Goal: Task Accomplishment & Management: Complete application form

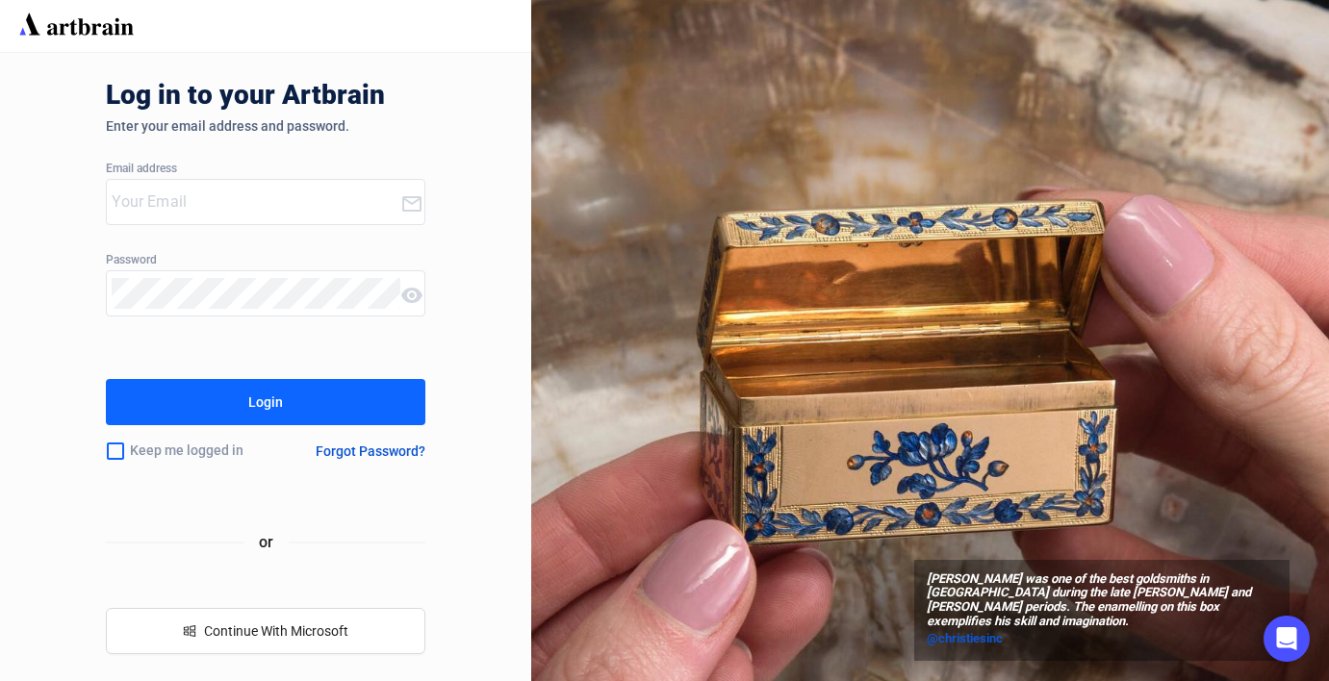
type input "[EMAIL_ADDRESS][DOMAIN_NAME]"
click at [267, 388] on div "Login" at bounding box center [265, 402] width 35 height 31
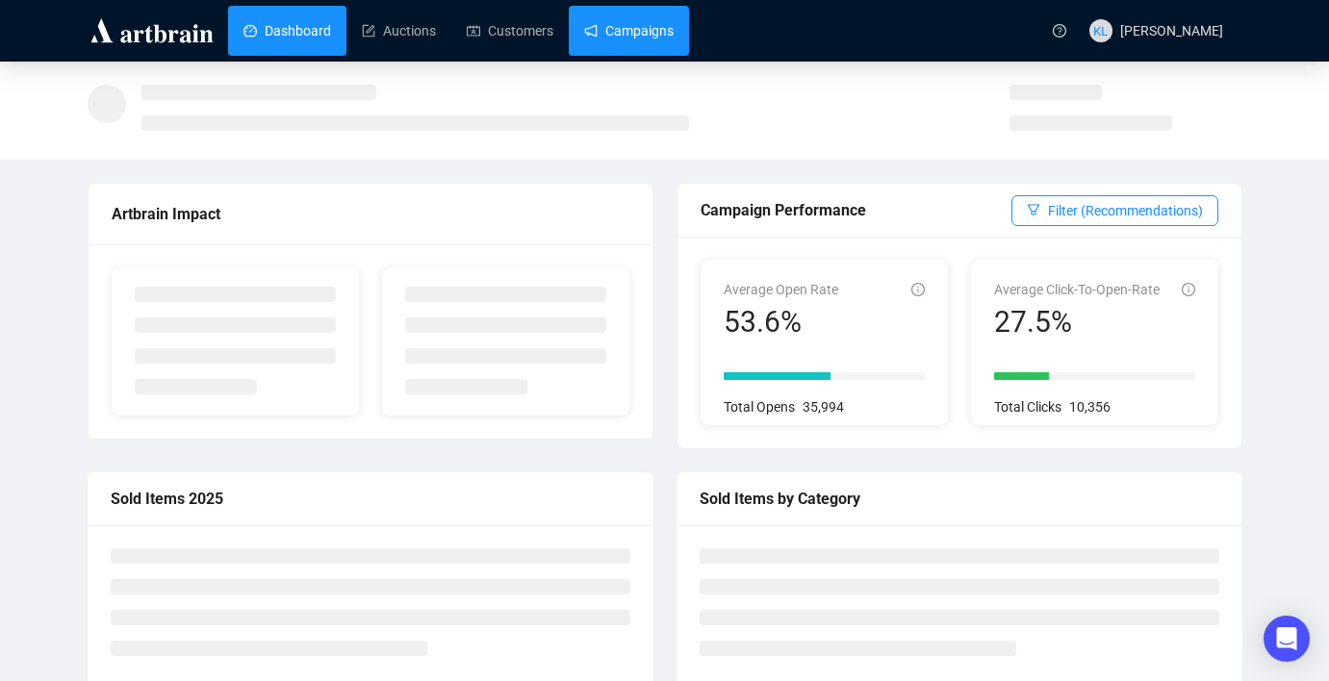
click at [615, 41] on link "Campaigns" at bounding box center [629, 31] width 90 height 50
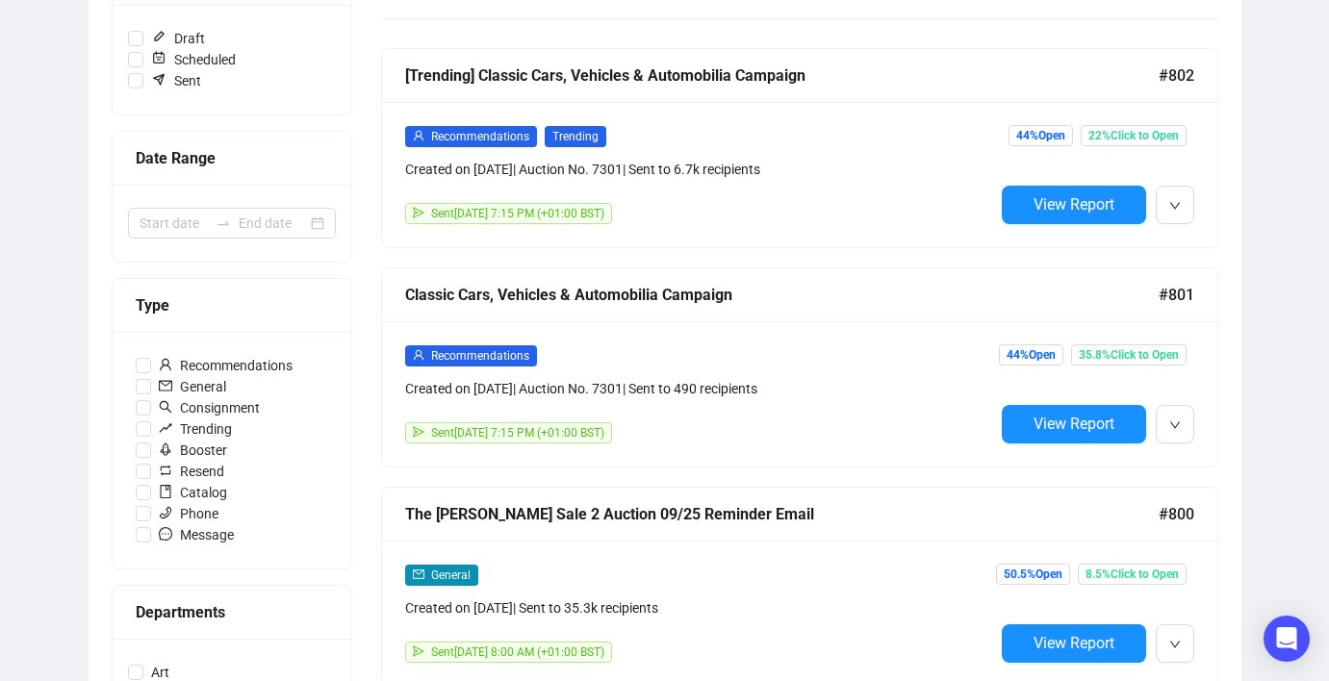
scroll to position [309, 0]
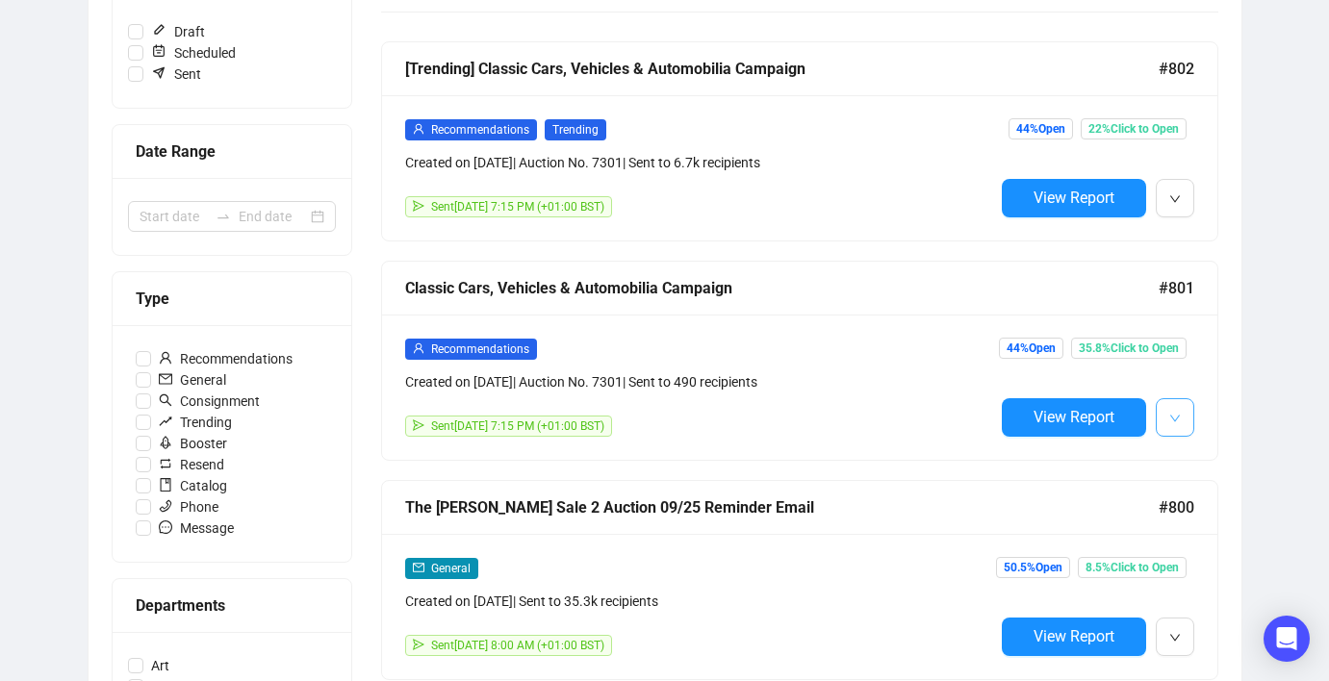
click at [1169, 414] on icon "down" at bounding box center [1175, 419] width 12 height 12
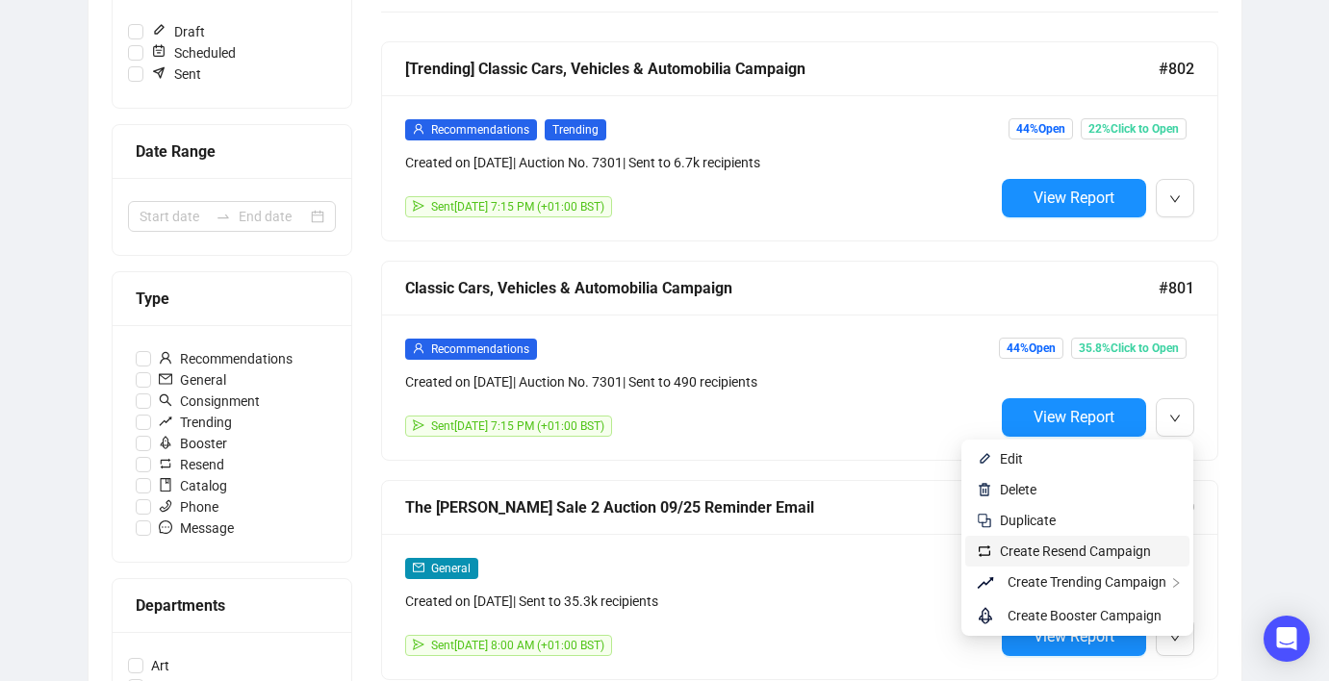
click at [1110, 546] on span "Create Resend Campaign" at bounding box center [1075, 551] width 151 height 15
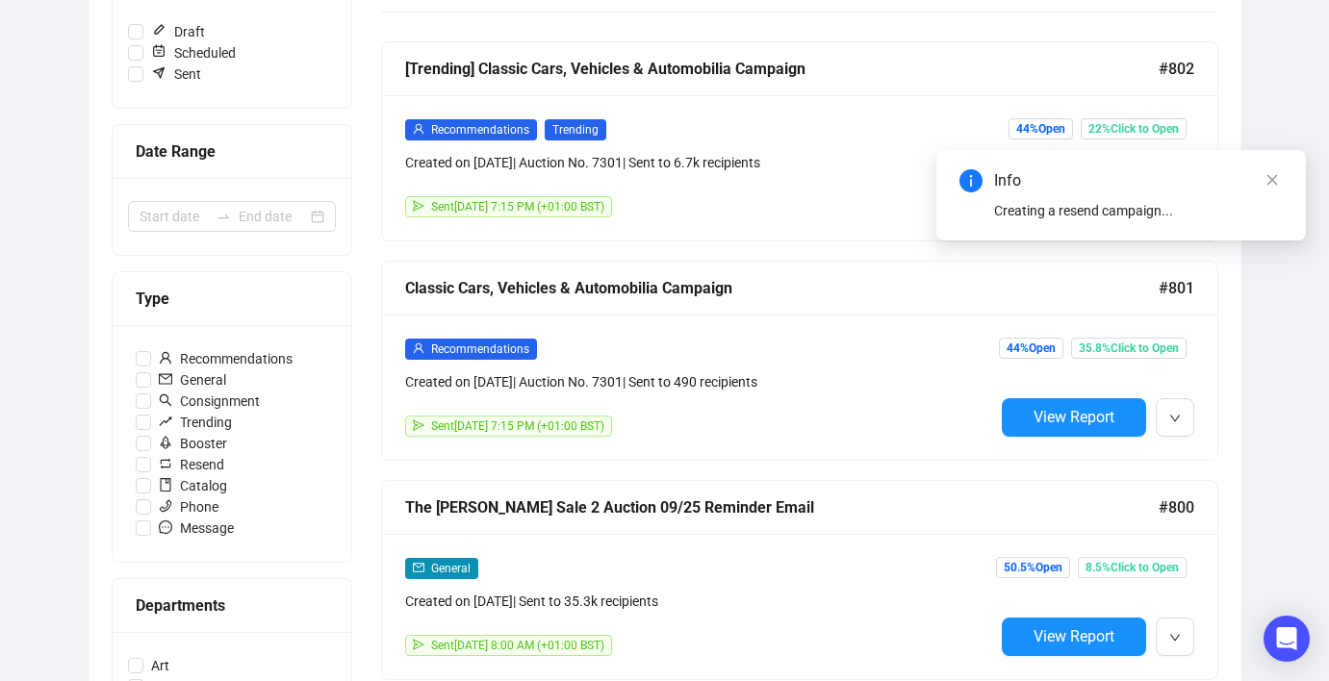
click at [1176, 207] on body "Dashboard Auctions Customers Campaigns [PERSON_NAME] Campaigns Draft Campaigns …" at bounding box center [664, 31] width 1329 height 681
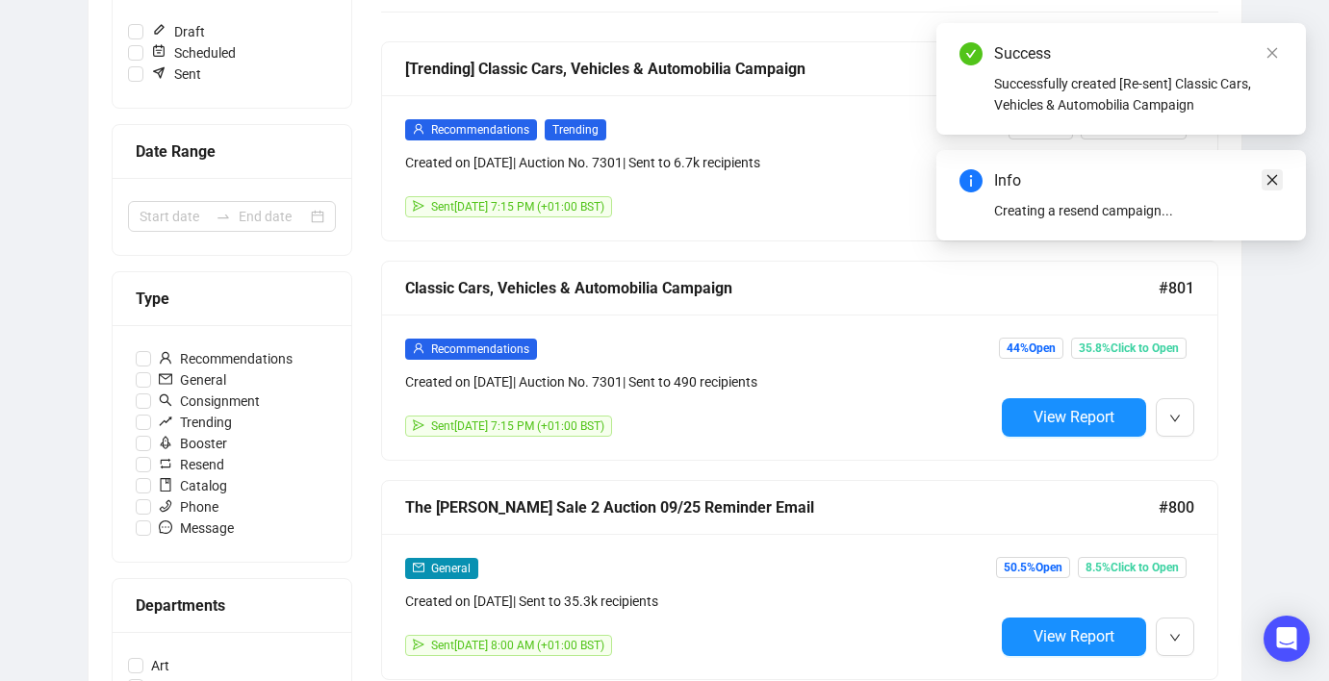
click at [1273, 181] on icon "close" at bounding box center [1273, 180] width 11 height 11
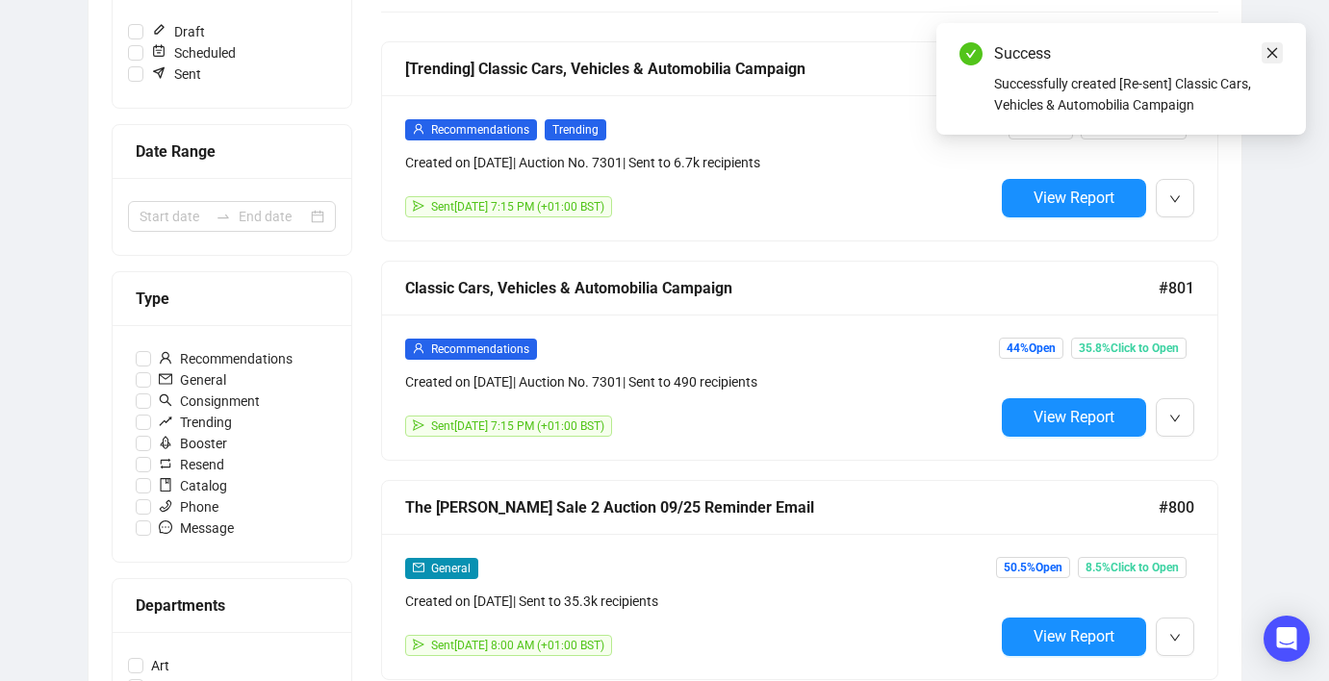
click at [1268, 55] on icon "close" at bounding box center [1272, 52] width 13 height 13
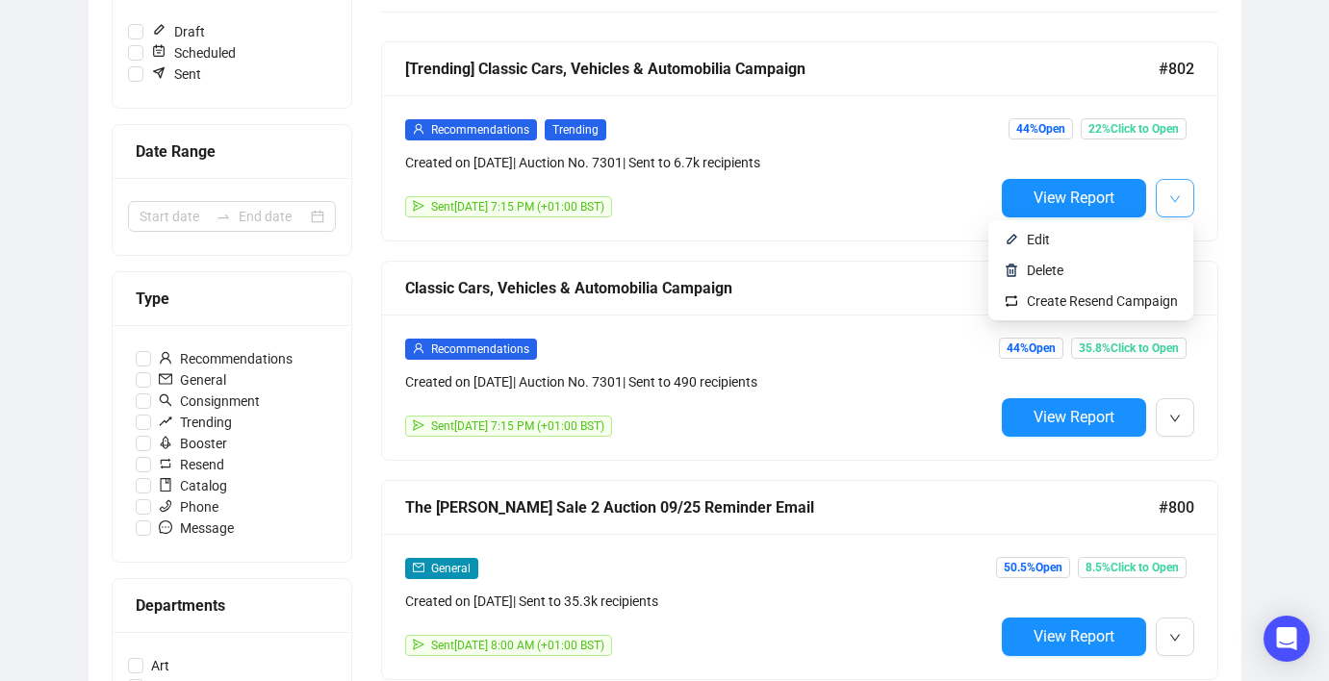
click at [1166, 202] on button "button" at bounding box center [1175, 198] width 38 height 38
click at [1114, 297] on span "Create Resend Campaign" at bounding box center [1102, 301] width 151 height 15
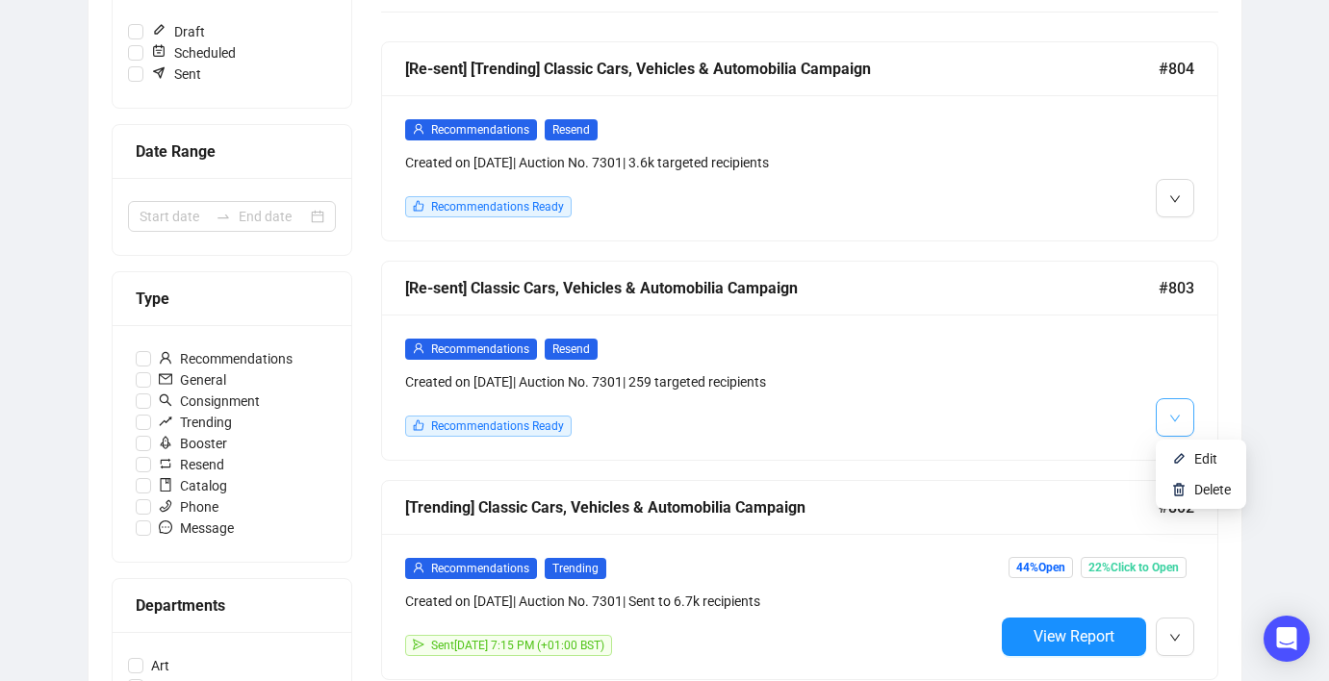
click at [1169, 405] on span "button" at bounding box center [1175, 417] width 12 height 24
click at [1174, 452] on img at bounding box center [1178, 458] width 15 height 15
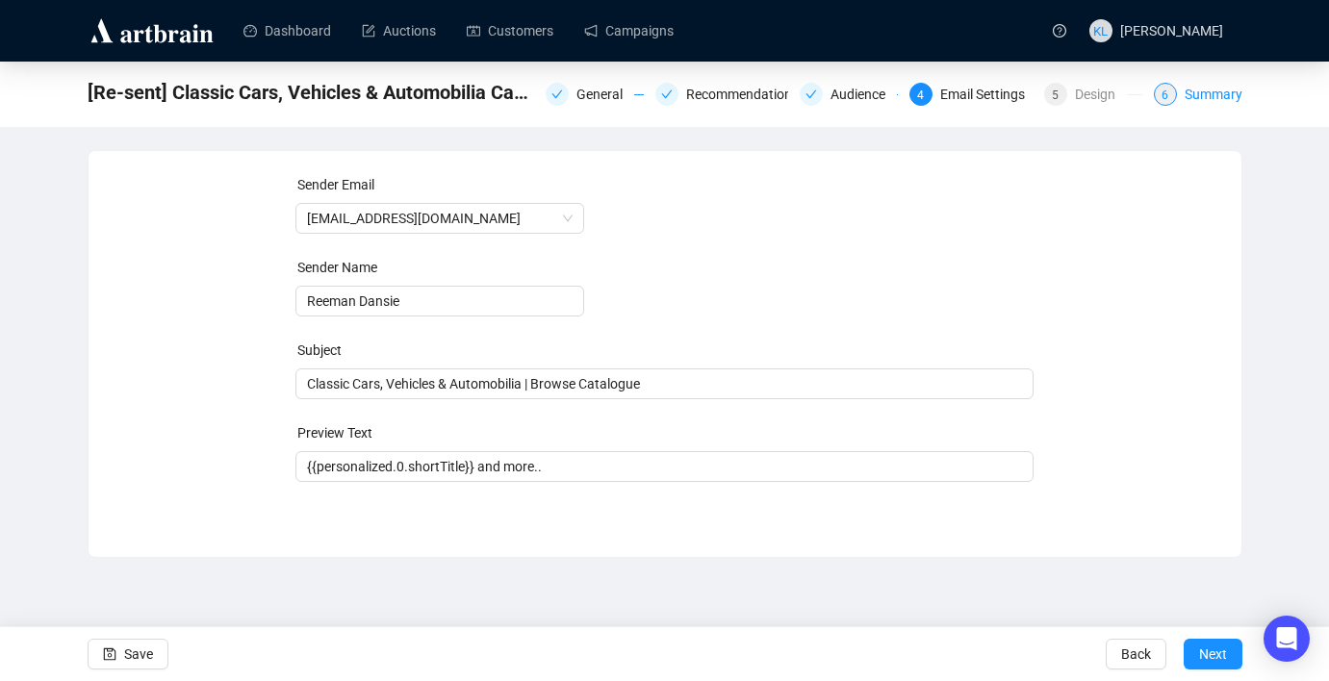
click at [1209, 98] on div "Summary" at bounding box center [1214, 94] width 58 height 23
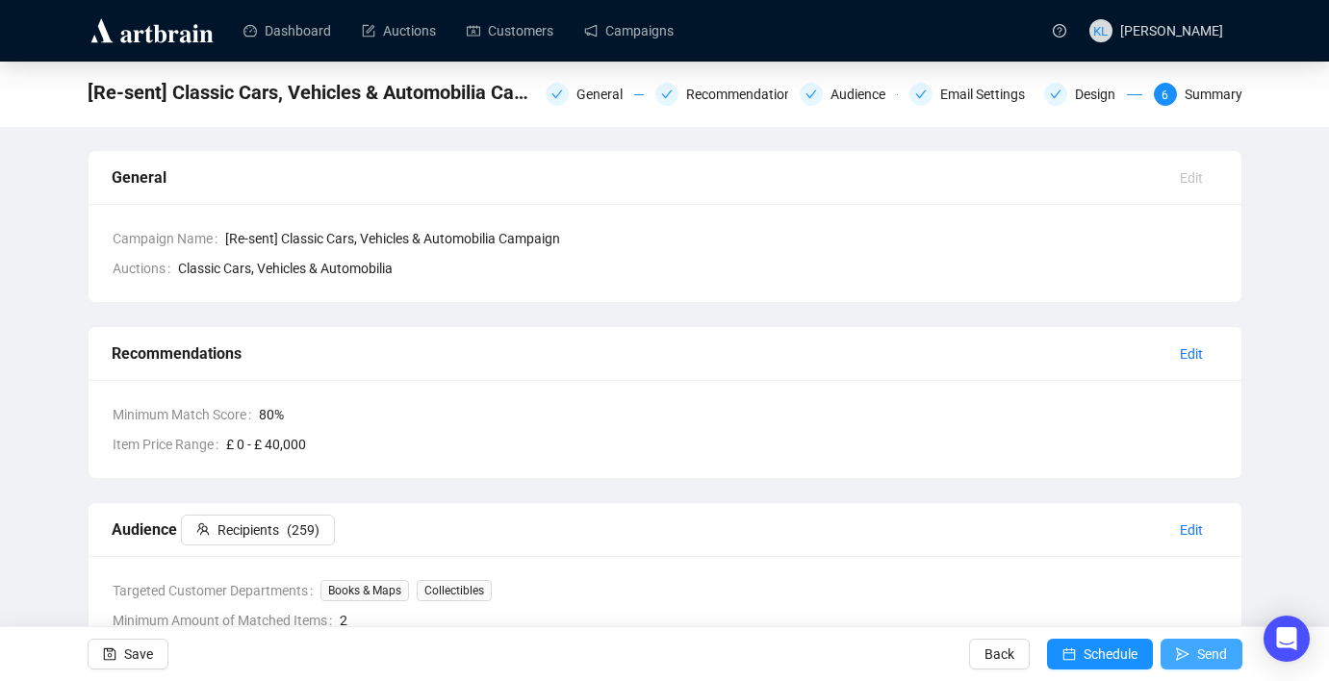
click at [1184, 658] on icon "send" at bounding box center [1182, 654] width 13 height 13
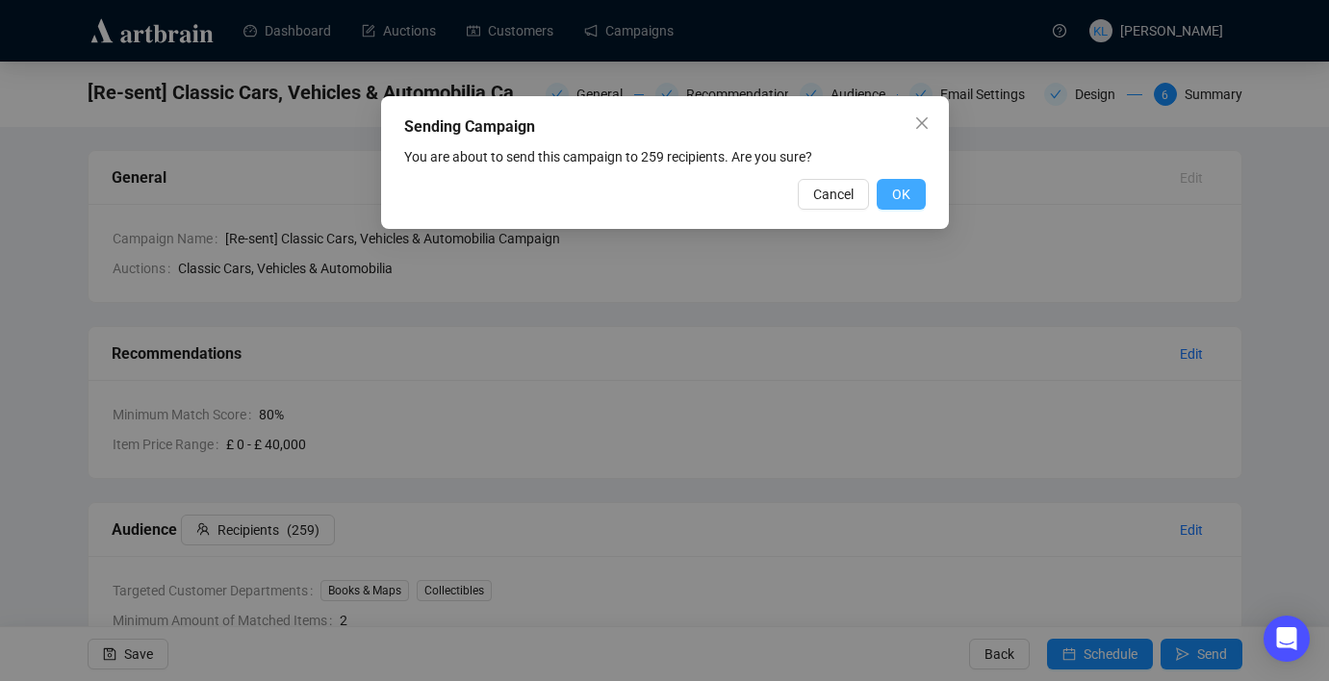
click at [897, 197] on span "OK" at bounding box center [901, 194] width 18 height 21
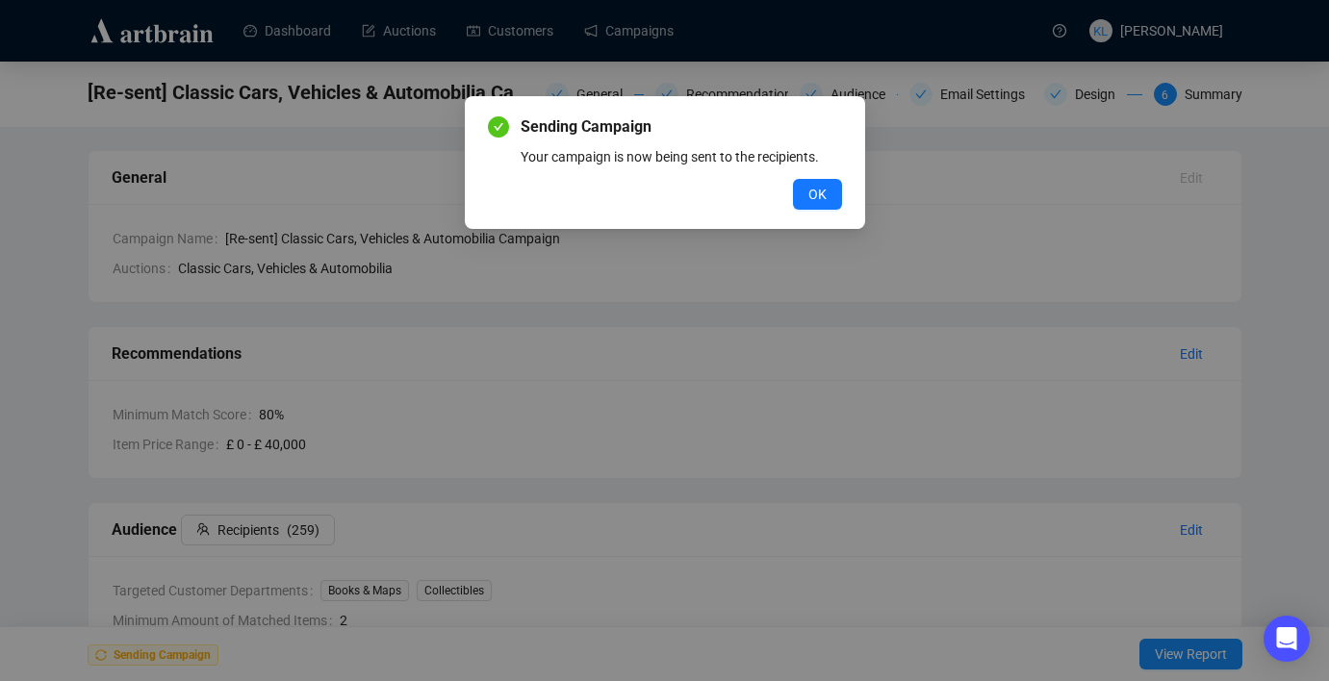
click at [646, 37] on div "Sending Campaign Your campaign is now being sent to the recipients. OK" at bounding box center [664, 340] width 1329 height 681
click at [797, 195] on button "OK" at bounding box center [817, 194] width 49 height 31
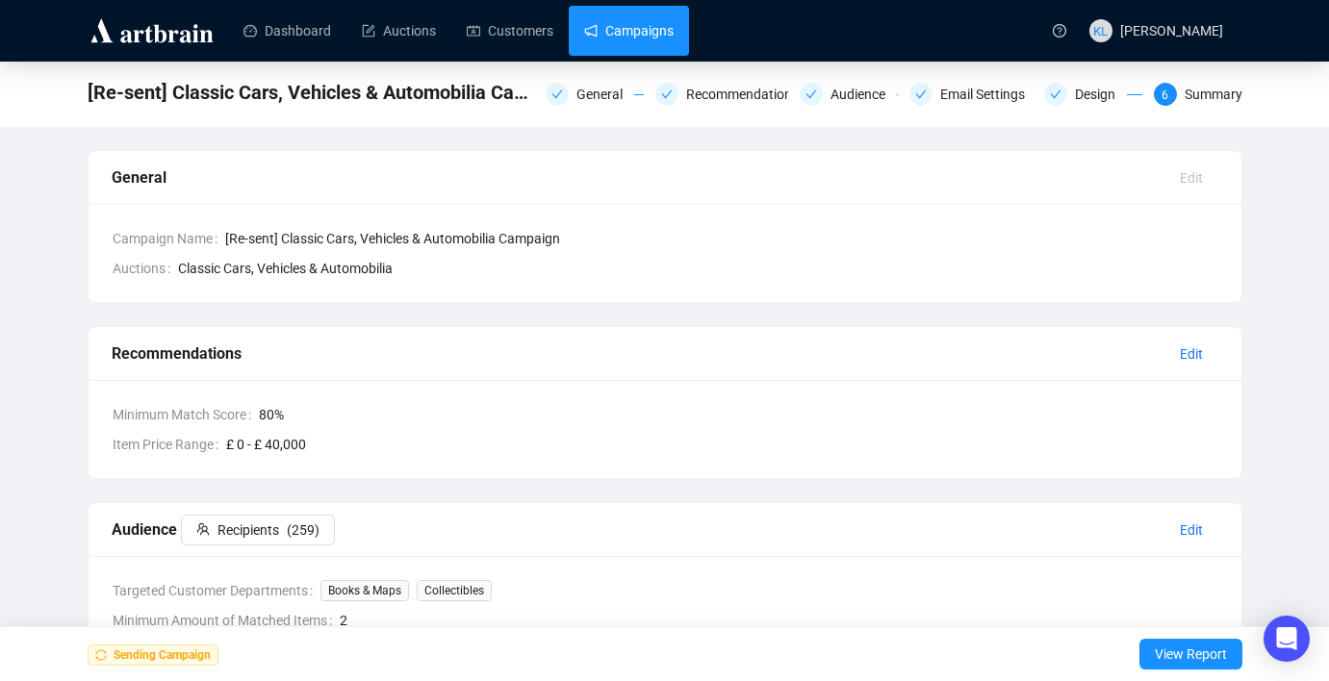
click at [668, 37] on link "Campaigns" at bounding box center [629, 31] width 90 height 50
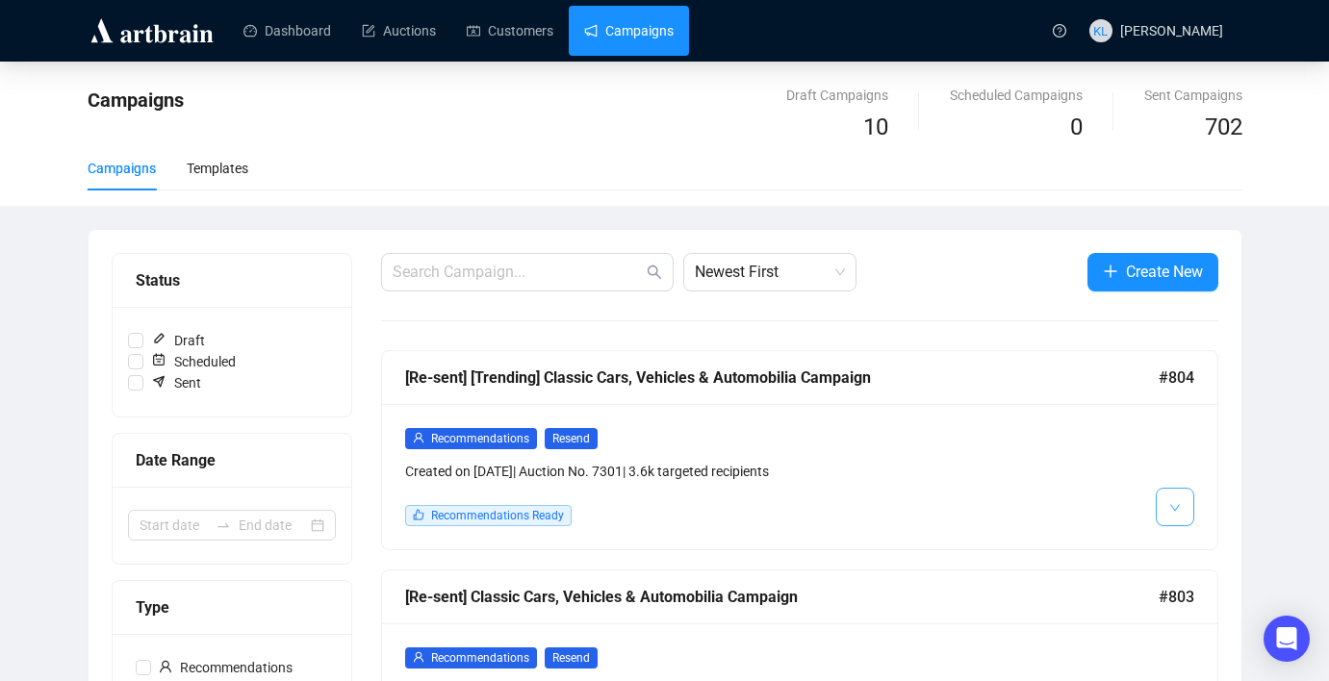
click at [1178, 499] on span "button" at bounding box center [1175, 507] width 12 height 24
click at [1182, 538] on li "Edit" at bounding box center [1201, 548] width 83 height 31
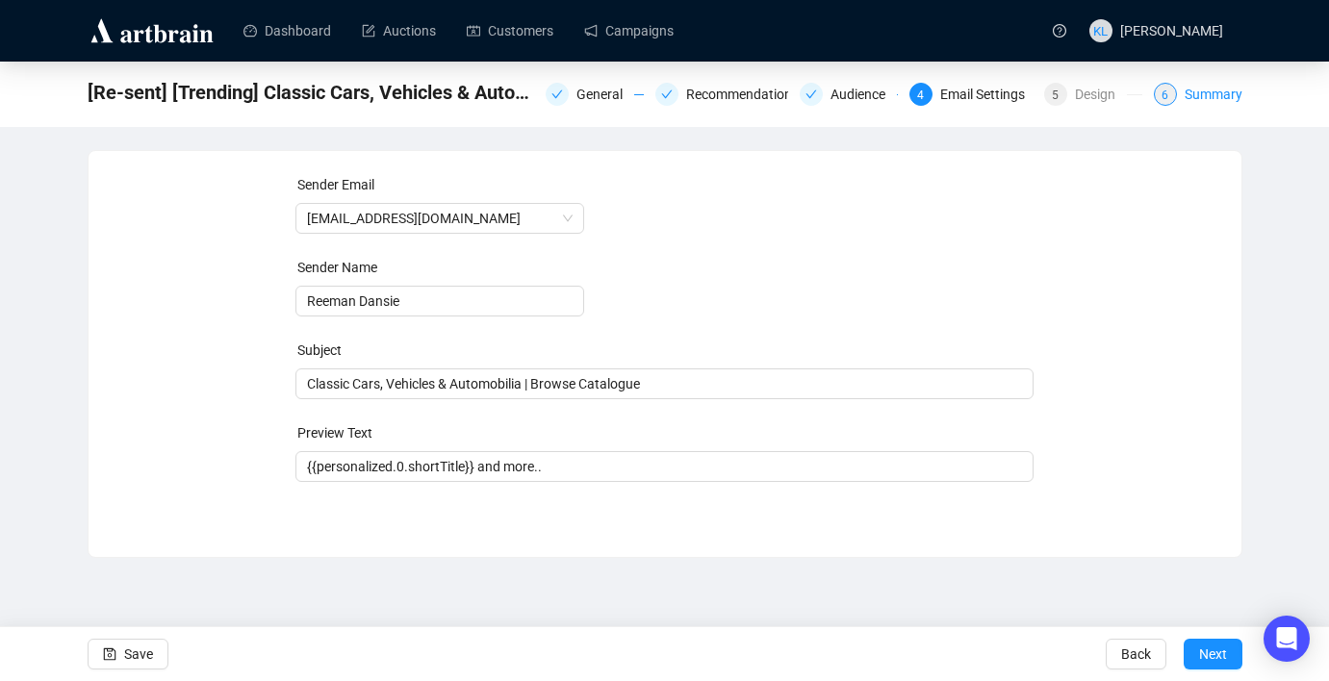
click at [1196, 99] on div "Summary" at bounding box center [1214, 94] width 58 height 23
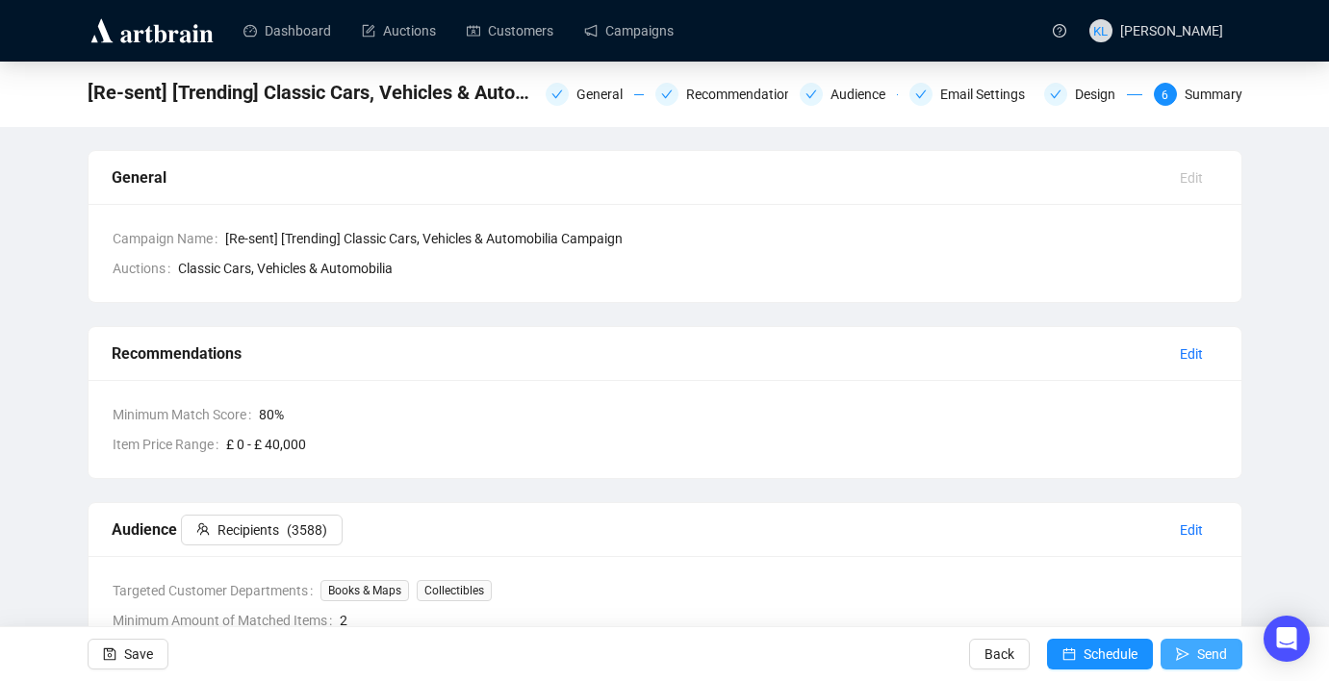
click at [1182, 646] on span "submit" at bounding box center [1182, 654] width 13 height 54
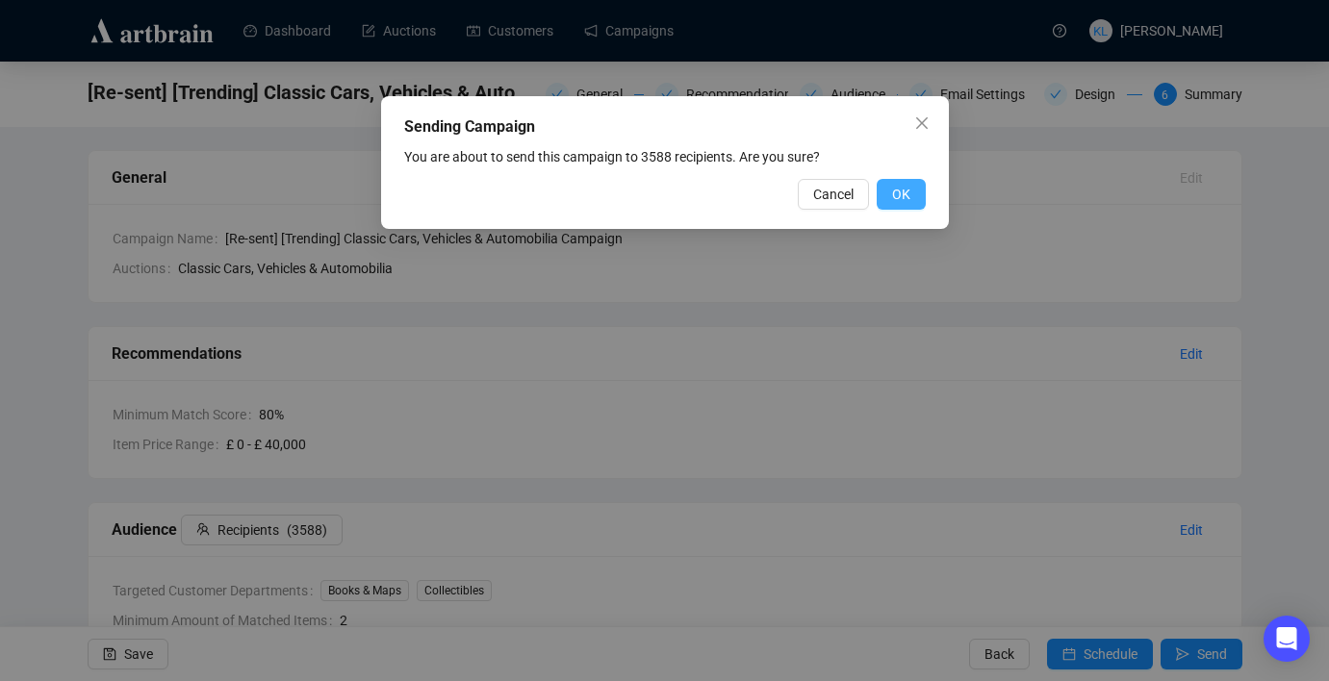
click at [894, 198] on span "OK" at bounding box center [901, 194] width 18 height 21
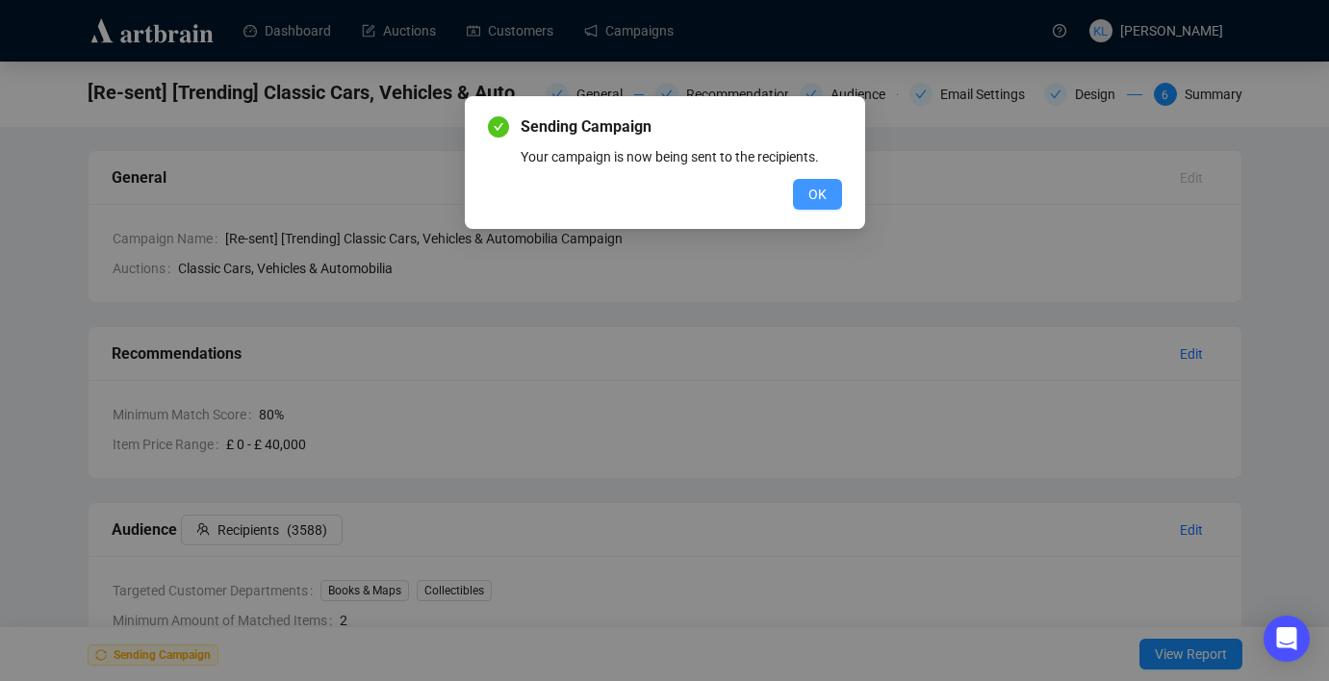
click at [804, 188] on button "OK" at bounding box center [817, 194] width 49 height 31
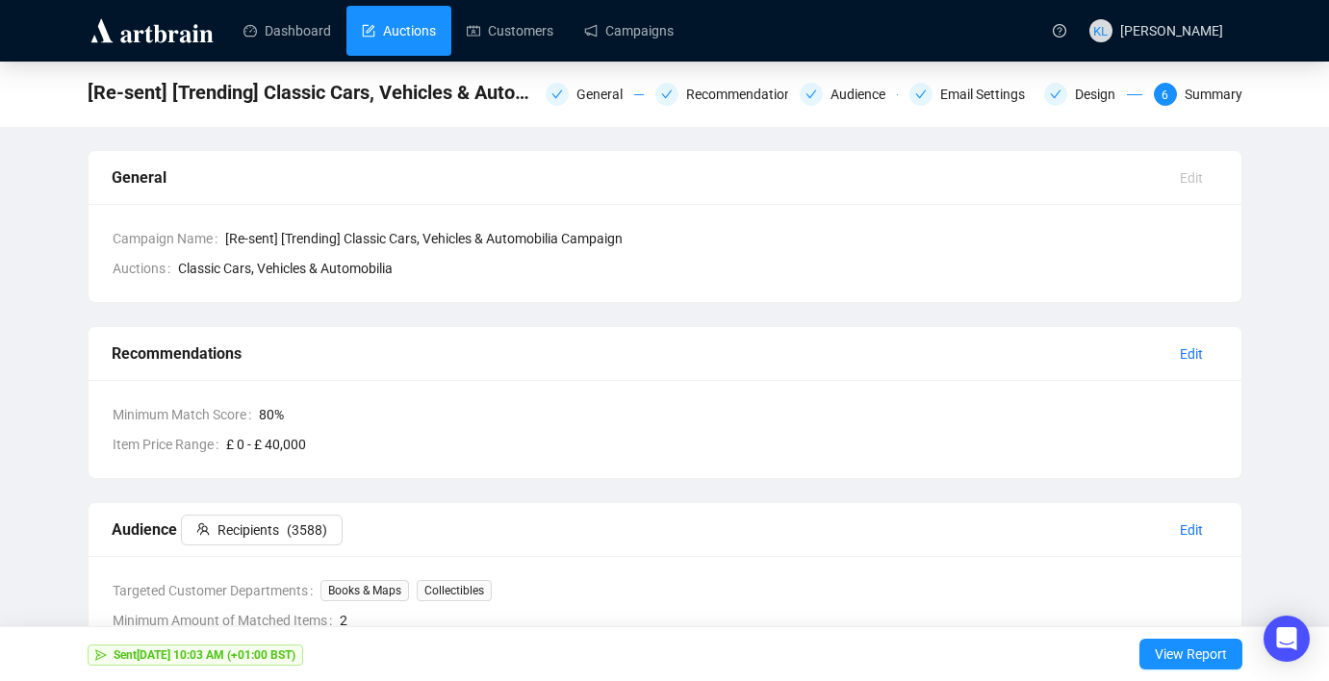
click at [435, 31] on link "Auctions" at bounding box center [399, 31] width 74 height 50
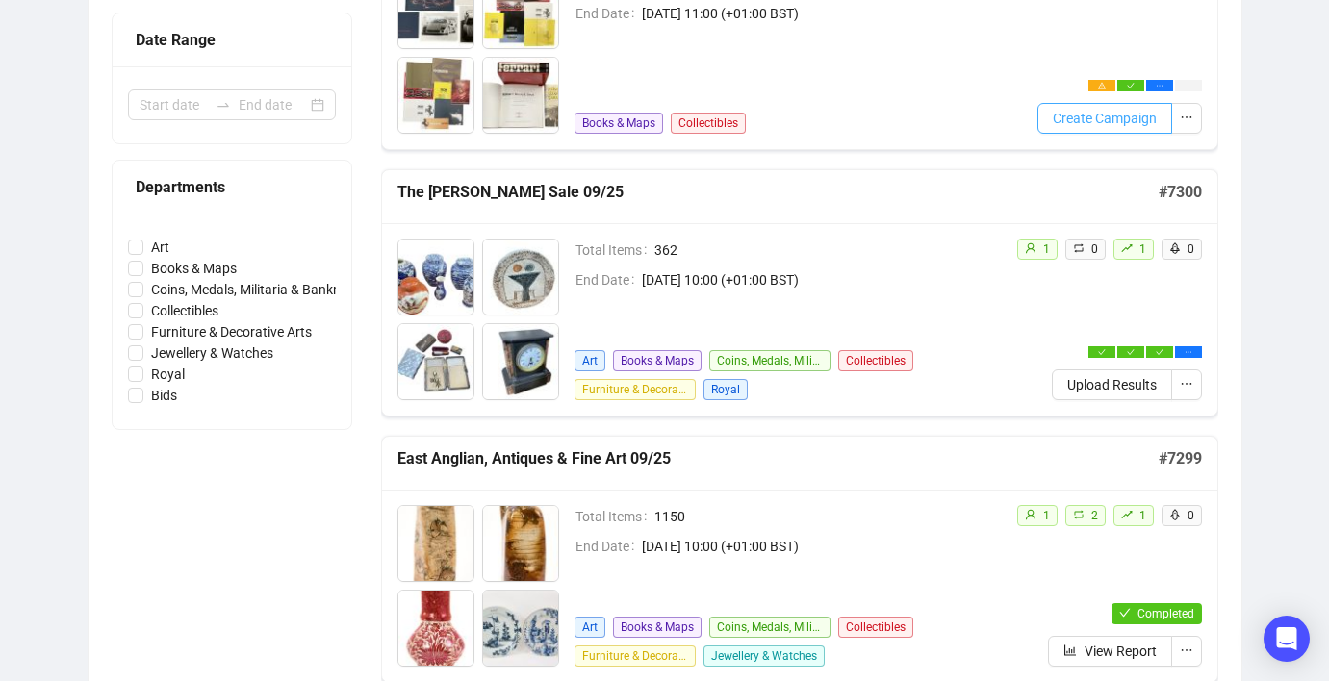
scroll to position [409, 0]
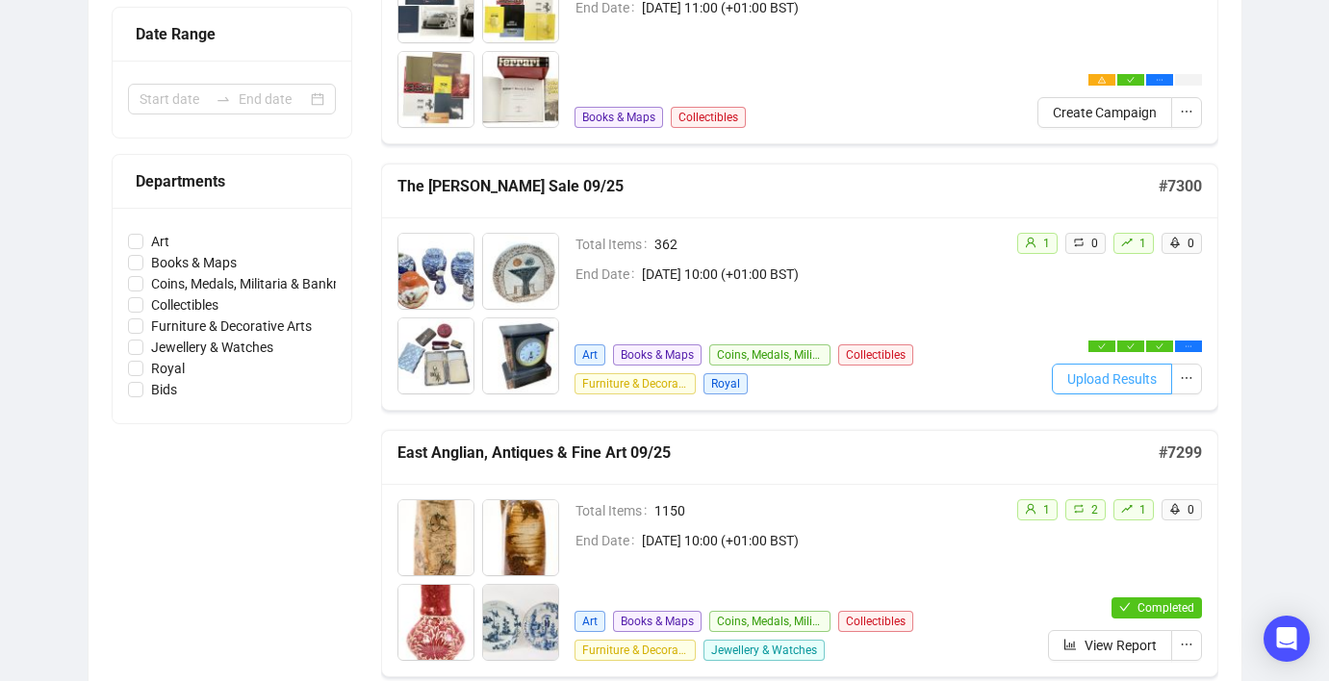
click at [1142, 378] on span "Upload Results" at bounding box center [1112, 379] width 90 height 21
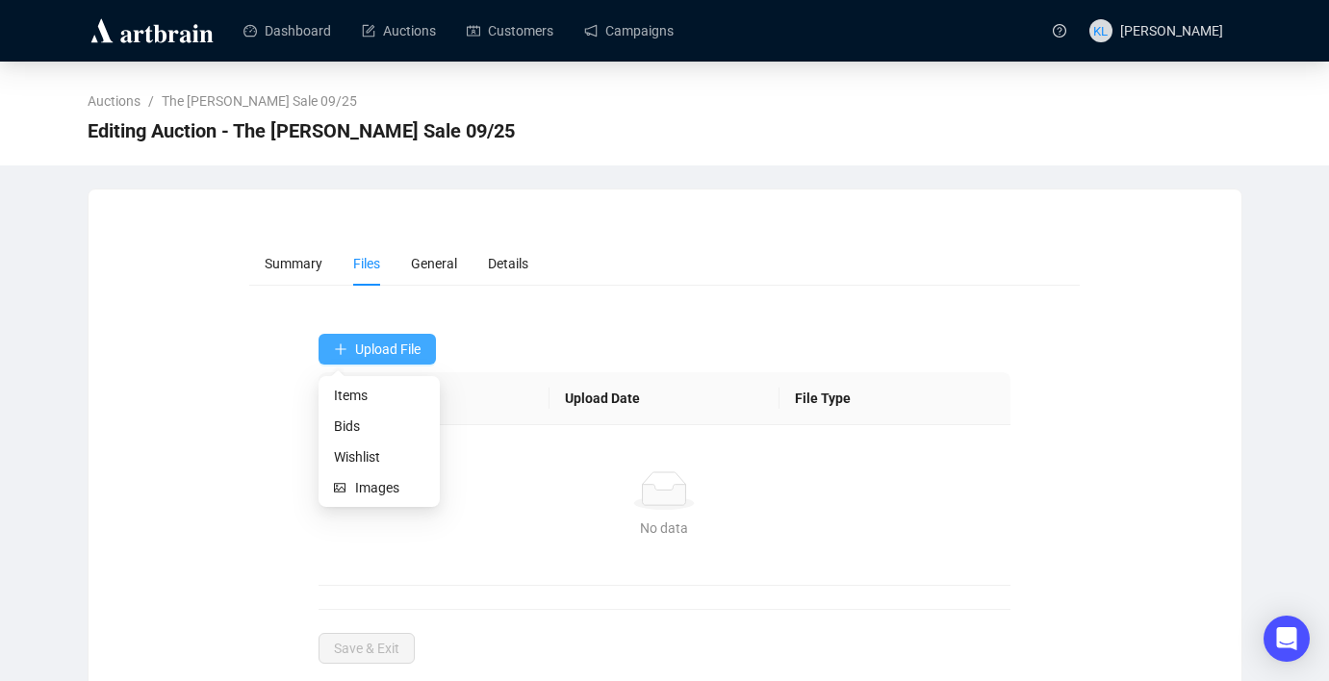
click at [356, 350] on span "Upload File" at bounding box center [387, 349] width 65 height 15
click at [363, 428] on span "Bids" at bounding box center [379, 426] width 90 height 21
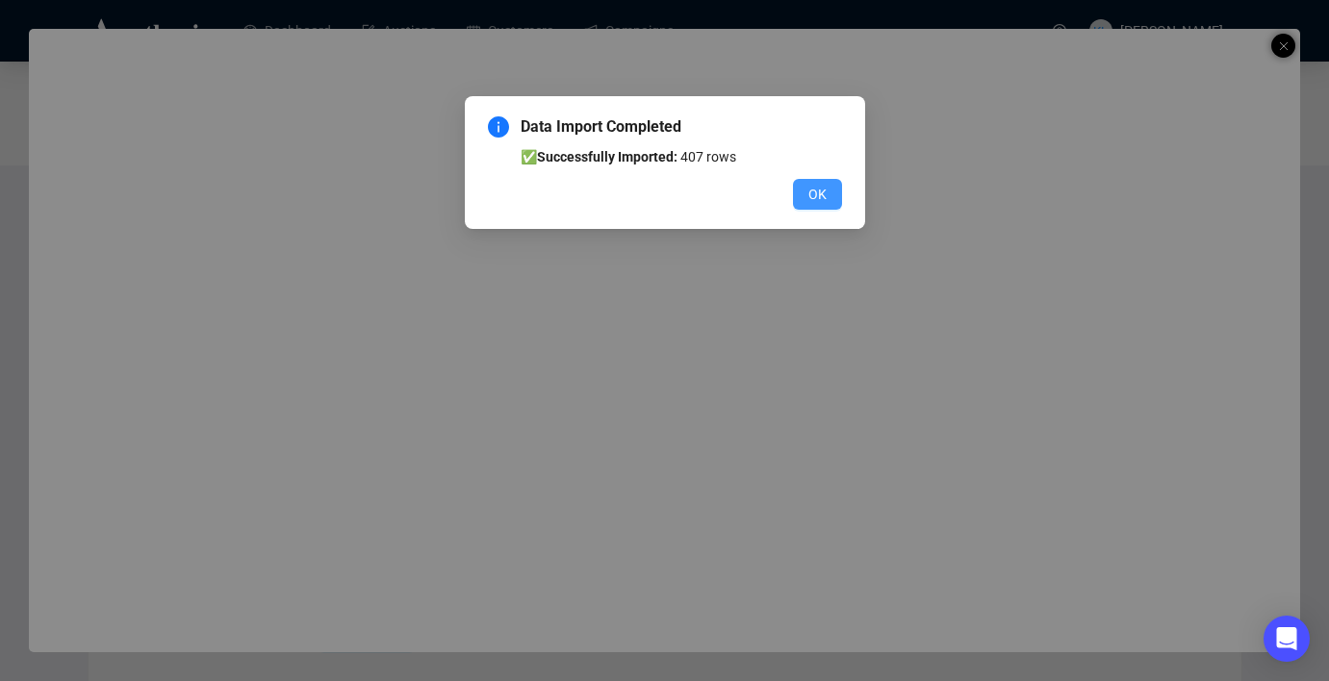
click at [802, 191] on button "OK" at bounding box center [817, 194] width 49 height 31
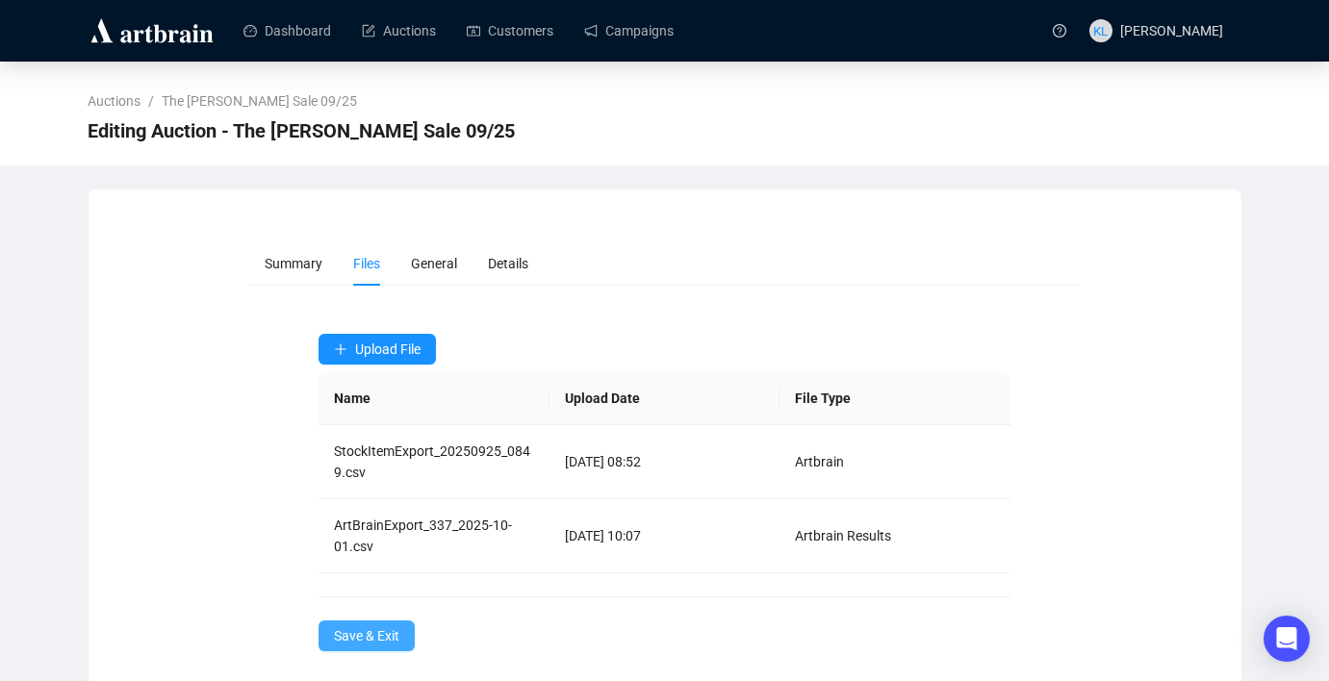
click at [360, 632] on span "Save & Exit" at bounding box center [366, 636] width 65 height 21
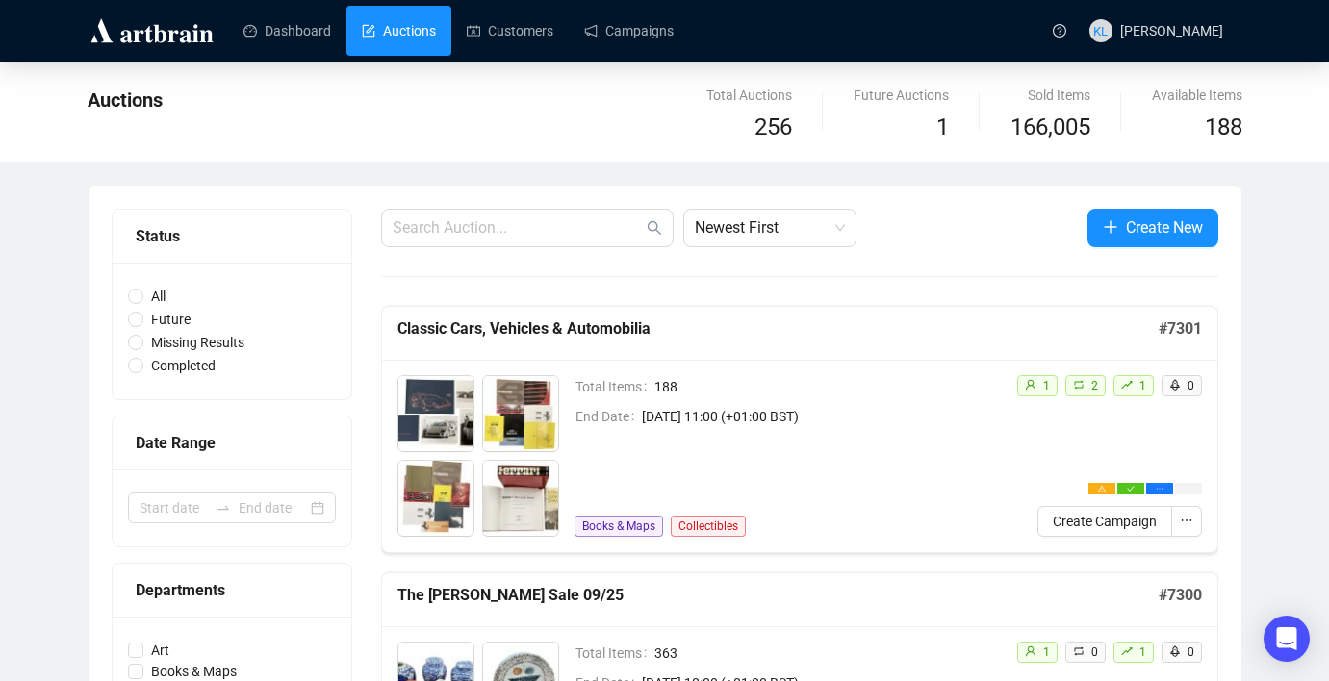
click at [659, 11] on link "Campaigns" at bounding box center [629, 31] width 90 height 50
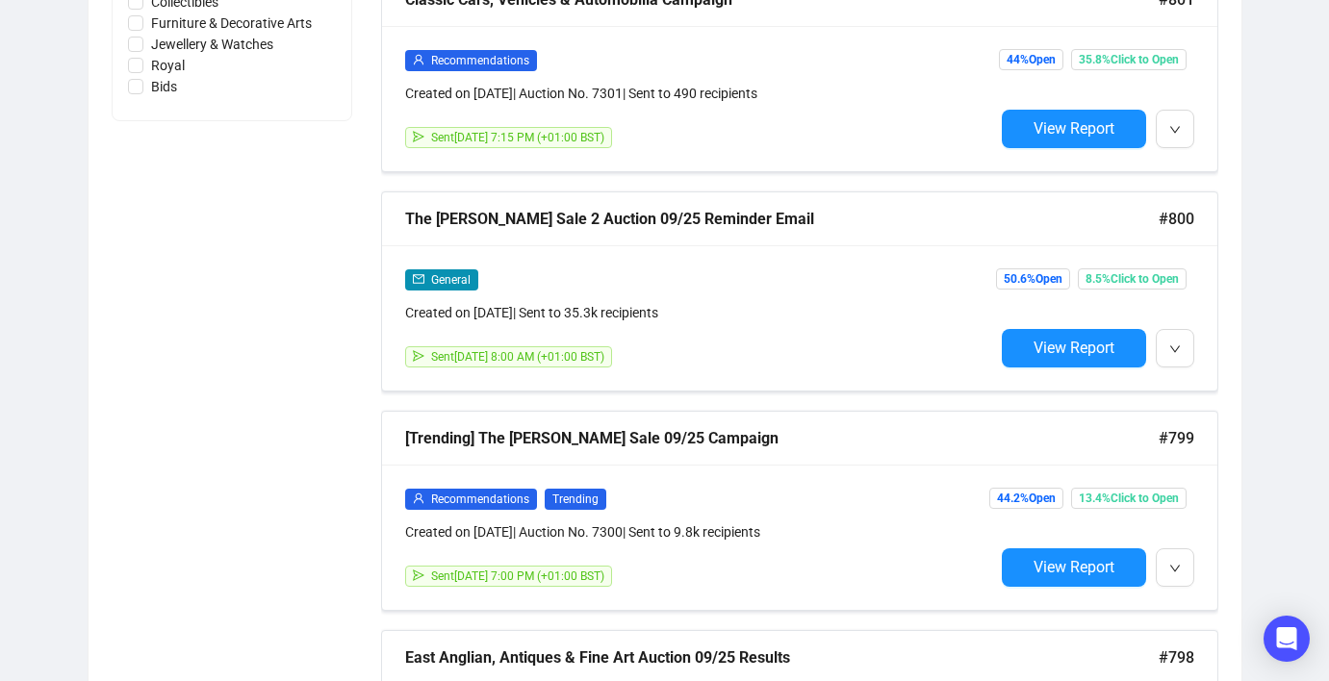
scroll to position [1046, 0]
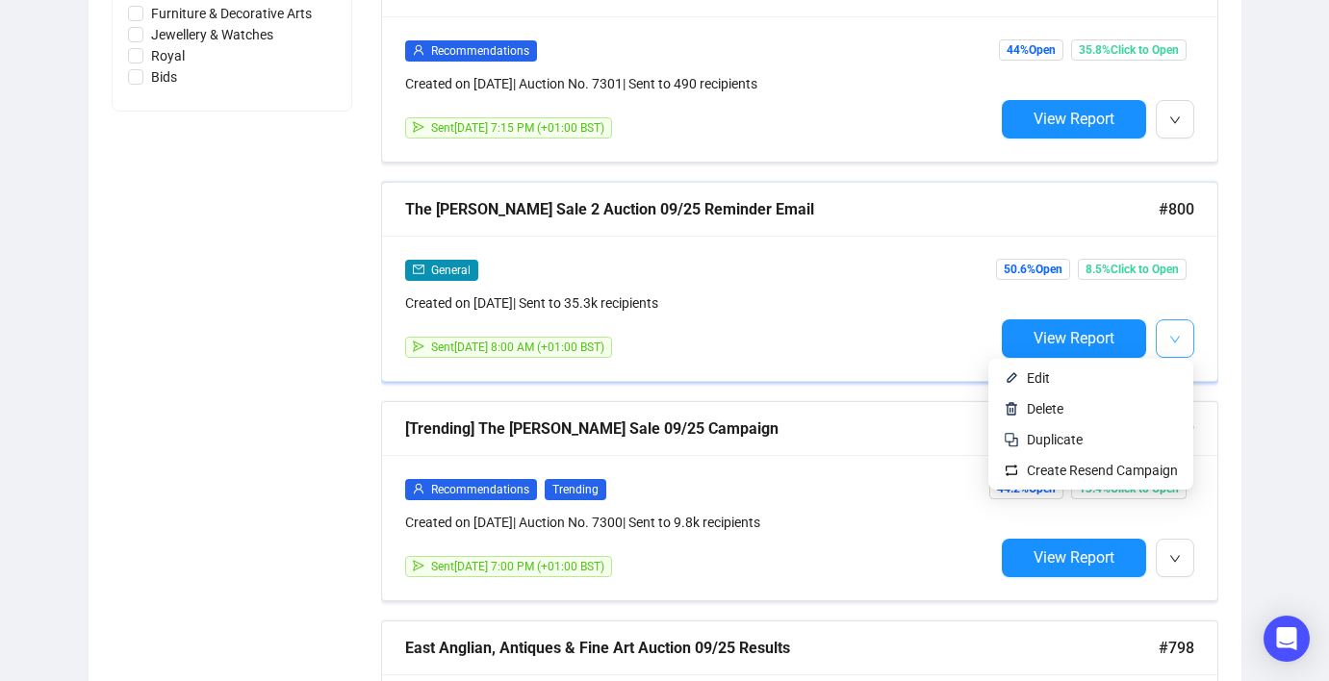
click at [1169, 343] on icon "down" at bounding box center [1175, 340] width 12 height 12
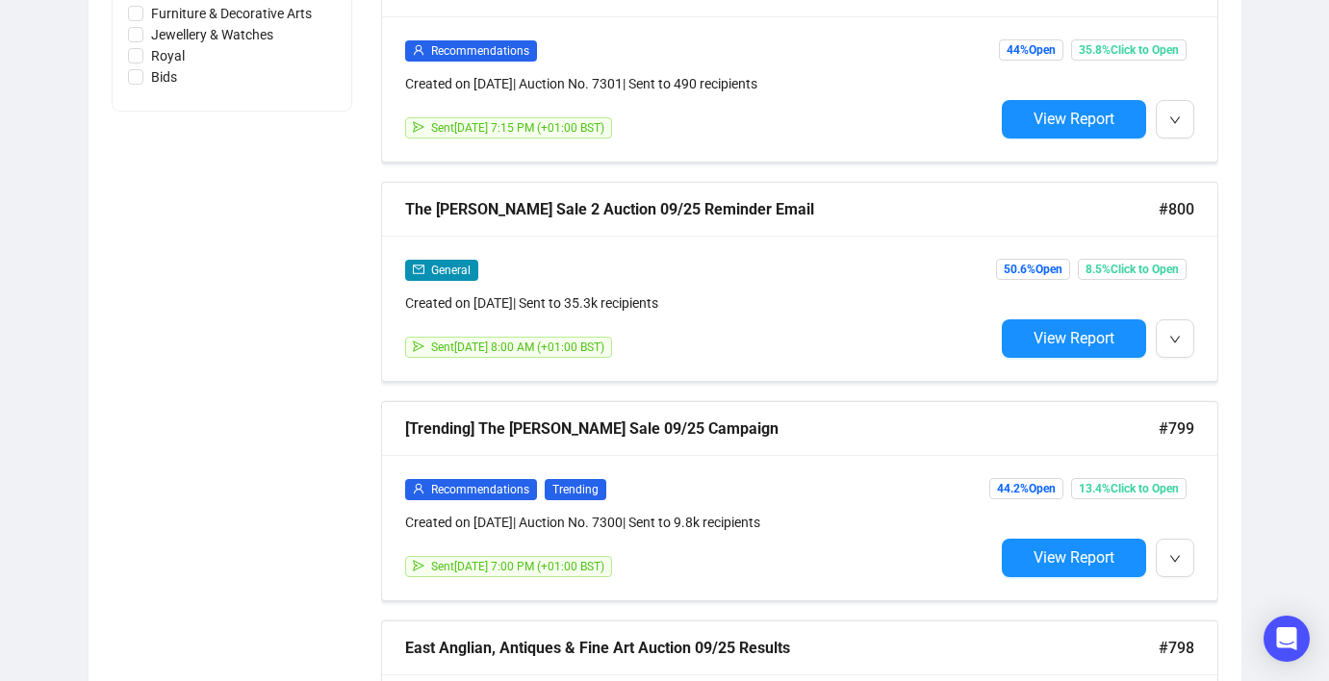
click at [1231, 356] on div "Status Draft Scheduled Sent Date Range Type Recommendations General Consignment…" at bounding box center [665, 158] width 1153 height 1949
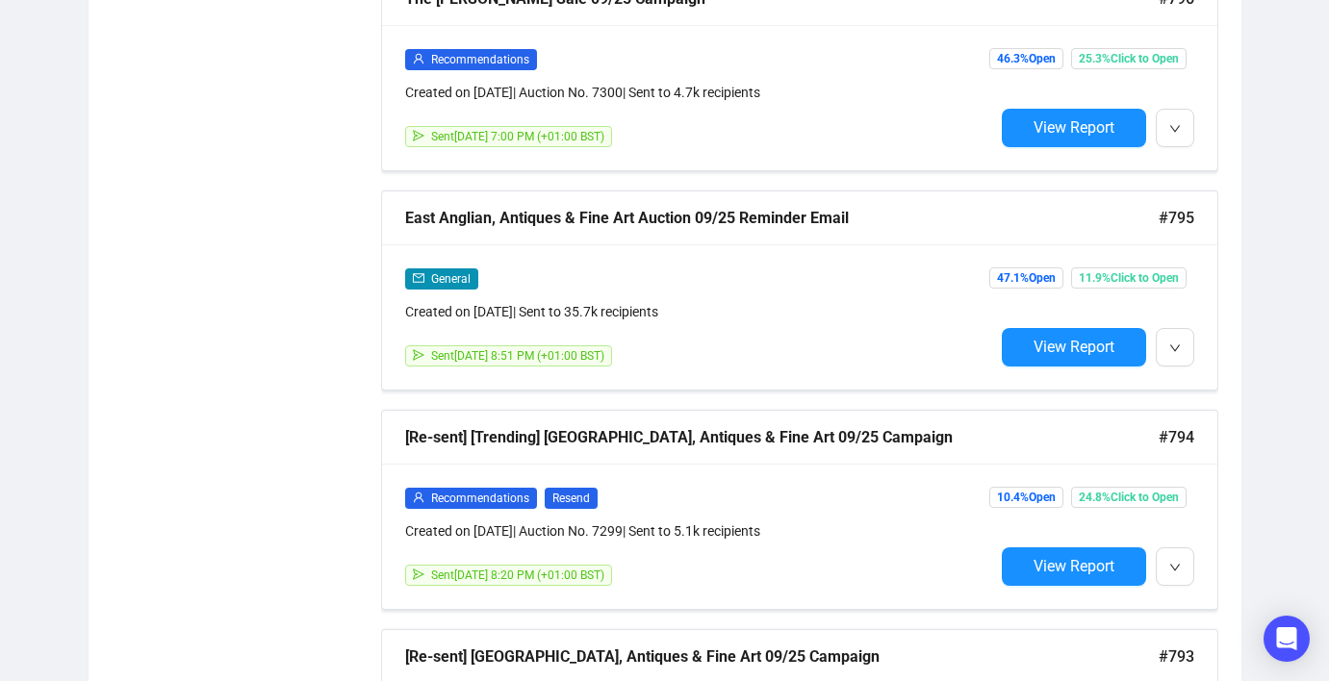
scroll to position [1917, 0]
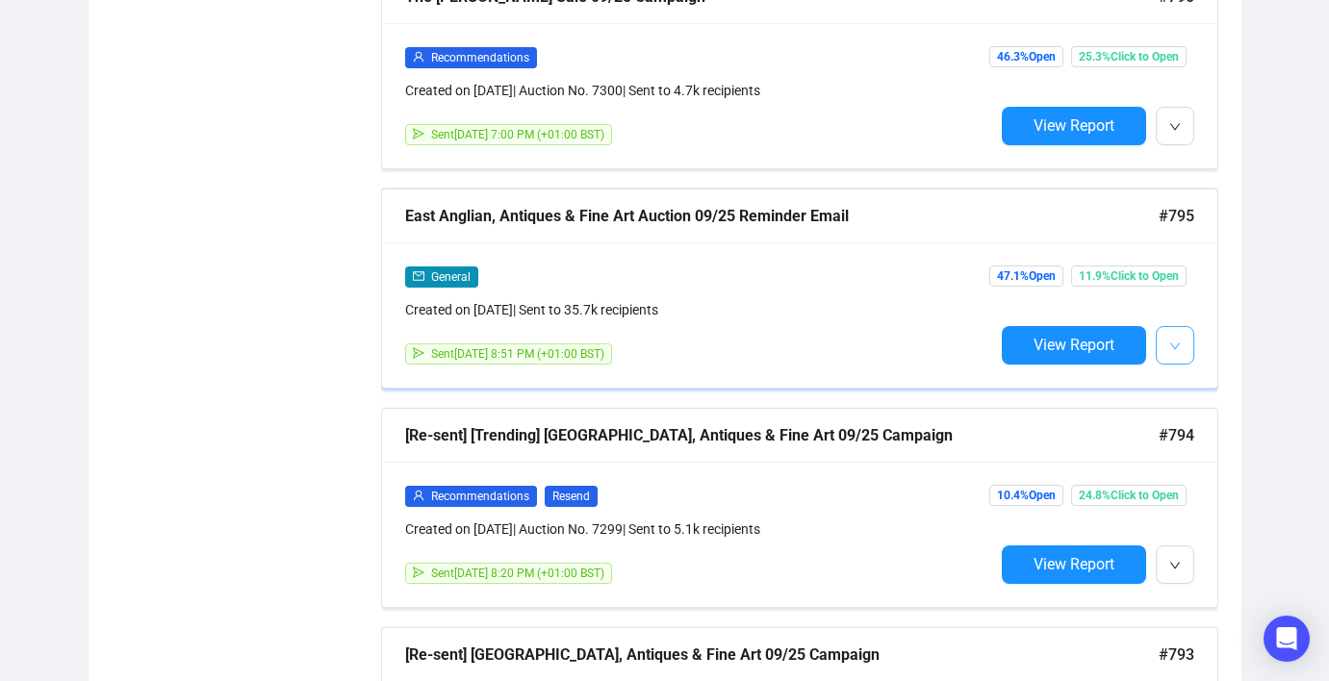
click at [1182, 346] on button "button" at bounding box center [1175, 345] width 38 height 38
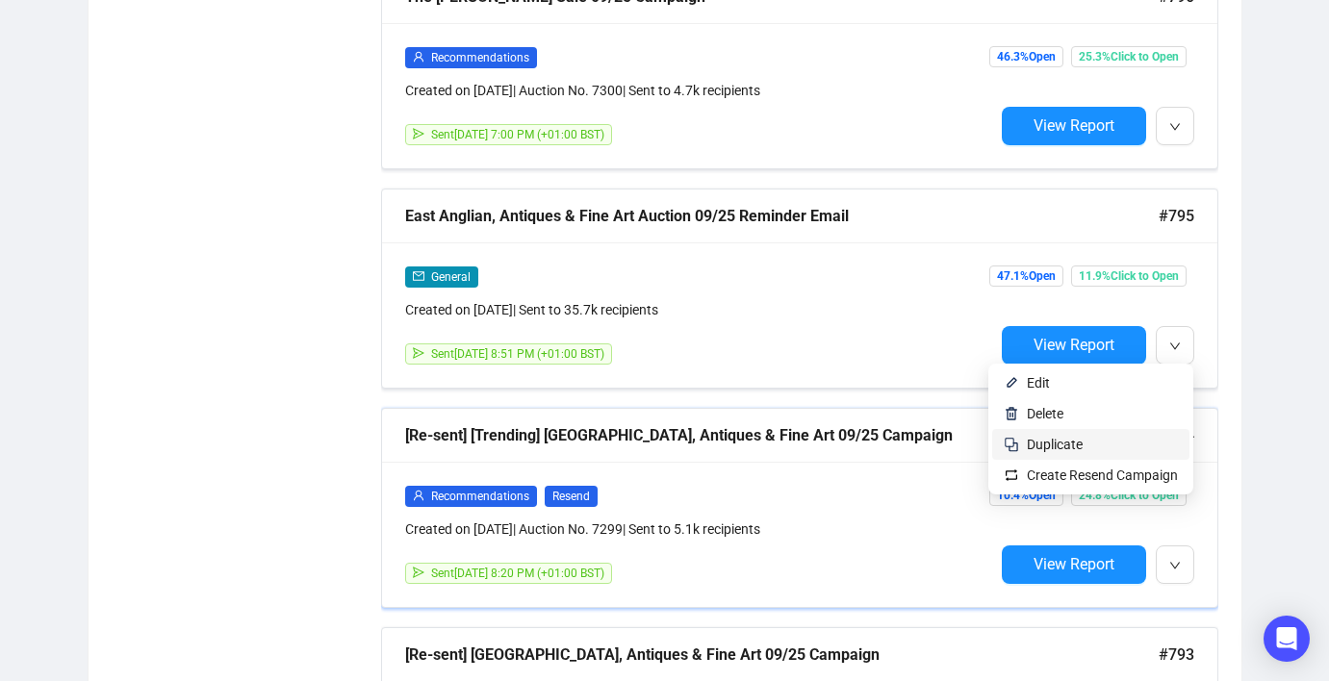
click at [1091, 449] on span "Duplicate" at bounding box center [1102, 444] width 151 height 21
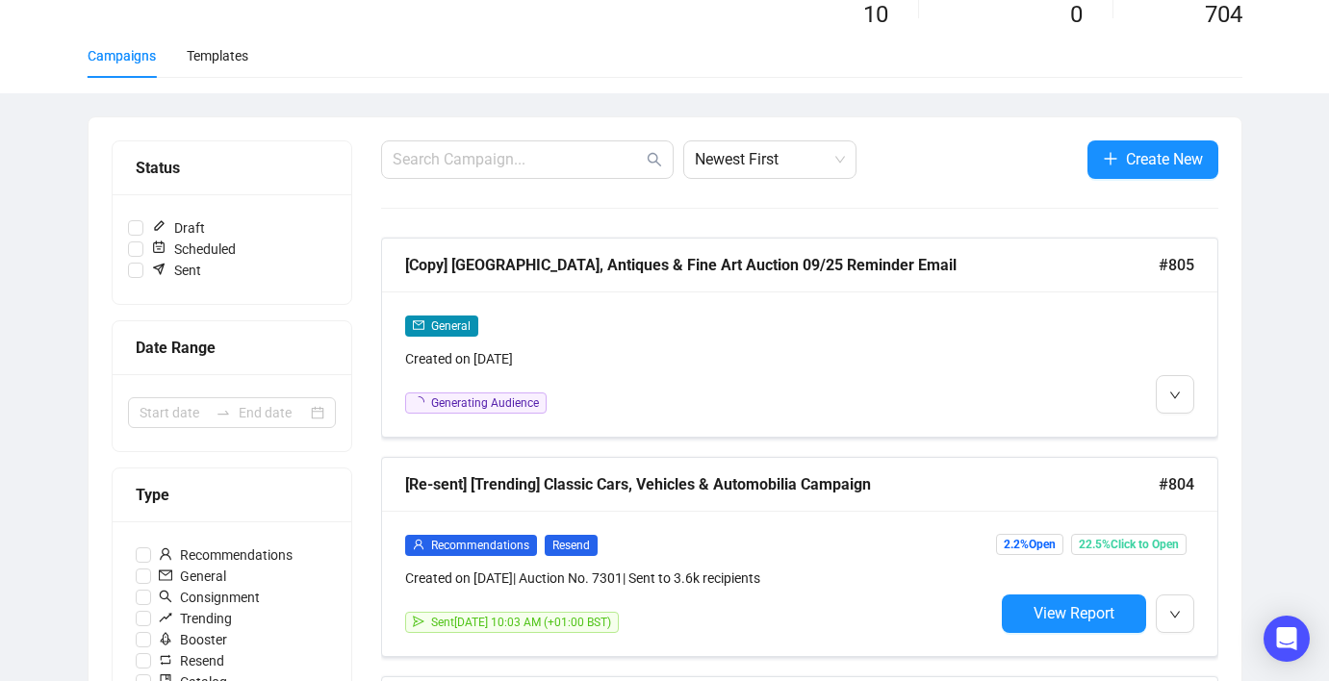
scroll to position [0, 0]
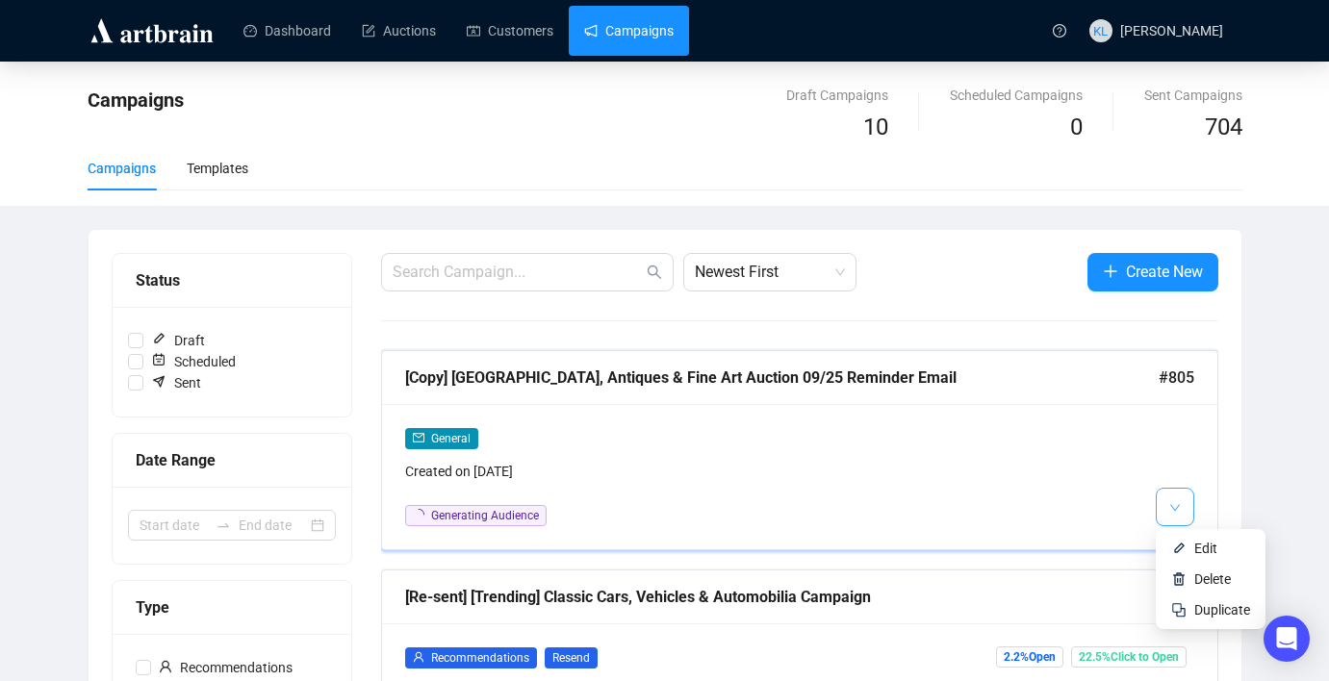
click at [1170, 490] on button "button" at bounding box center [1175, 507] width 38 height 38
click at [1179, 551] on img at bounding box center [1178, 548] width 15 height 15
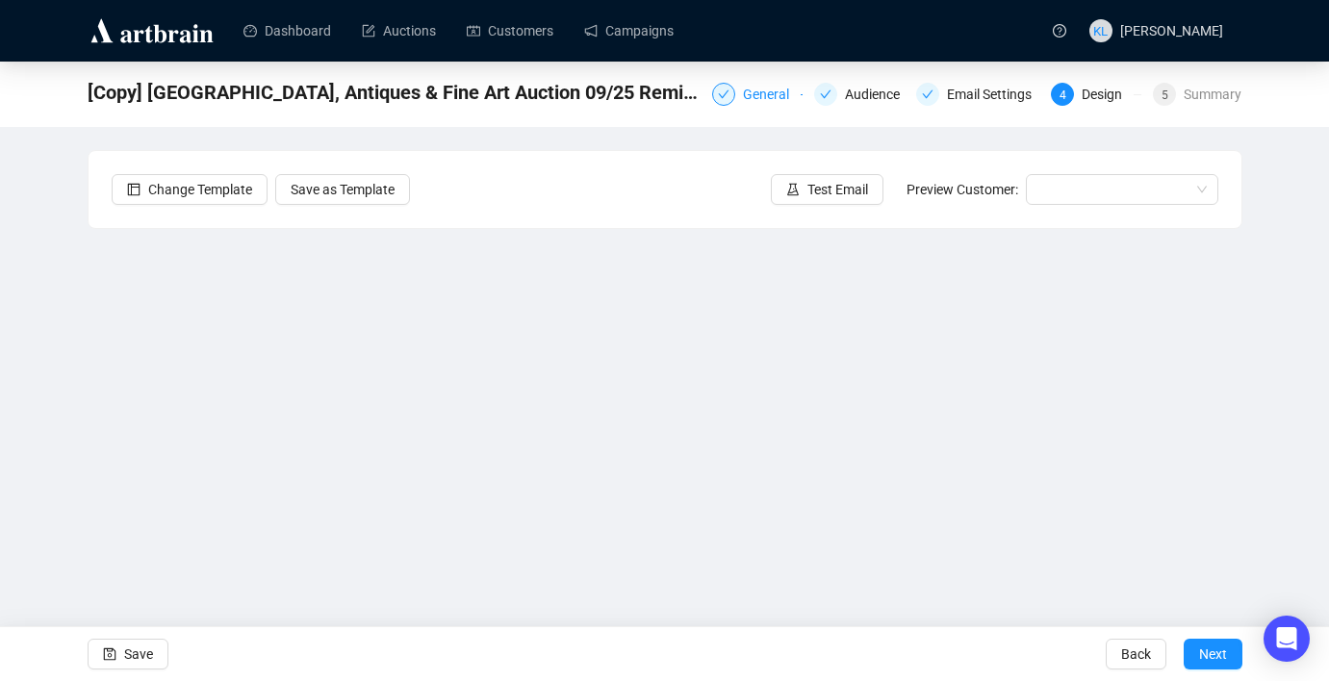
click at [750, 94] on div "General" at bounding box center [772, 94] width 58 height 23
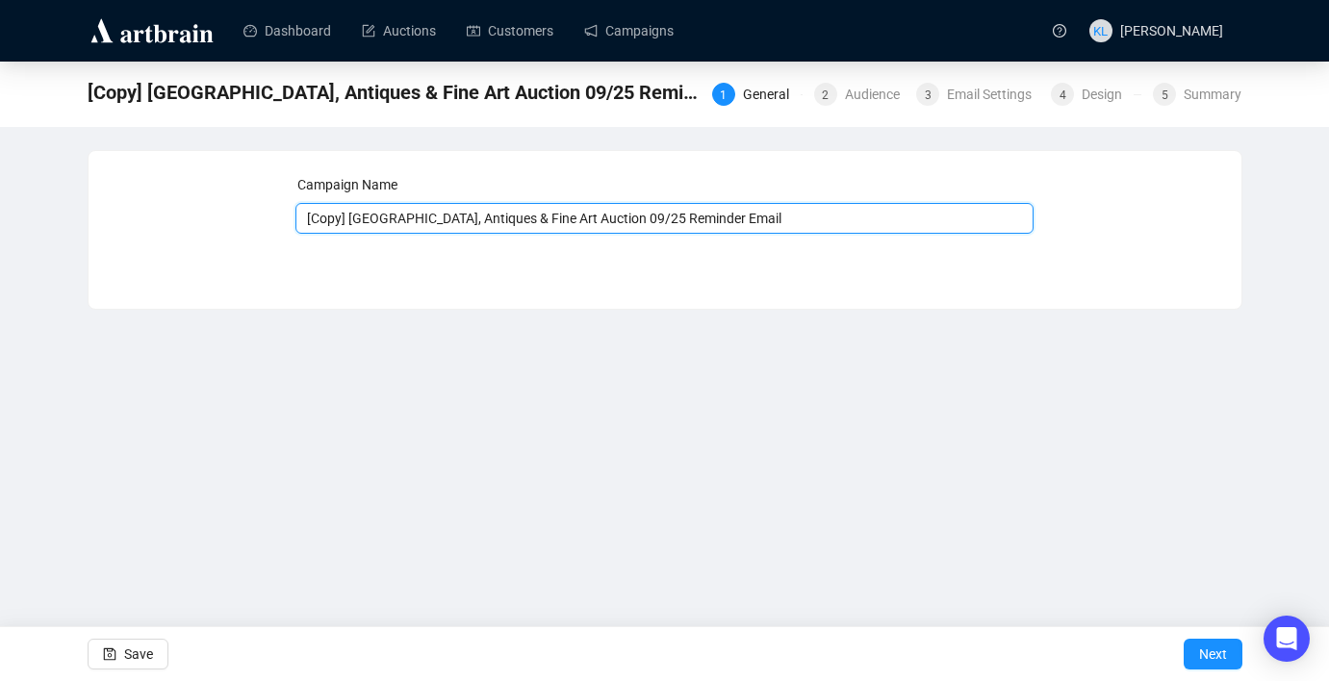
click at [551, 221] on input "[Copy] [GEOGRAPHIC_DATA], Antiques & Fine Art Auction 09/25 Reminder Email" at bounding box center [664, 218] width 738 height 31
click at [628, 221] on input "[Copy] [GEOGRAPHIC_DATA], Antiques & Fine Art Auction 09/25 Reminder Email" at bounding box center [664, 218] width 738 height 31
drag, startPoint x: 561, startPoint y: 220, endPoint x: 304, endPoint y: 218, distance: 257.0
click at [304, 218] on input "[Copy] [GEOGRAPHIC_DATA], Antiques & Fine Art Auction 10/25 Reminder Email" at bounding box center [664, 218] width 738 height 31
type input "Classic Cars, Vehicles & Automobilia Auction 10/25 Reminder Email"
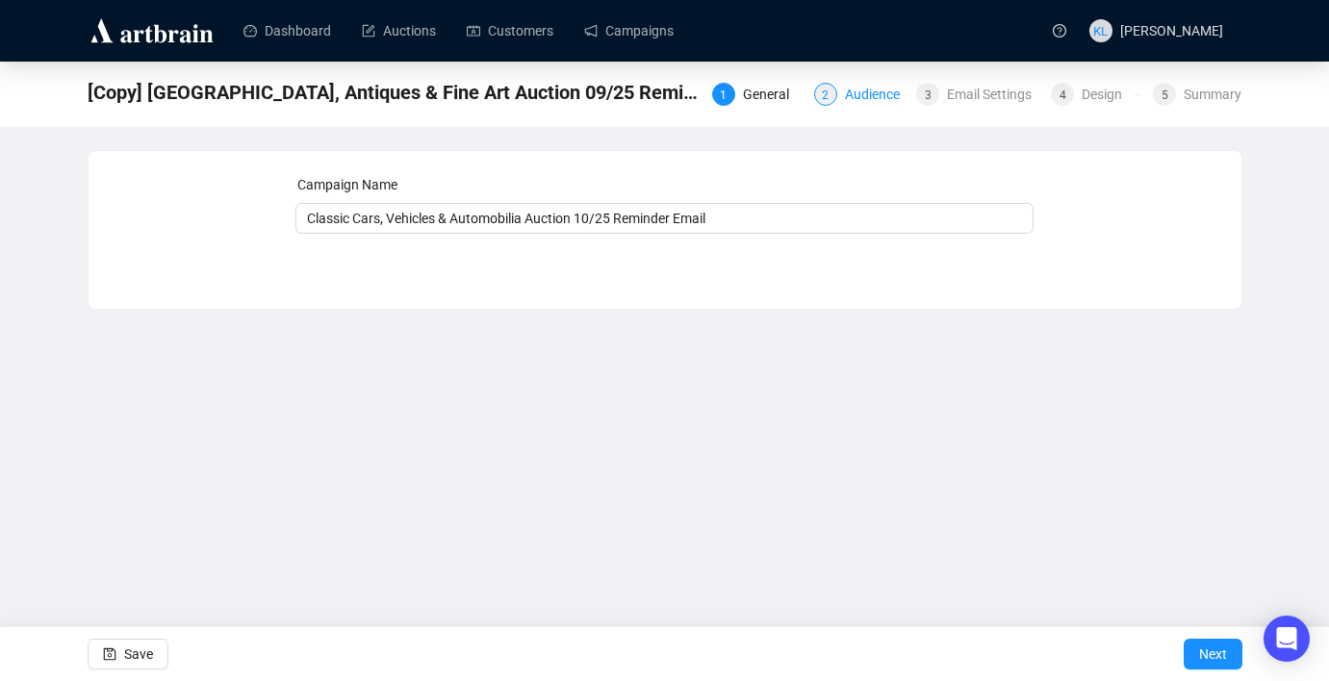
click at [845, 99] on div "Audience" at bounding box center [878, 94] width 66 height 23
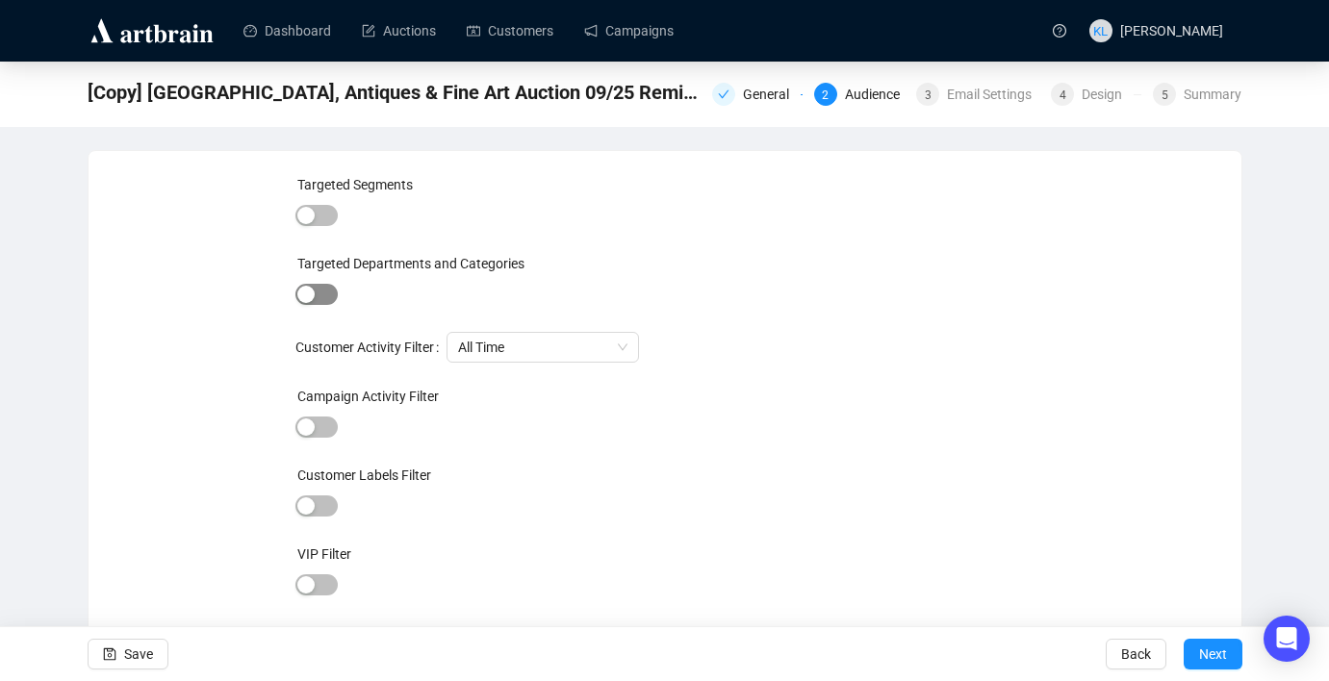
click at [325, 285] on span "button" at bounding box center [316, 294] width 42 height 21
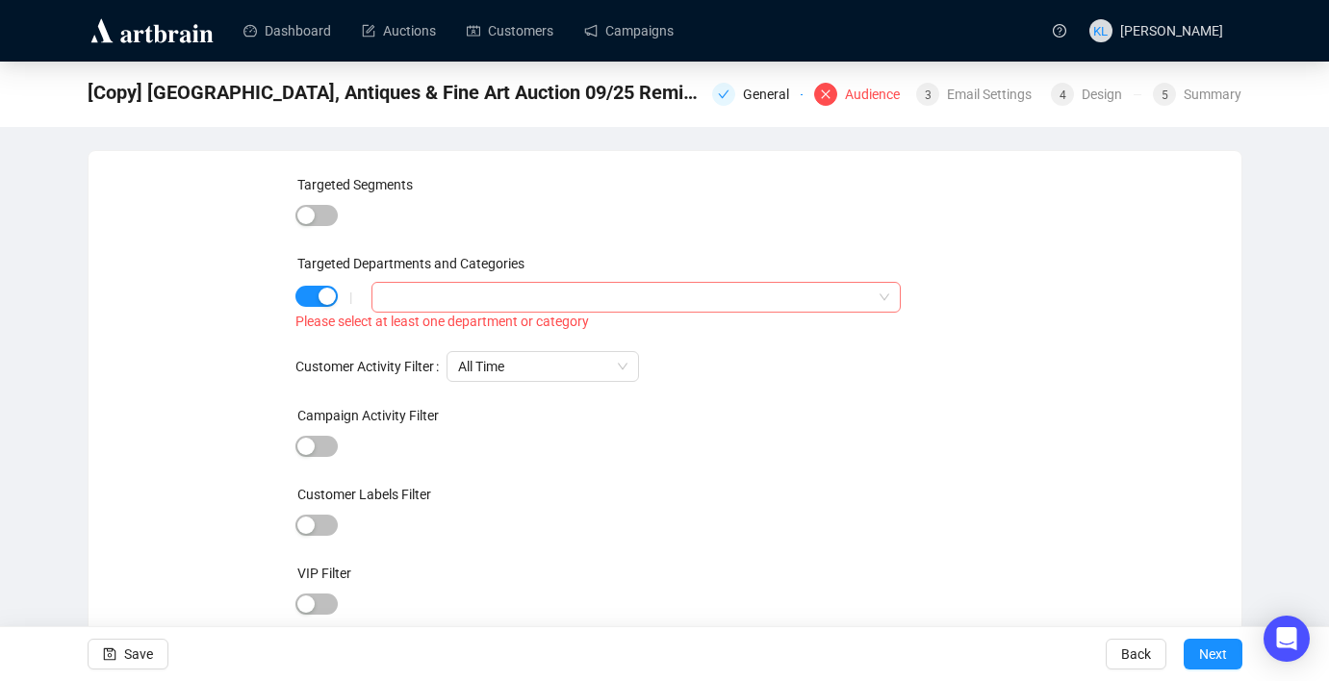
click at [399, 288] on div at bounding box center [625, 297] width 500 height 27
click at [385, 334] on icon "caret-down" at bounding box center [388, 336] width 10 height 10
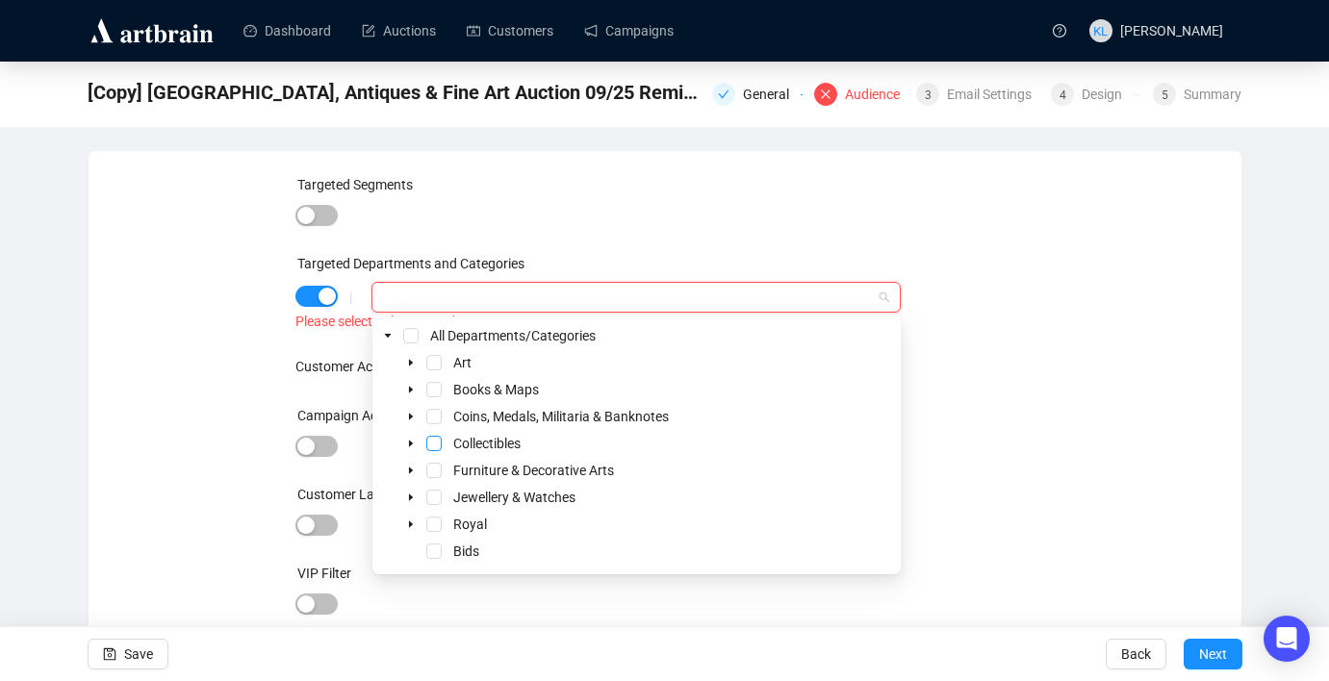
click at [437, 439] on span "Select Collectibles" at bounding box center [433, 443] width 15 height 15
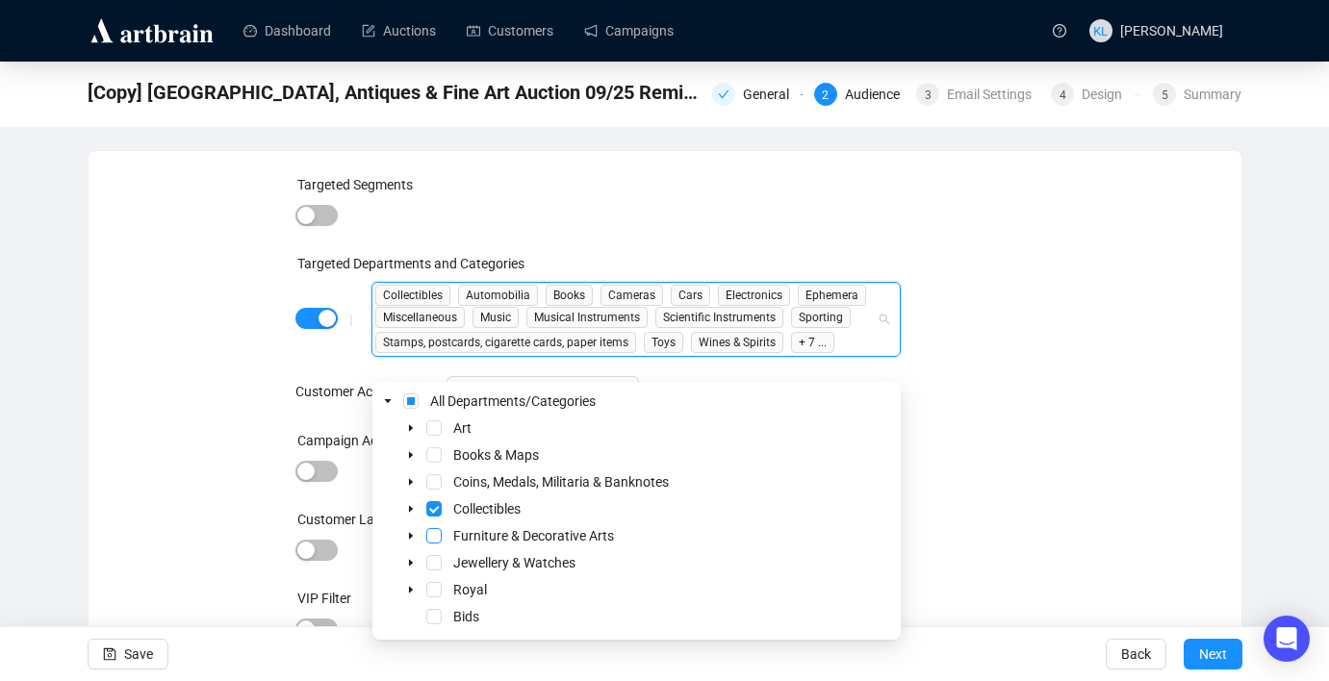
click at [436, 533] on span "Select Furniture & Decorative Arts" at bounding box center [433, 535] width 15 height 15
click at [437, 563] on span "Select Jewellery & Watches" at bounding box center [433, 562] width 15 height 15
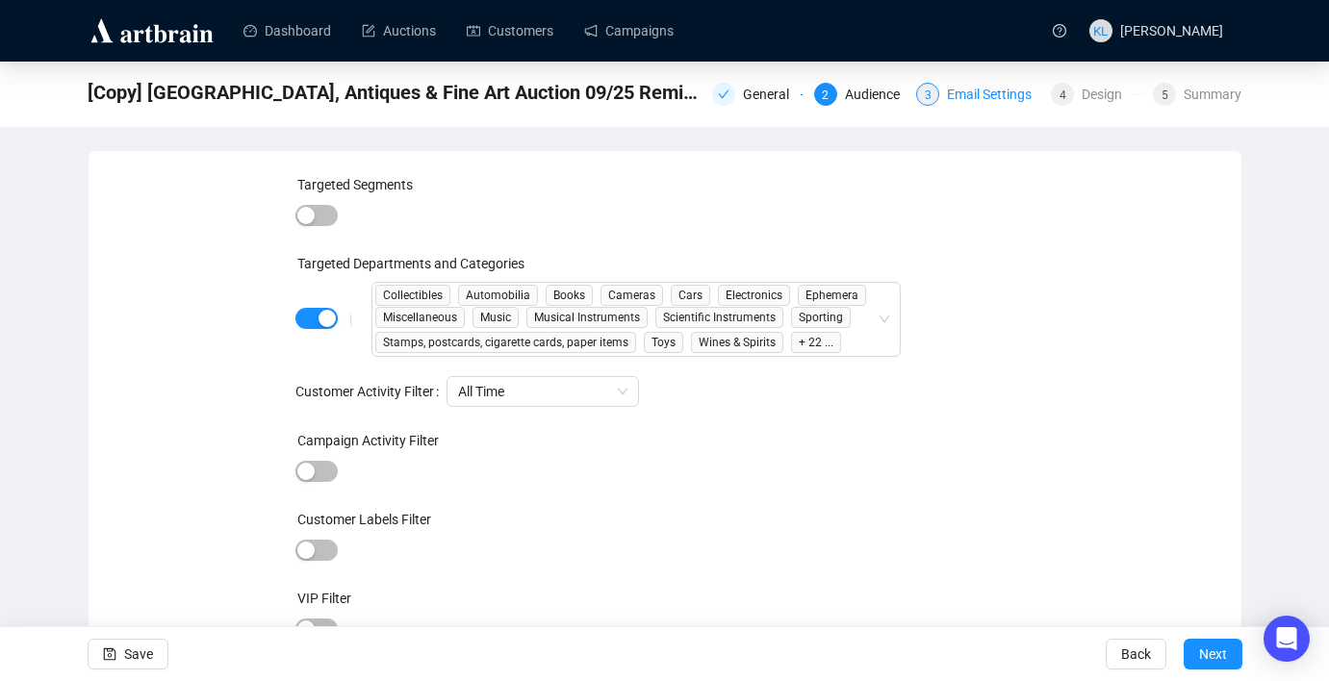
click at [947, 99] on div "Email Settings" at bounding box center [995, 94] width 96 height 23
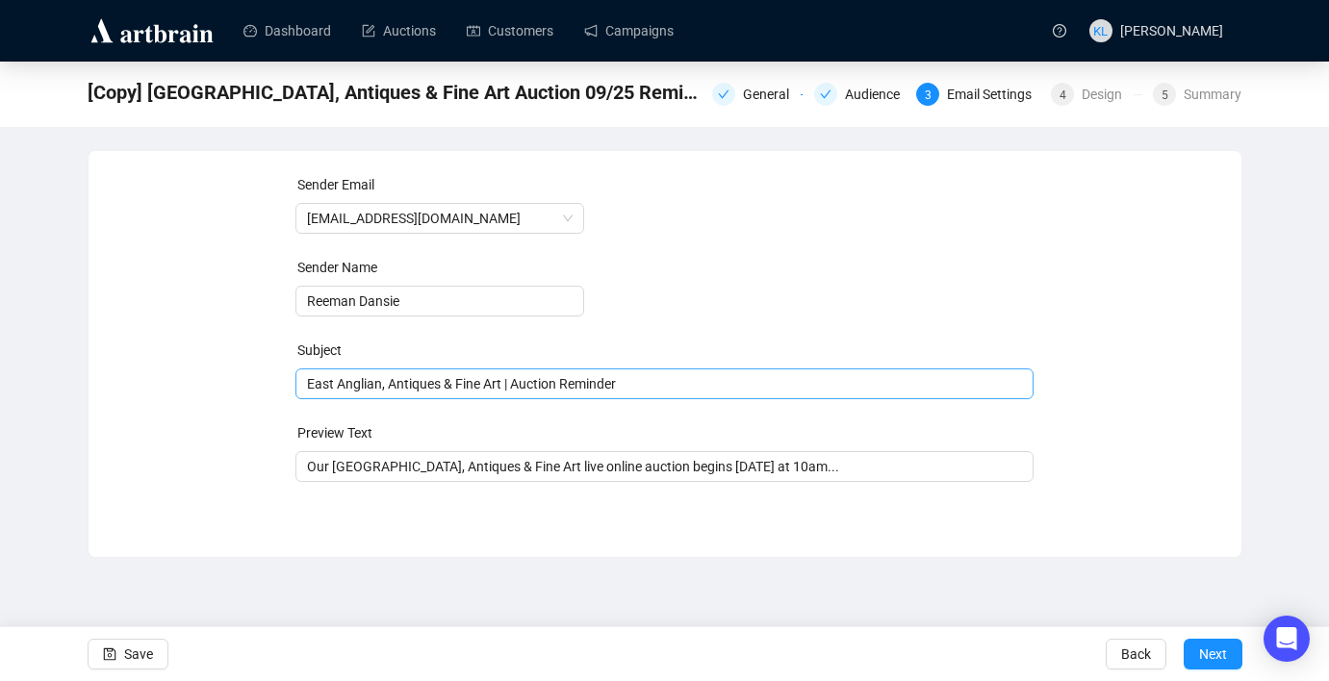
click at [429, 388] on span "East Anglian, Antiques & Fine Art | Auction Reminder" at bounding box center [664, 383] width 738 height 15
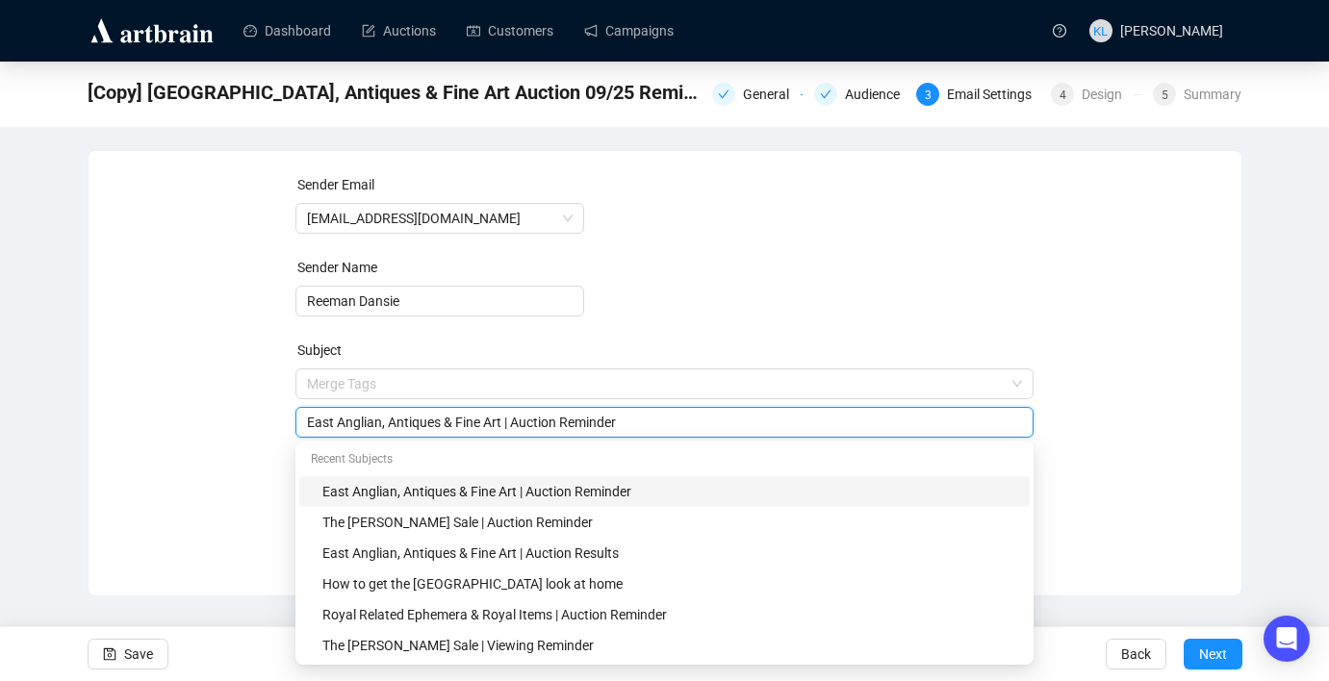
drag, startPoint x: 511, startPoint y: 426, endPoint x: 311, endPoint y: 419, distance: 200.3
click at [311, 419] on input "East Anglian, Antiques & Fine Art | Auction Reminder" at bounding box center [664, 422] width 715 height 21
type input "Classic Cars, Vehicles & Automobilia | Auction Reminder"
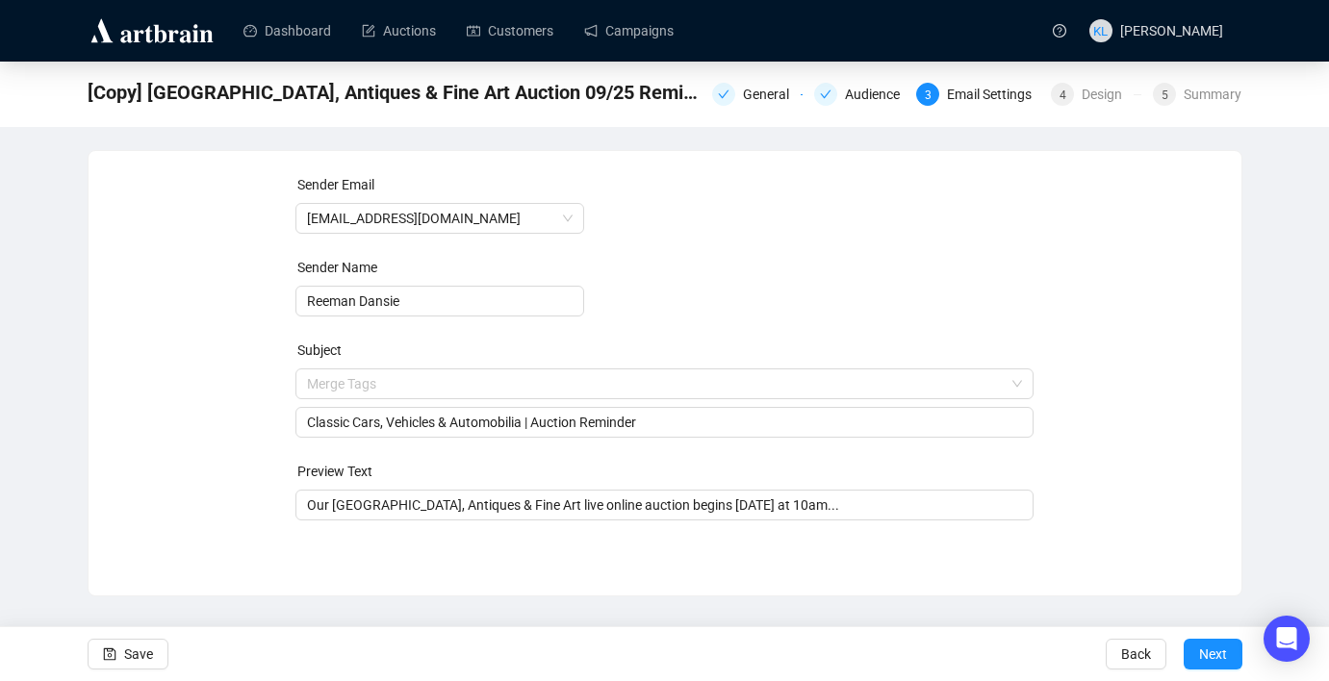
click at [848, 242] on form "Sender Email [EMAIL_ADDRESS][DOMAIN_NAME] Sender Name Reeman Dansie Subject Mer…" at bounding box center [664, 347] width 738 height 346
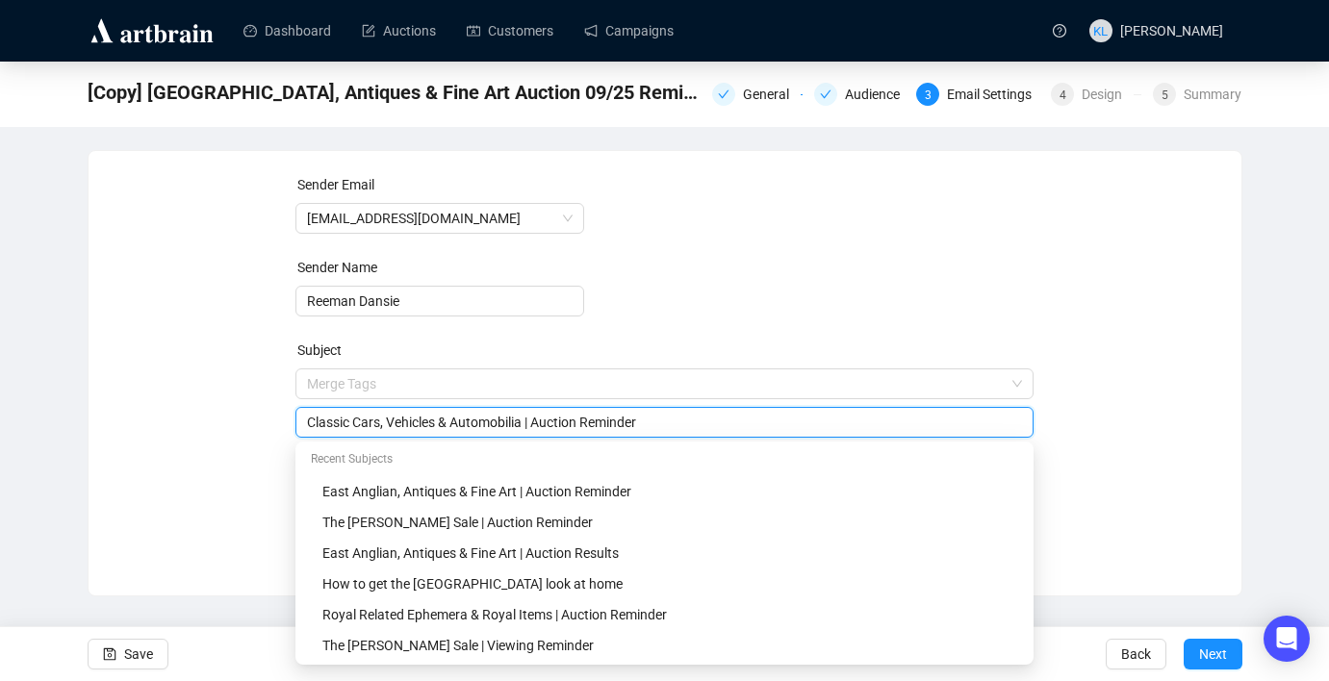
drag, startPoint x: 530, startPoint y: 426, endPoint x: 301, endPoint y: 426, distance: 229.1
click at [301, 426] on div "Classic Cars, Vehicles & Automobilia | Auction Reminder" at bounding box center [664, 422] width 738 height 31
click at [281, 469] on div "Sender Email [EMAIL_ADDRESS][DOMAIN_NAME] Sender Name Reeman Dansie Subject Mer…" at bounding box center [665, 359] width 1107 height 370
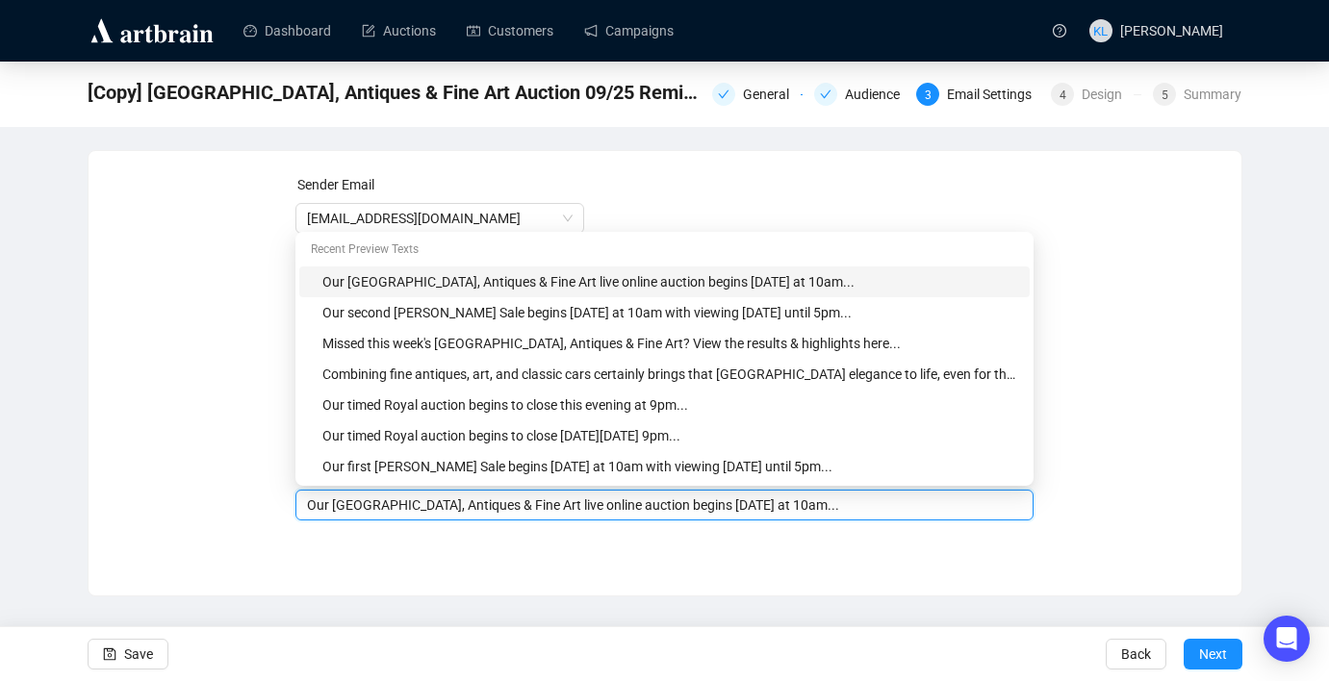
drag, startPoint x: 539, startPoint y: 506, endPoint x: 337, endPoint y: 513, distance: 202.2
click at [336, 511] on input "Our [GEOGRAPHIC_DATA], Antiques & Fine Art live online auction begins [DATE] at…" at bounding box center [664, 505] width 715 height 21
paste input "Classic Cars, Vehicles & Automobilia"
drag, startPoint x: 783, startPoint y: 509, endPoint x: 721, endPoint y: 506, distance: 62.6
click at [721, 506] on input "Our Classic Cars, Vehicles & Automobilia live online auction begins [DATE] at 1…" at bounding box center [664, 505] width 715 height 21
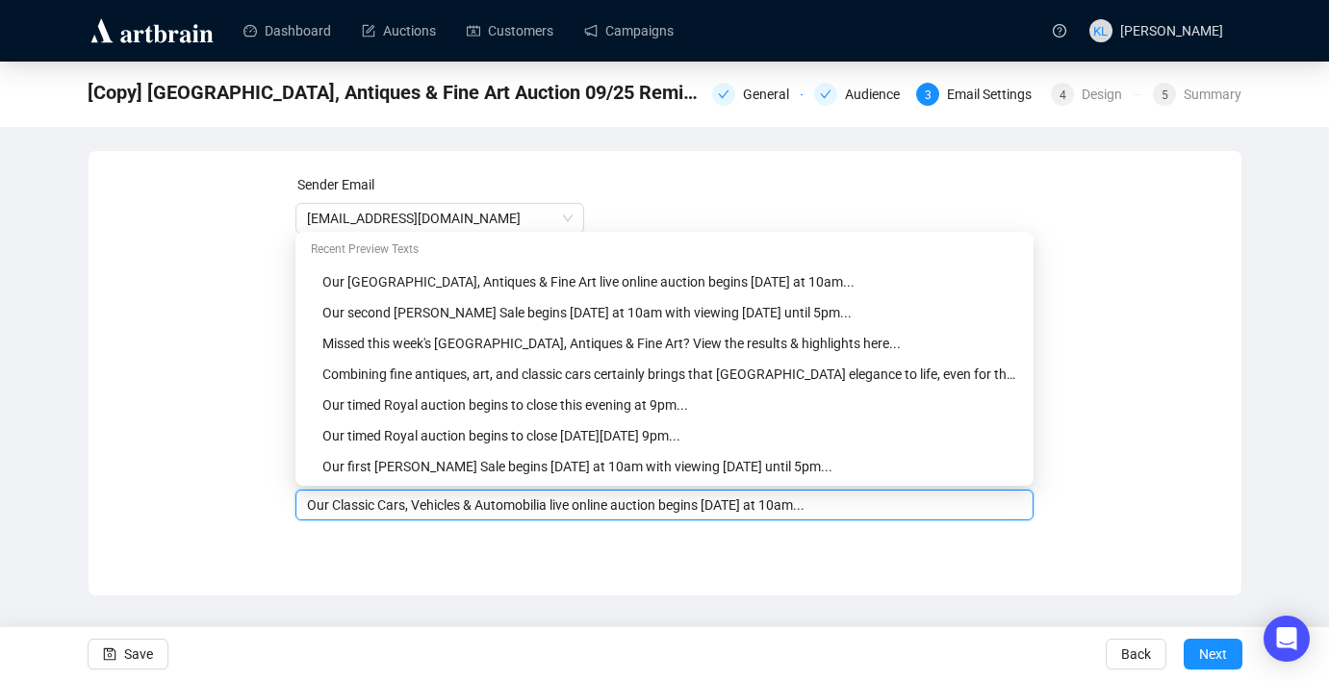
click at [811, 507] on input "Our Classic Cars, Vehicles & Automobilia live online auction begins [DATE] at 1…" at bounding box center [664, 505] width 715 height 21
type input "Our Classic Cars, Vehicles & Automobilia live online auction begins [DATE] at 1…"
click at [1203, 647] on span "Next" at bounding box center [1213, 654] width 28 height 54
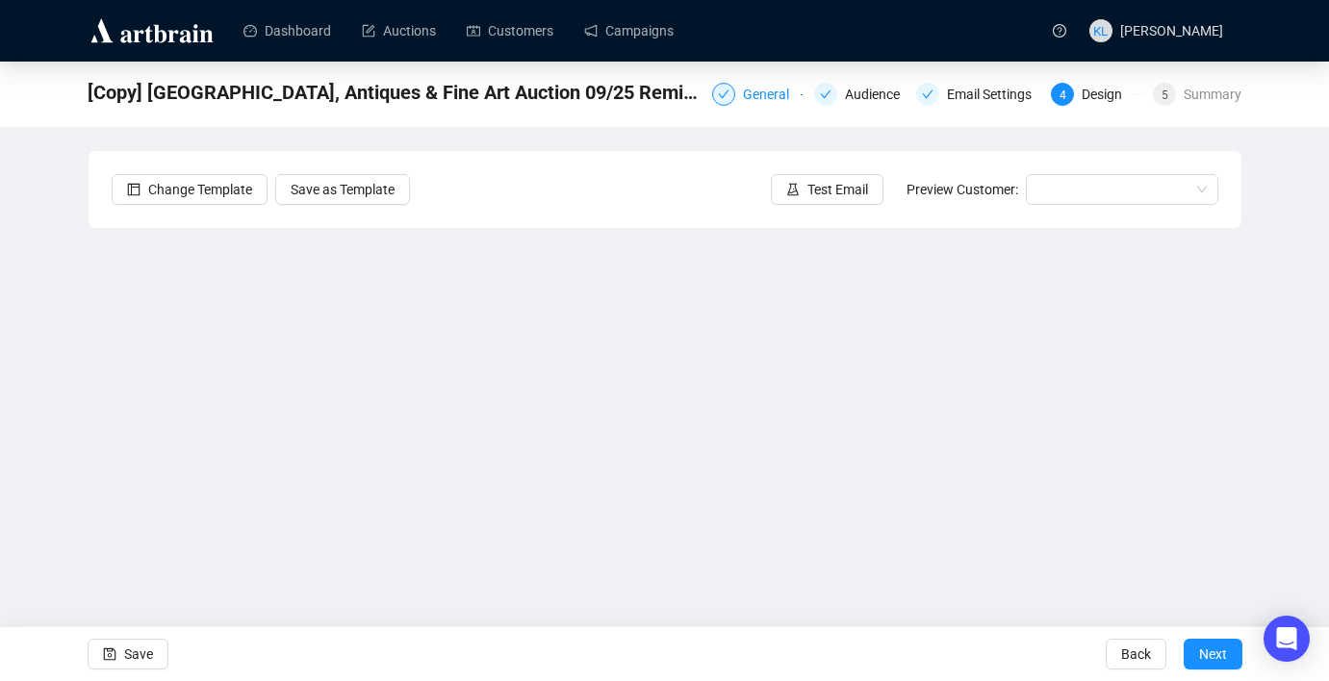
click at [775, 91] on div "General" at bounding box center [772, 94] width 58 height 23
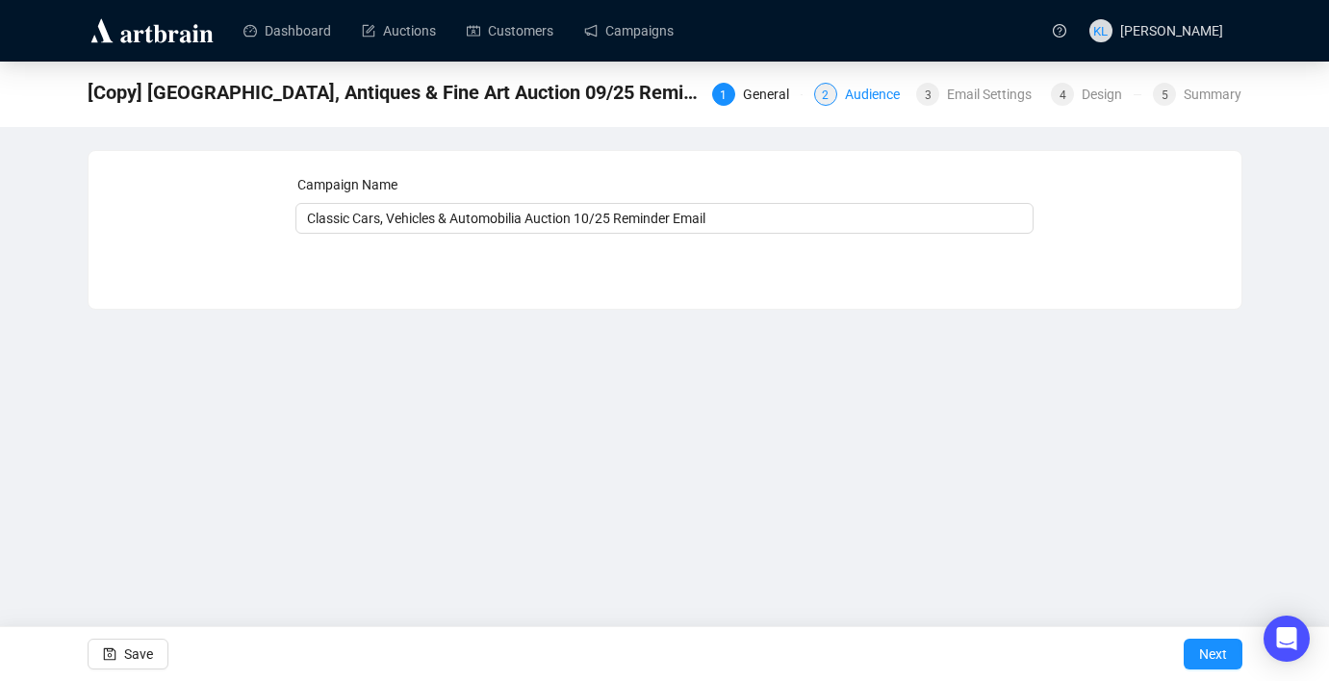
click at [821, 90] on div "2" at bounding box center [825, 94] width 23 height 23
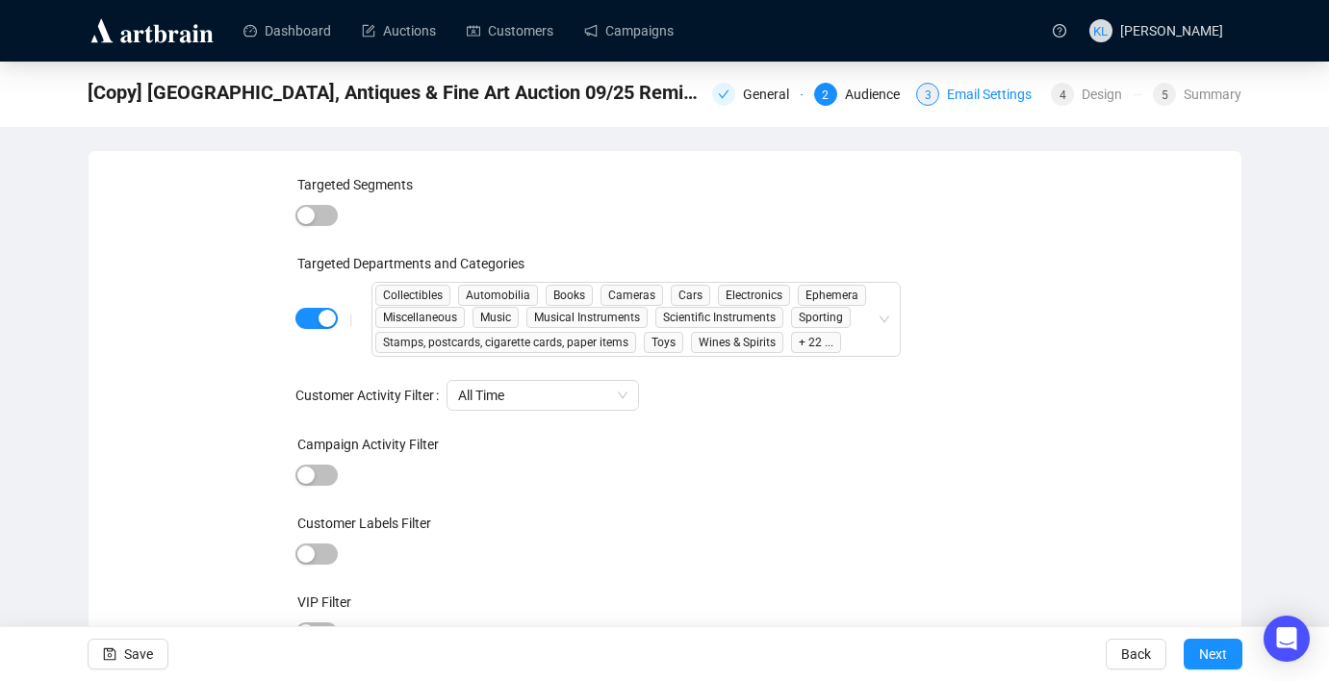
click at [952, 84] on div "Email Settings" at bounding box center [995, 94] width 96 height 23
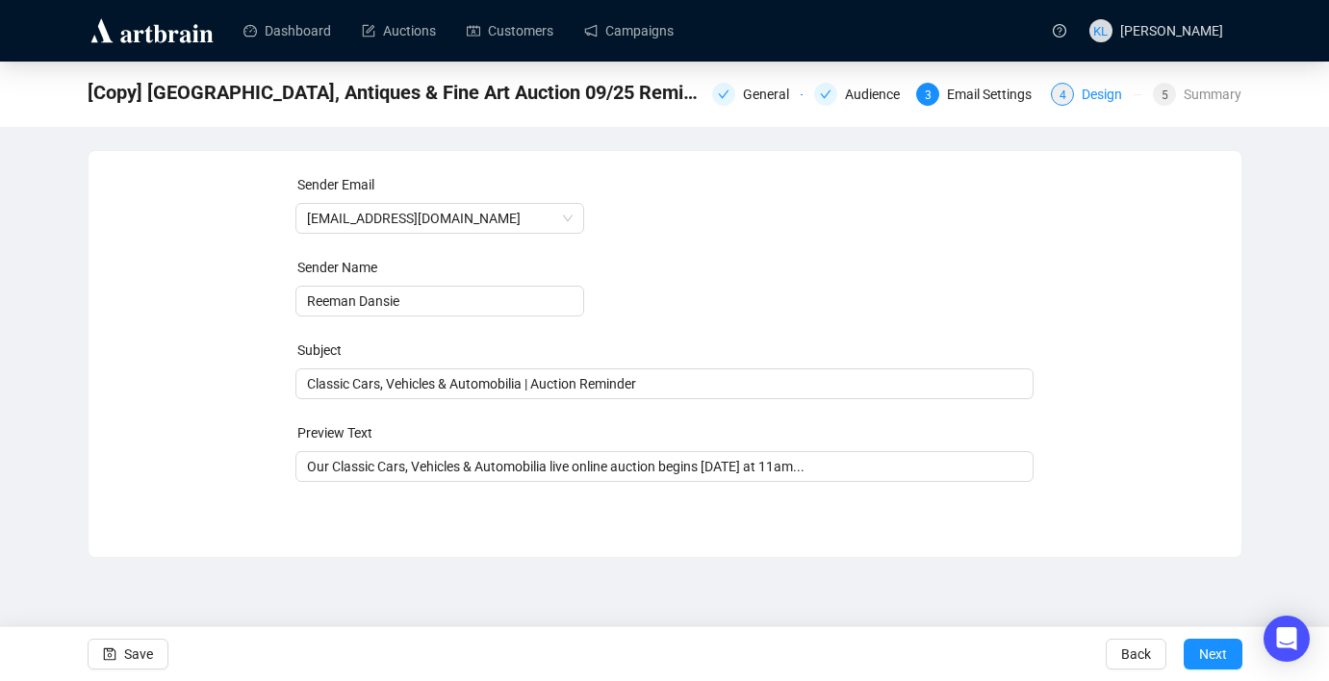
click at [1086, 102] on div "Design" at bounding box center [1108, 94] width 52 height 23
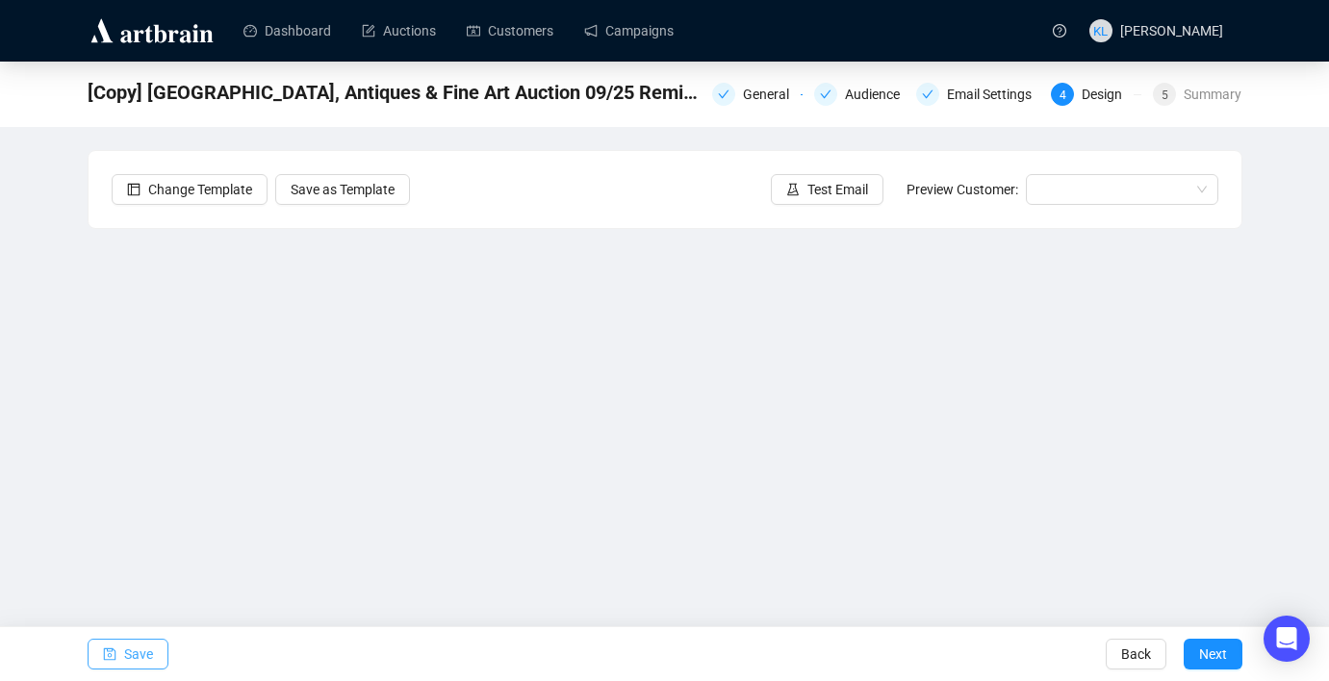
click at [140, 646] on span "Save" at bounding box center [138, 654] width 29 height 54
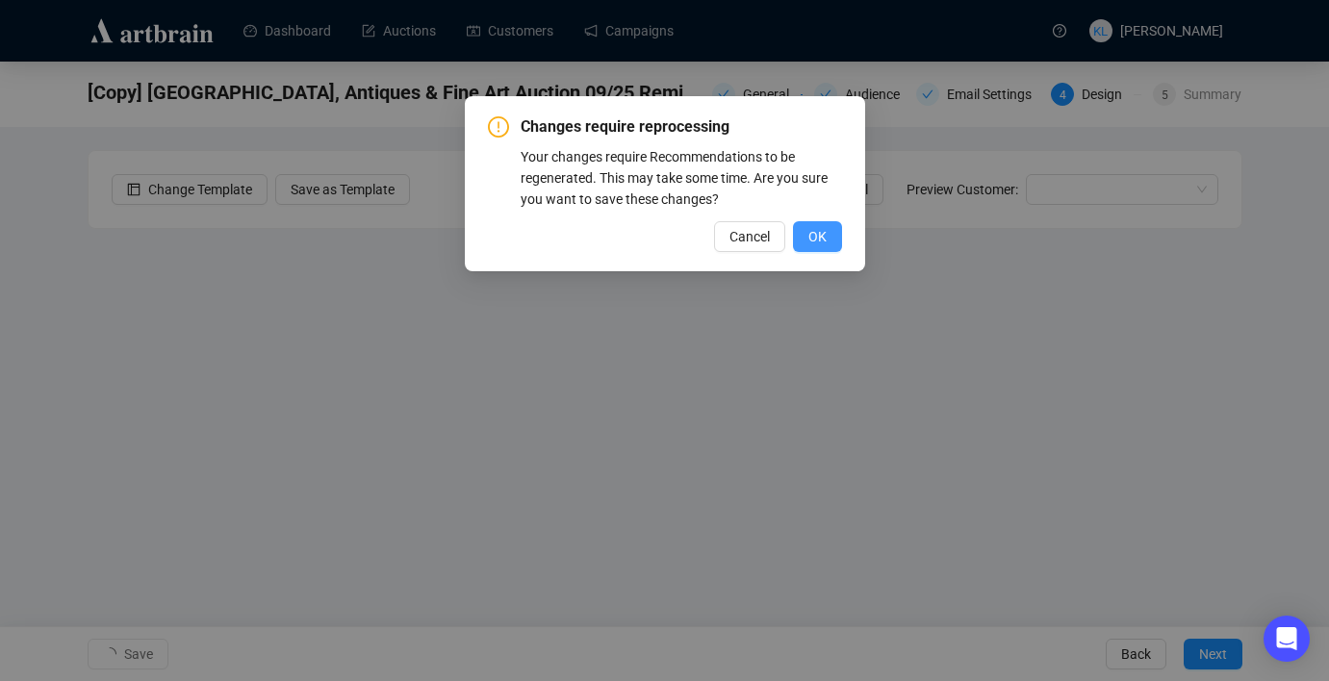
click at [815, 238] on span "OK" at bounding box center [817, 236] width 18 height 21
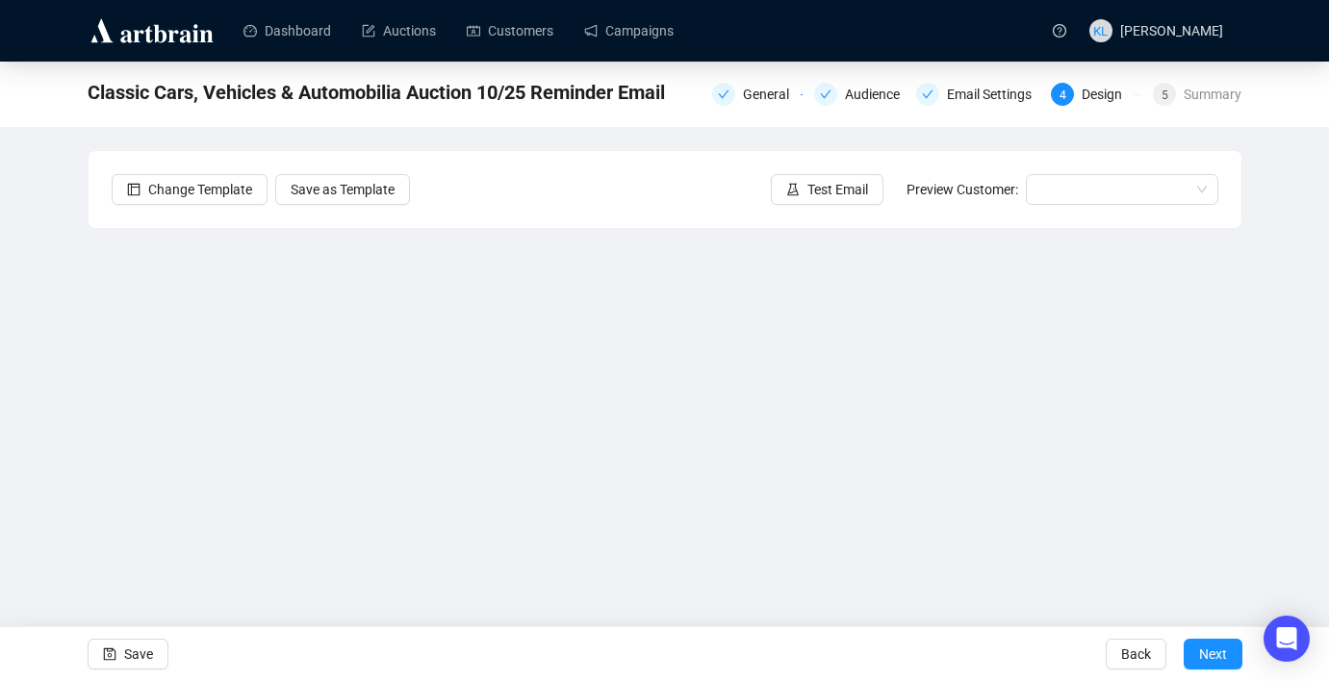
scroll to position [35, 0]
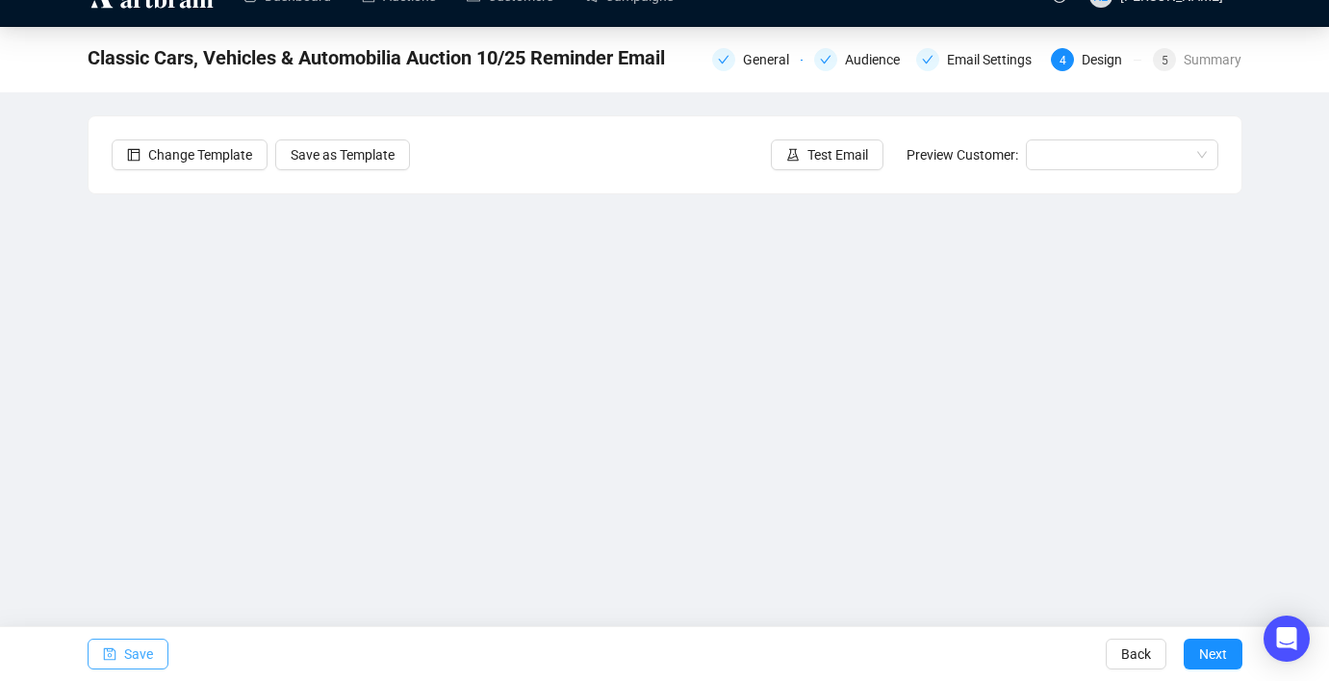
click at [125, 650] on span "Save" at bounding box center [138, 654] width 29 height 54
click at [131, 649] on span "Save" at bounding box center [138, 654] width 29 height 54
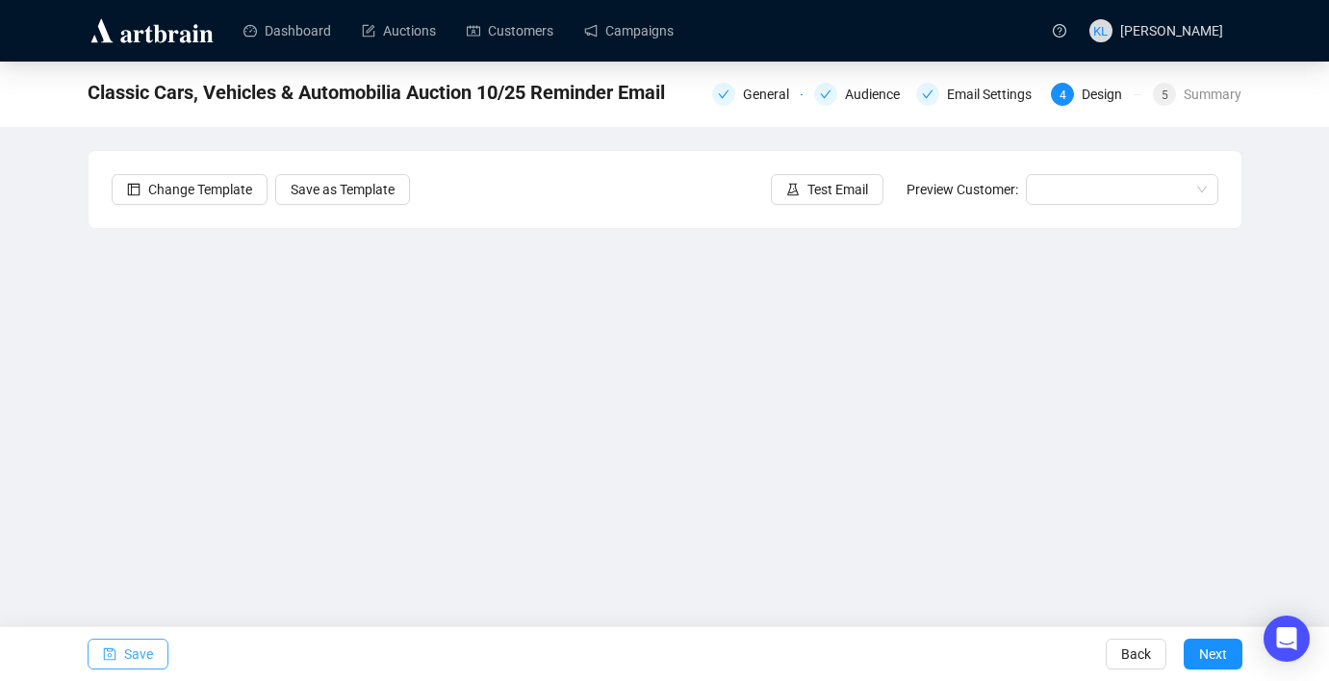
click at [139, 642] on span "Save" at bounding box center [138, 654] width 29 height 54
click at [810, 196] on span "Test Email" at bounding box center [837, 189] width 61 height 21
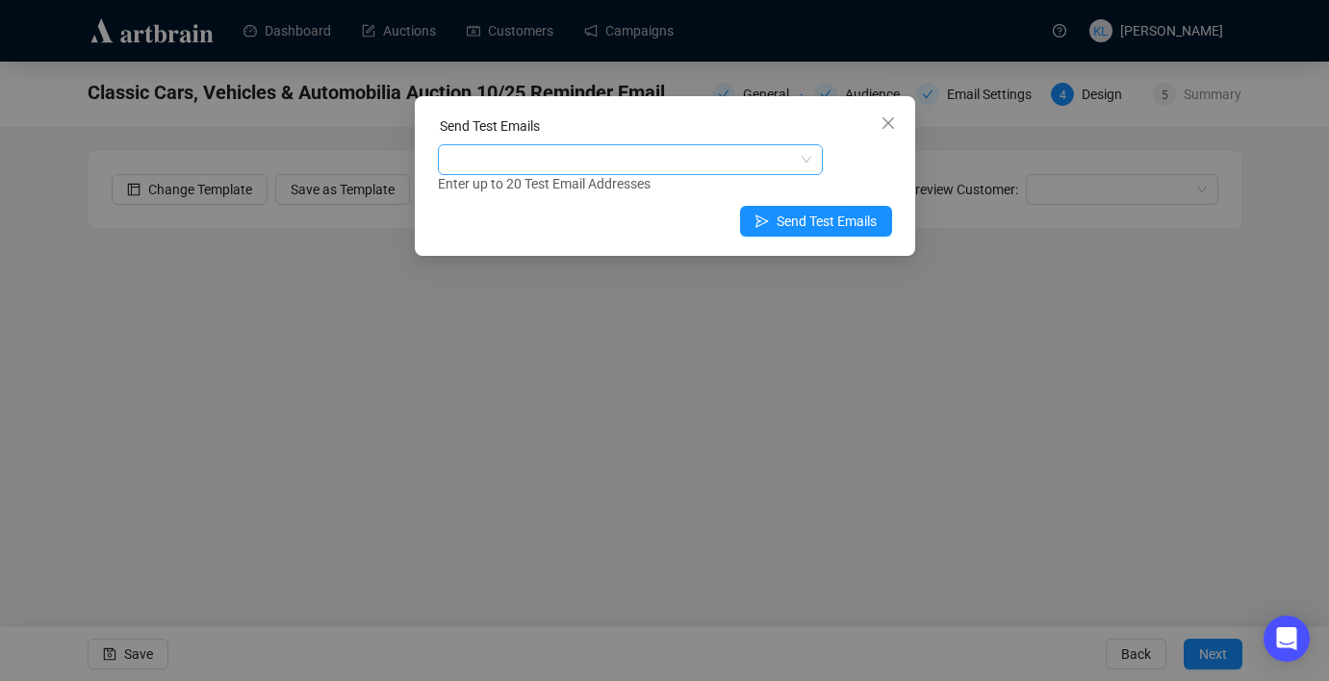
click at [724, 162] on div at bounding box center [620, 159] width 357 height 27
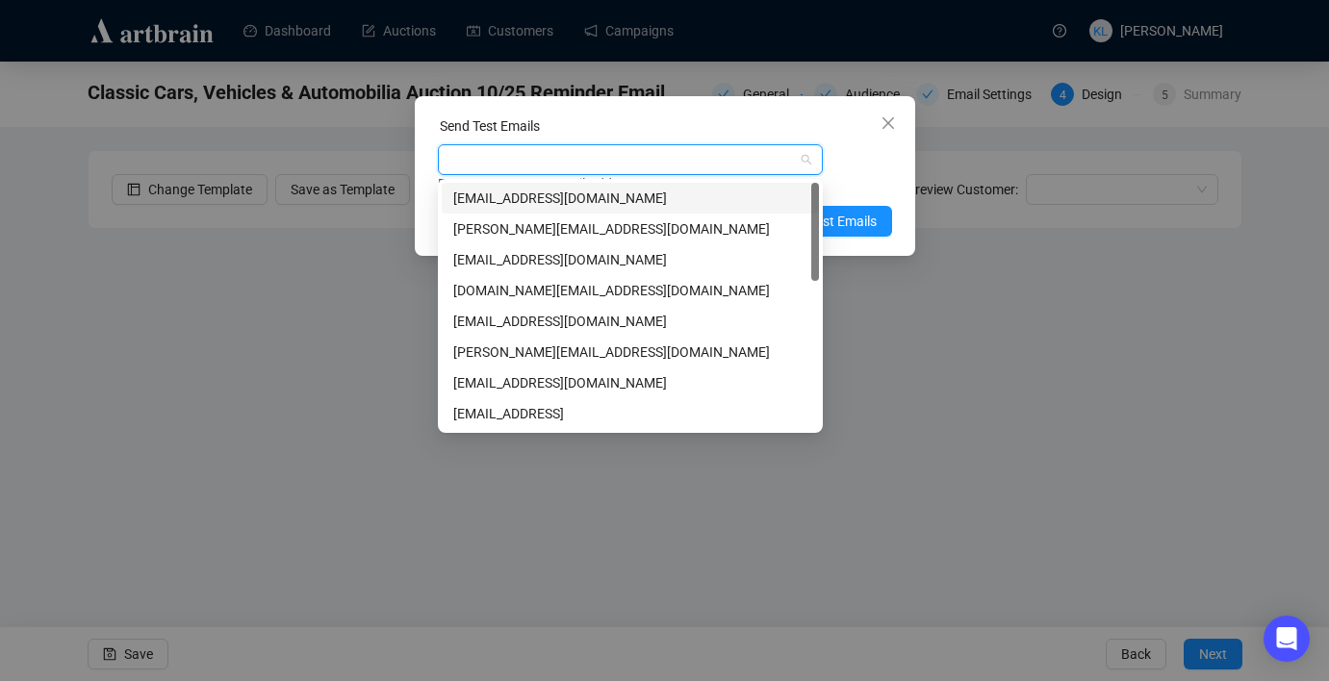
click at [723, 192] on div "[EMAIL_ADDRESS][DOMAIN_NAME]" at bounding box center [630, 198] width 354 height 21
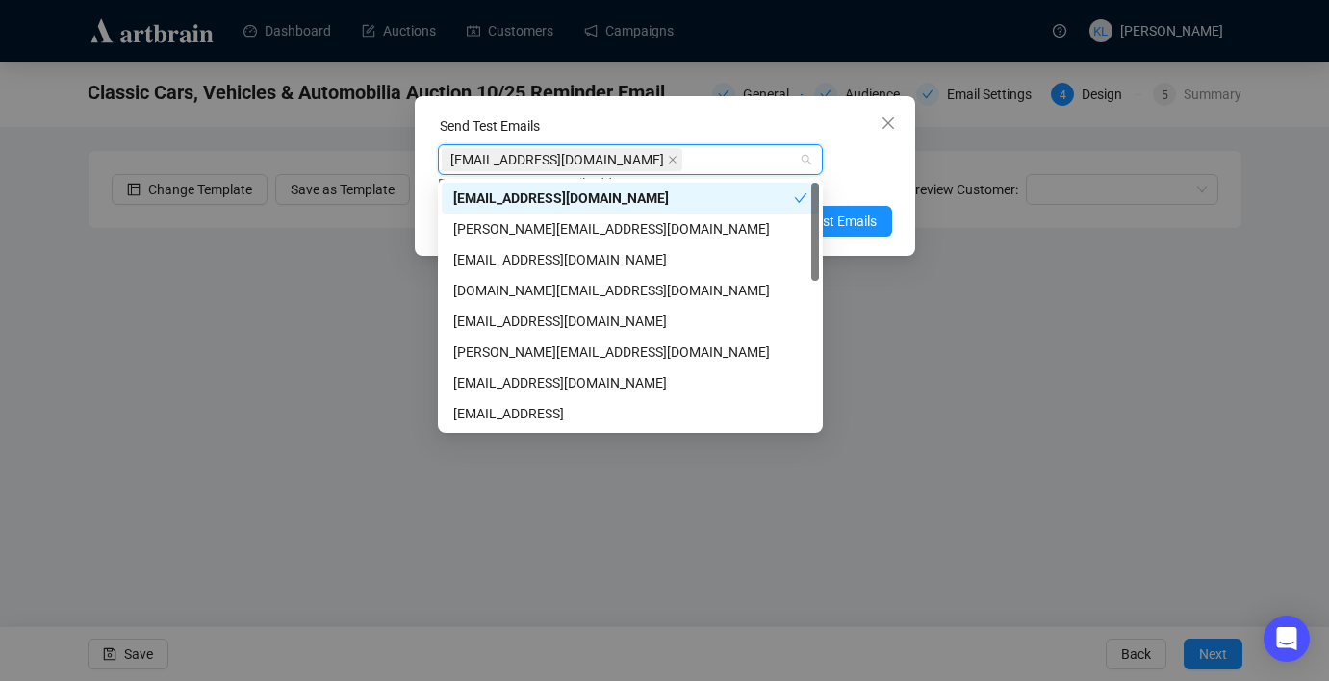
click at [842, 186] on div "Enter up to 20 Test Email Addresses" at bounding box center [665, 184] width 454 height 22
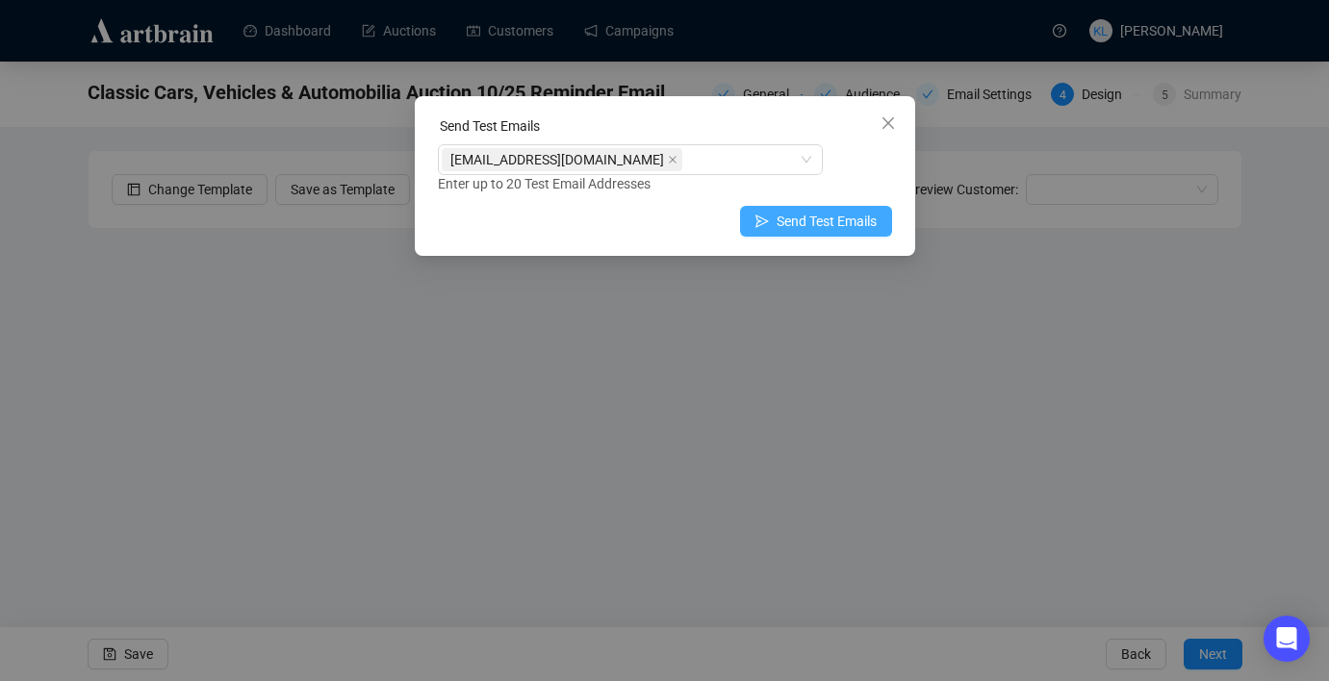
click at [845, 216] on span "Send Test Emails" at bounding box center [827, 221] width 100 height 21
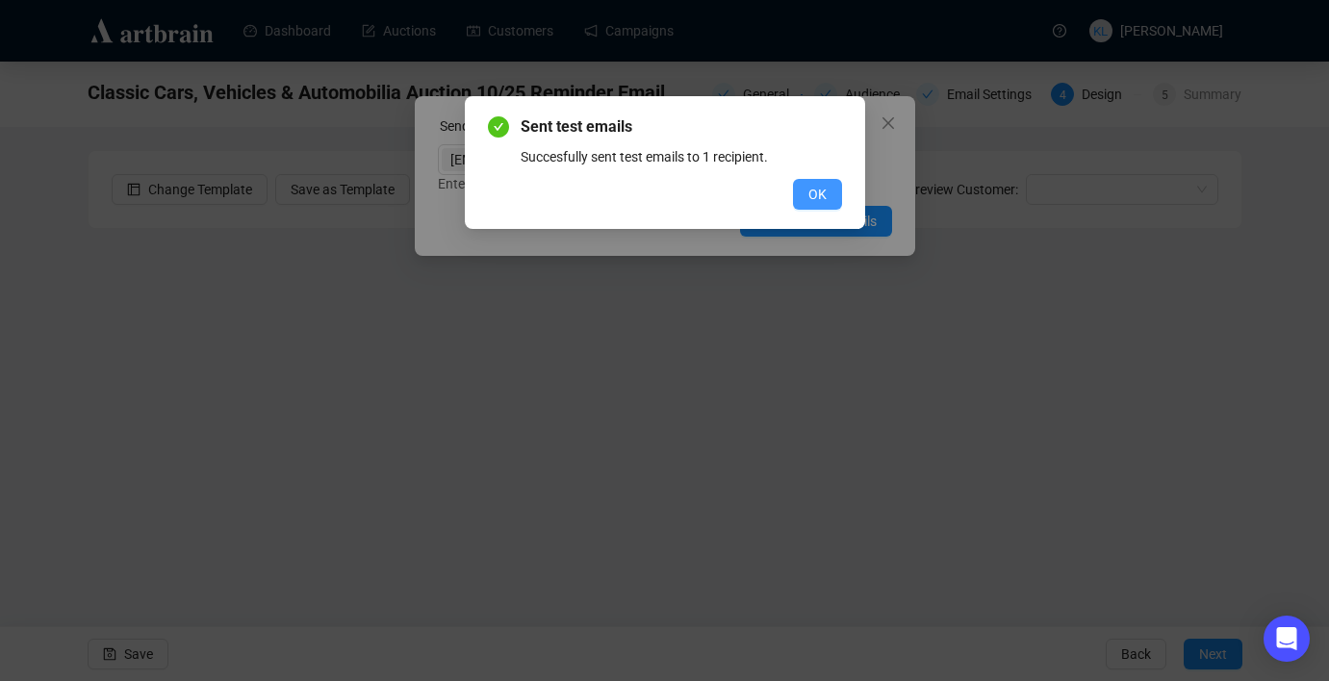
click at [821, 198] on span "OK" at bounding box center [817, 194] width 18 height 21
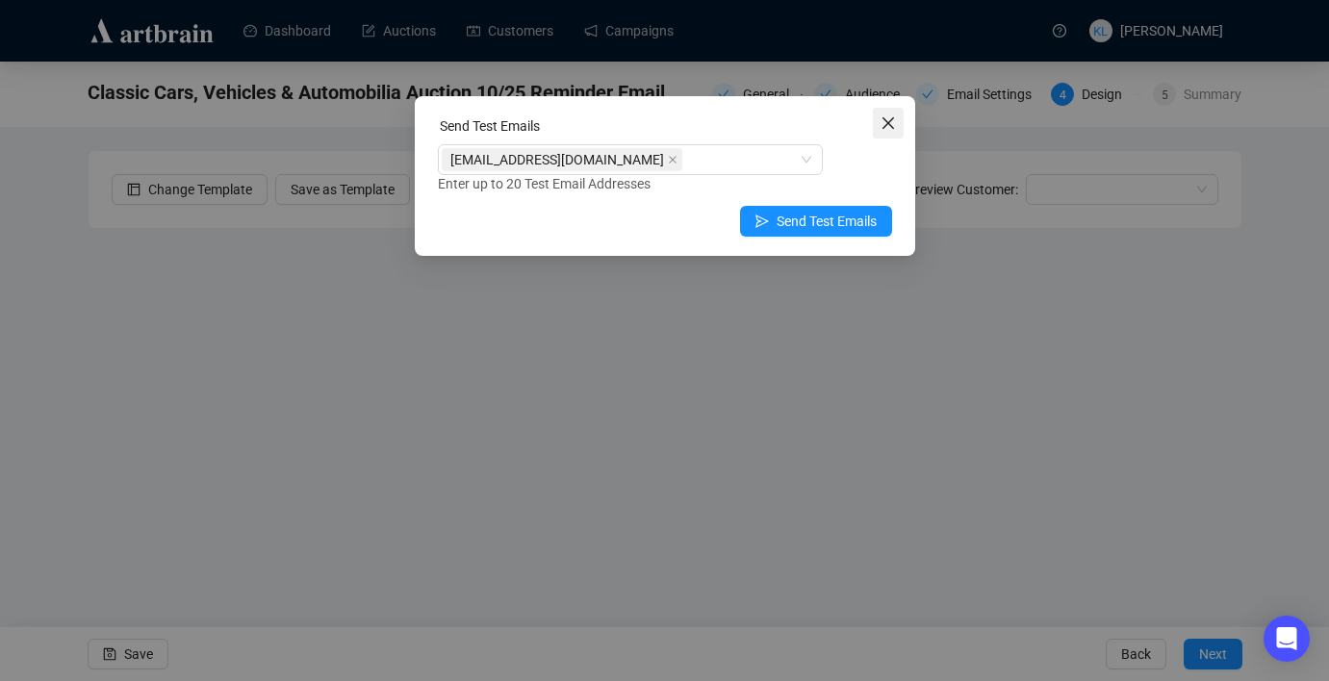
click at [884, 127] on icon "close" at bounding box center [888, 123] width 12 height 12
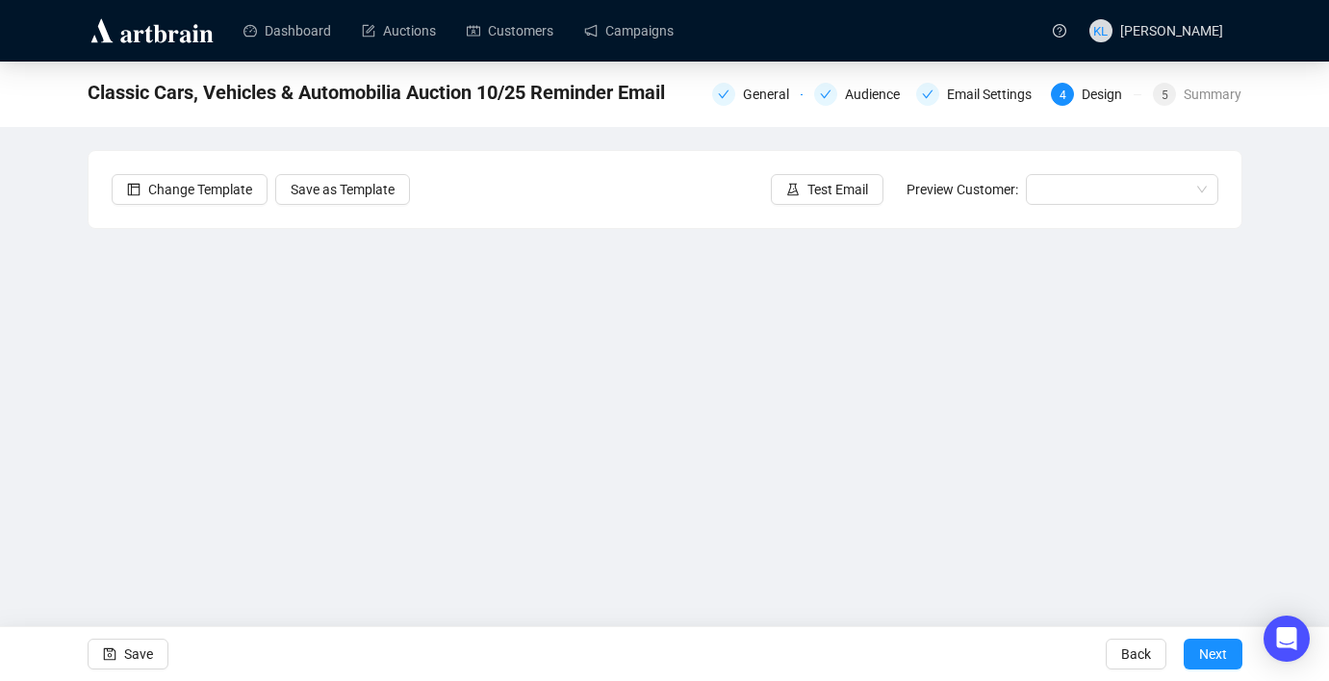
scroll to position [35, 0]
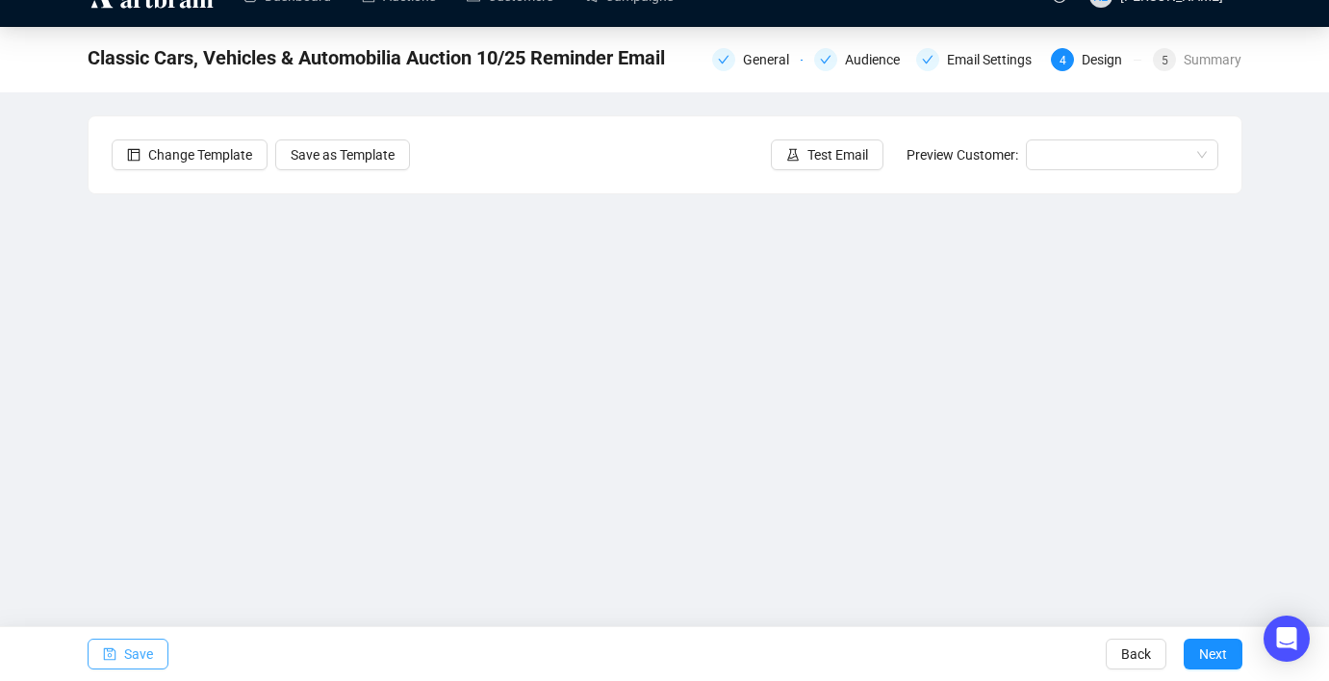
click at [154, 648] on button "Save" at bounding box center [128, 654] width 81 height 31
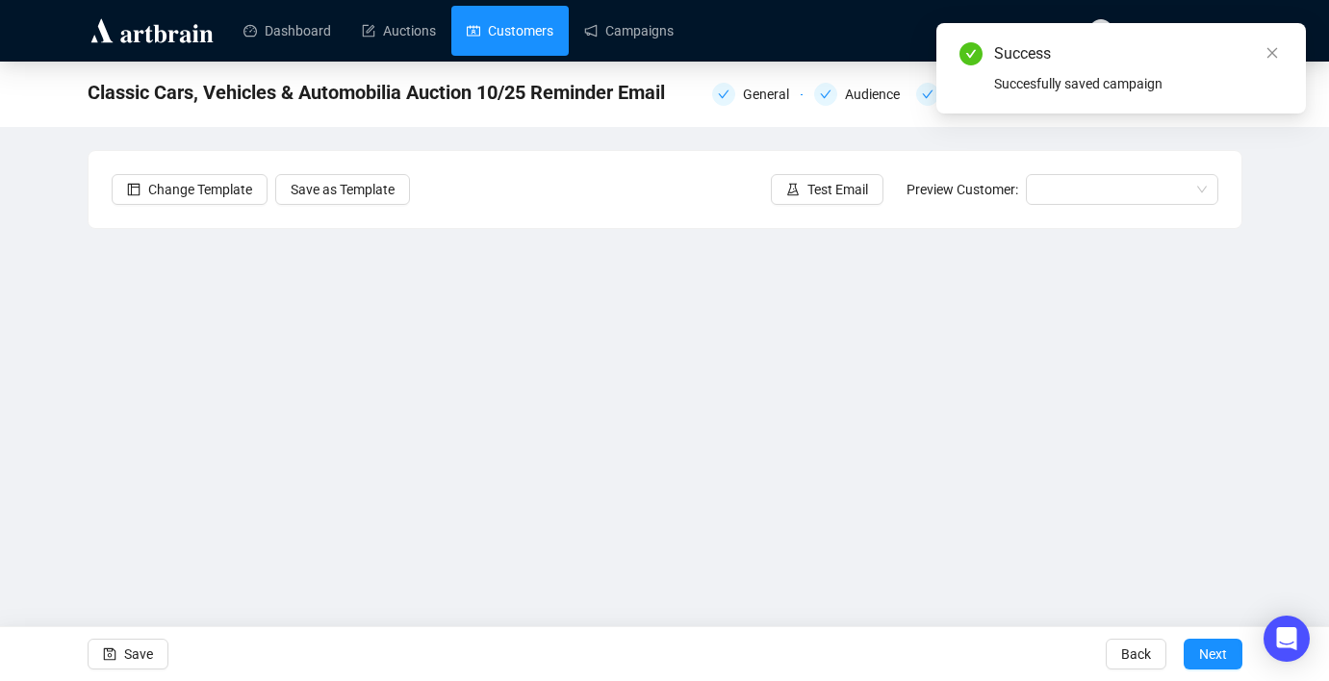
click at [513, 46] on link "Customers" at bounding box center [510, 31] width 87 height 50
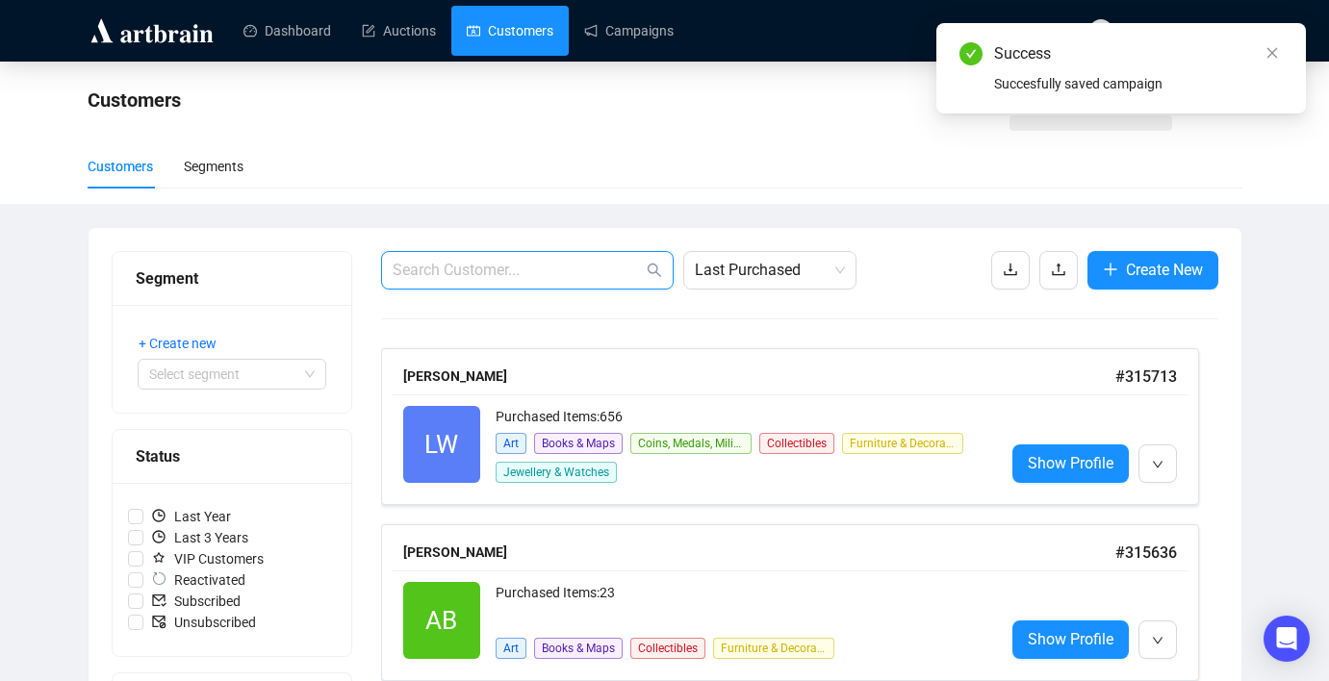
click at [517, 269] on input "text" at bounding box center [518, 270] width 250 height 23
paste input "[EMAIL_ADDRESS][DOMAIN_NAME]"
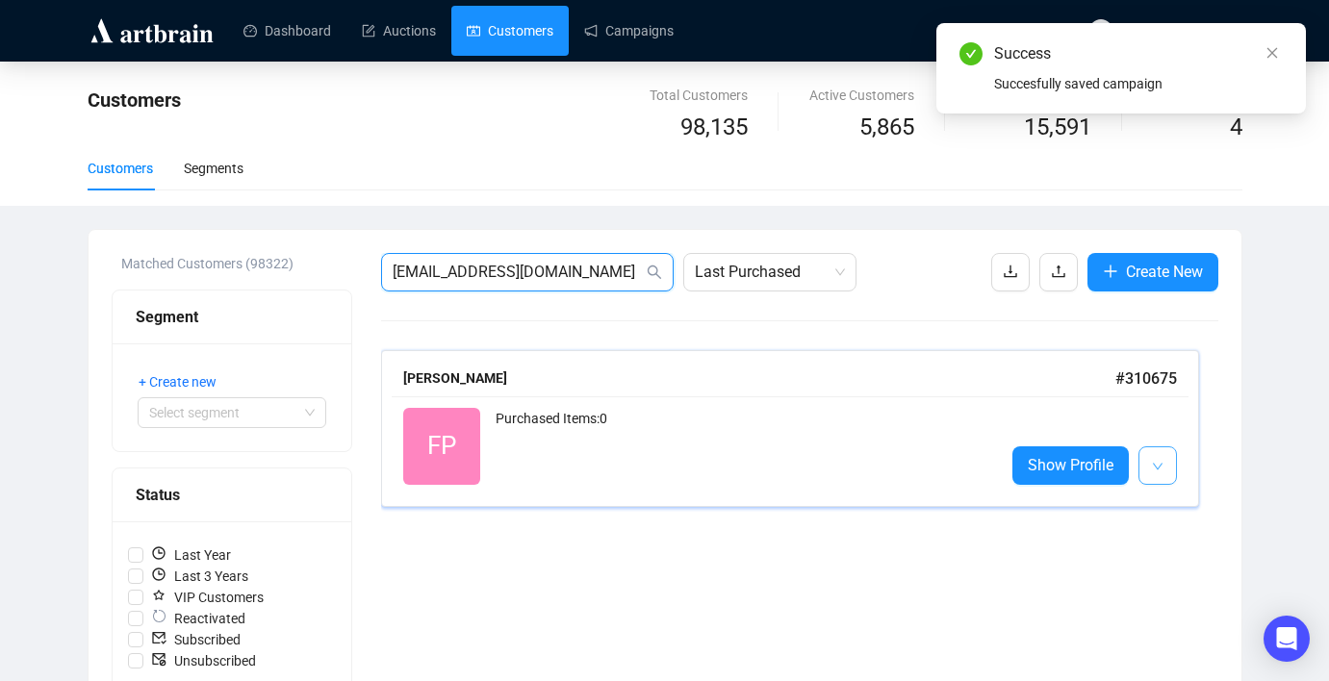
type input "[EMAIL_ADDRESS][DOMAIN_NAME]"
click at [1152, 453] on span "button" at bounding box center [1158, 465] width 12 height 24
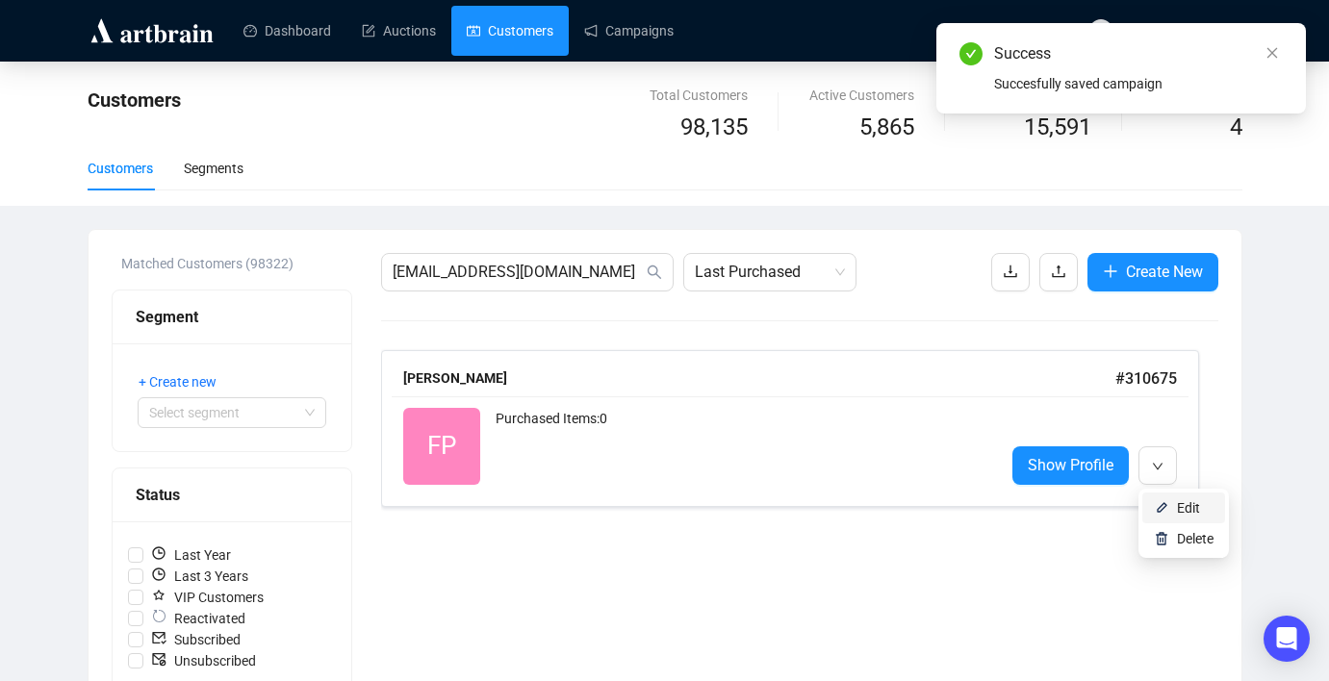
click at [1157, 497] on li "Edit" at bounding box center [1183, 508] width 83 height 31
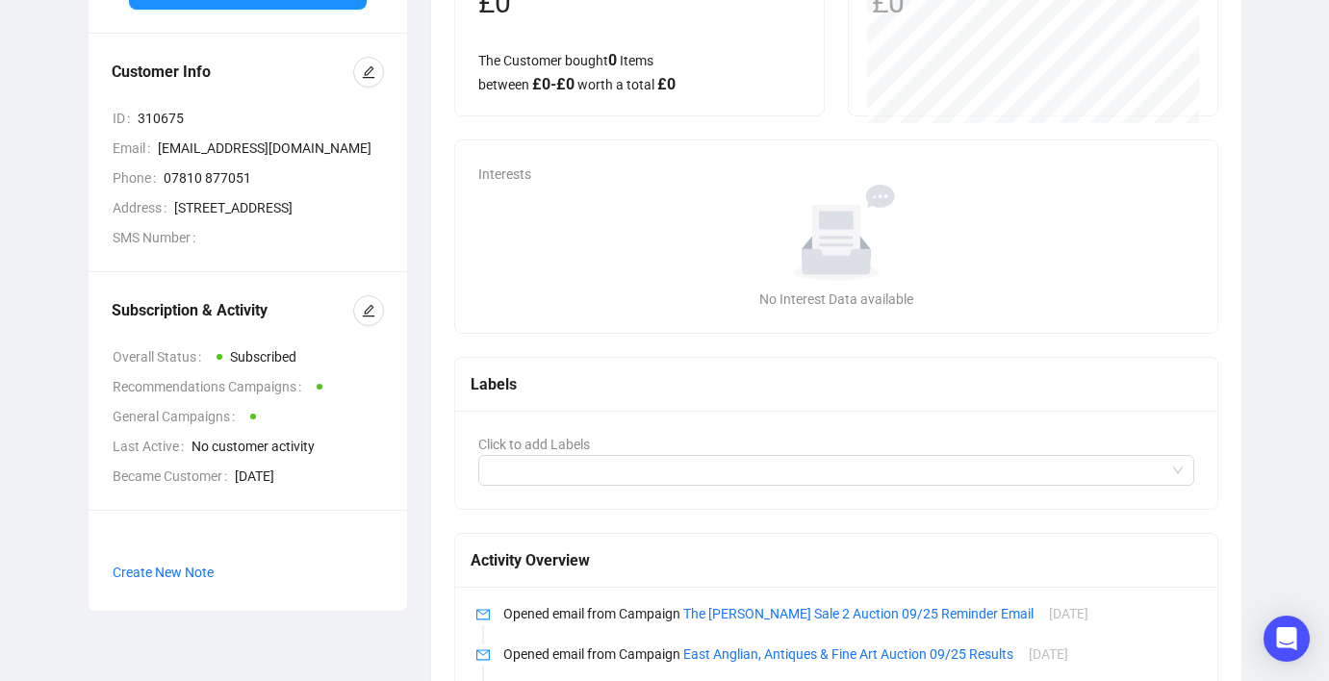
scroll to position [234, 0]
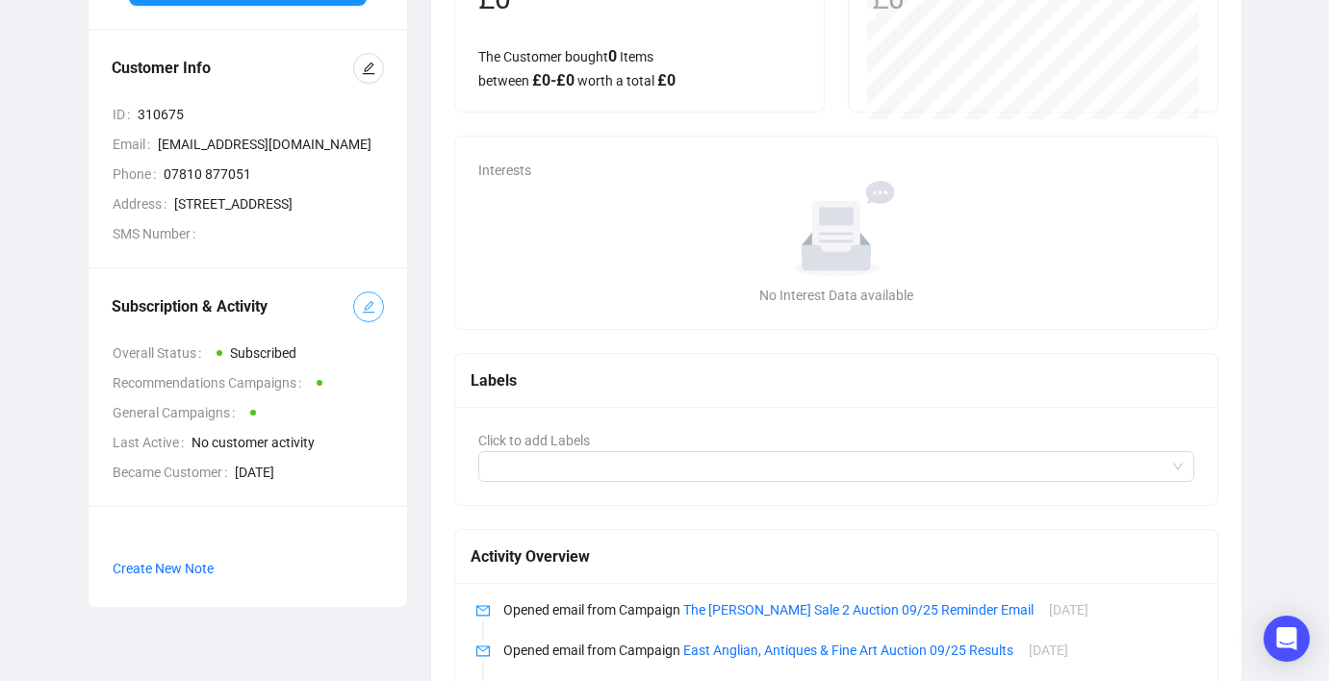
click at [368, 322] on button "button" at bounding box center [368, 307] width 31 height 31
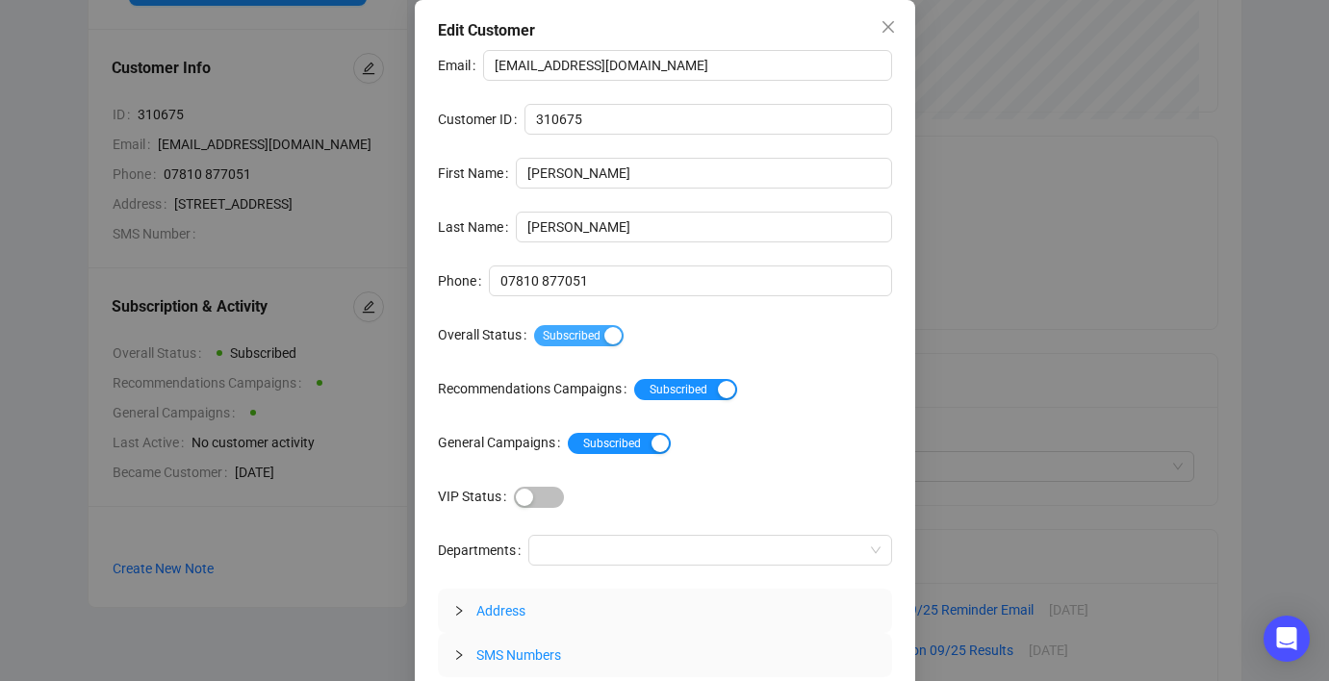
click at [584, 333] on span "Subscribed" at bounding box center [579, 335] width 90 height 21
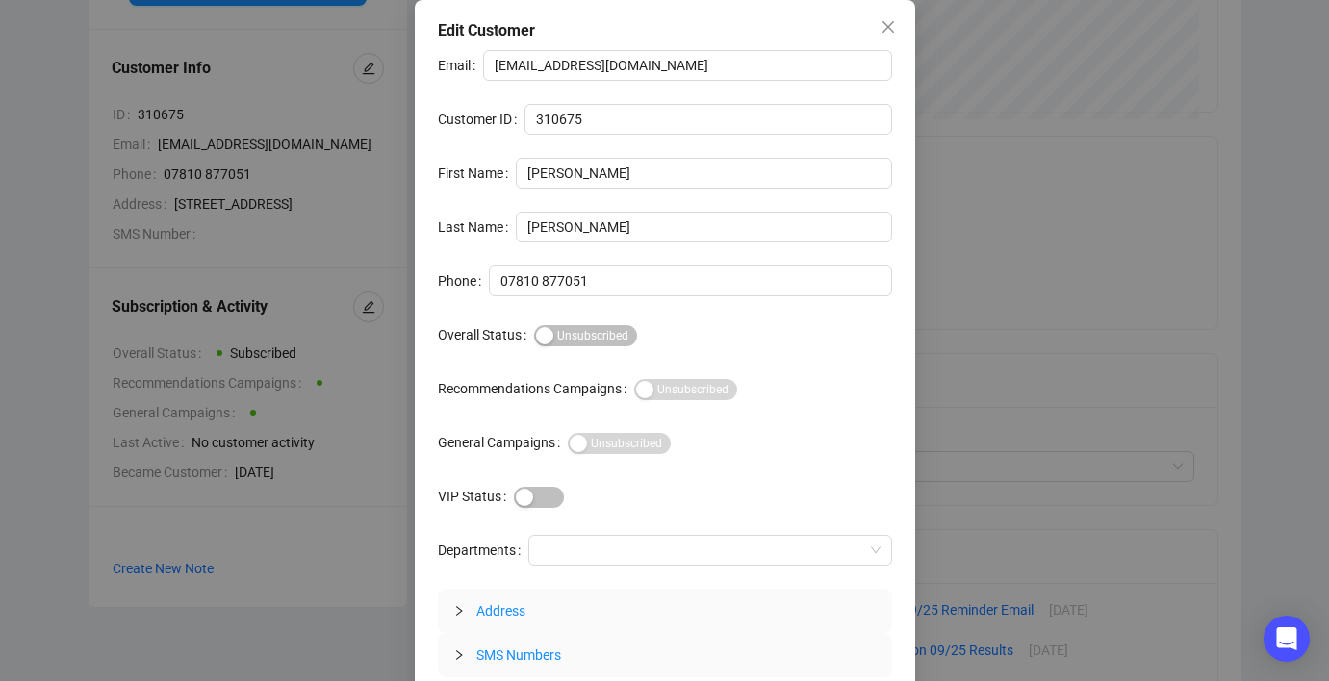
scroll to position [58, 0]
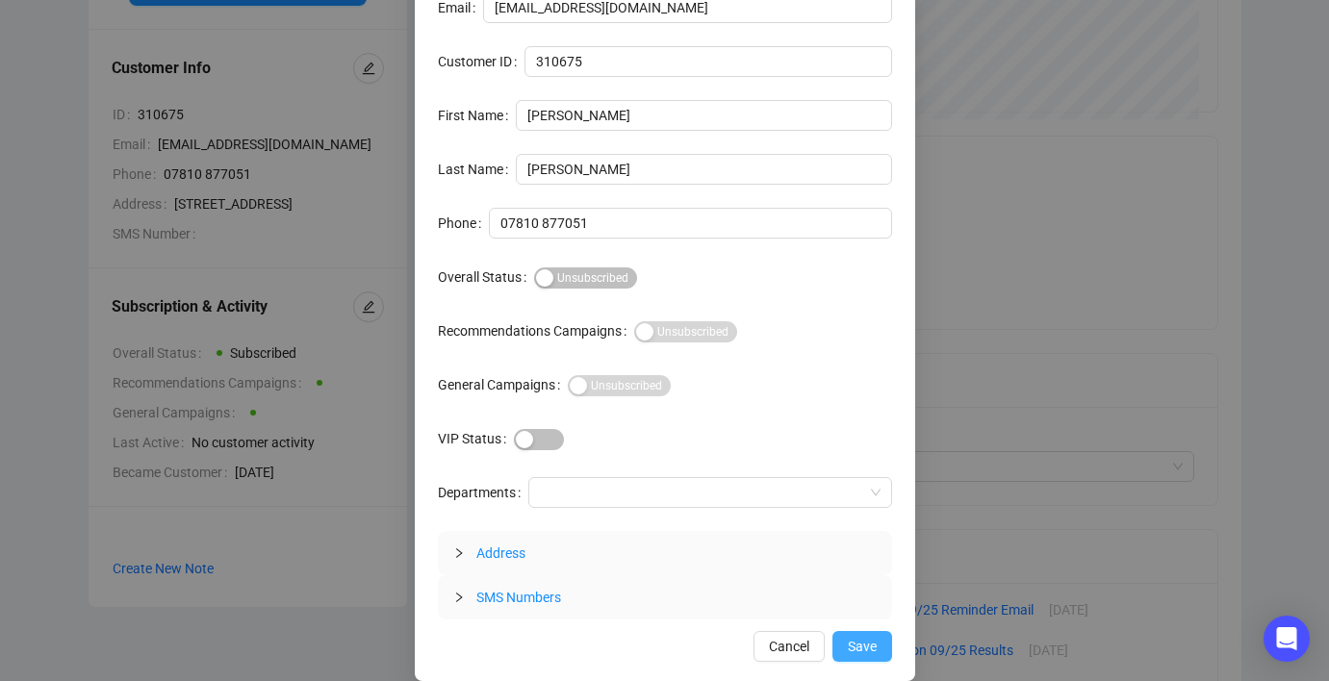
click at [848, 638] on span "Save" at bounding box center [862, 646] width 29 height 21
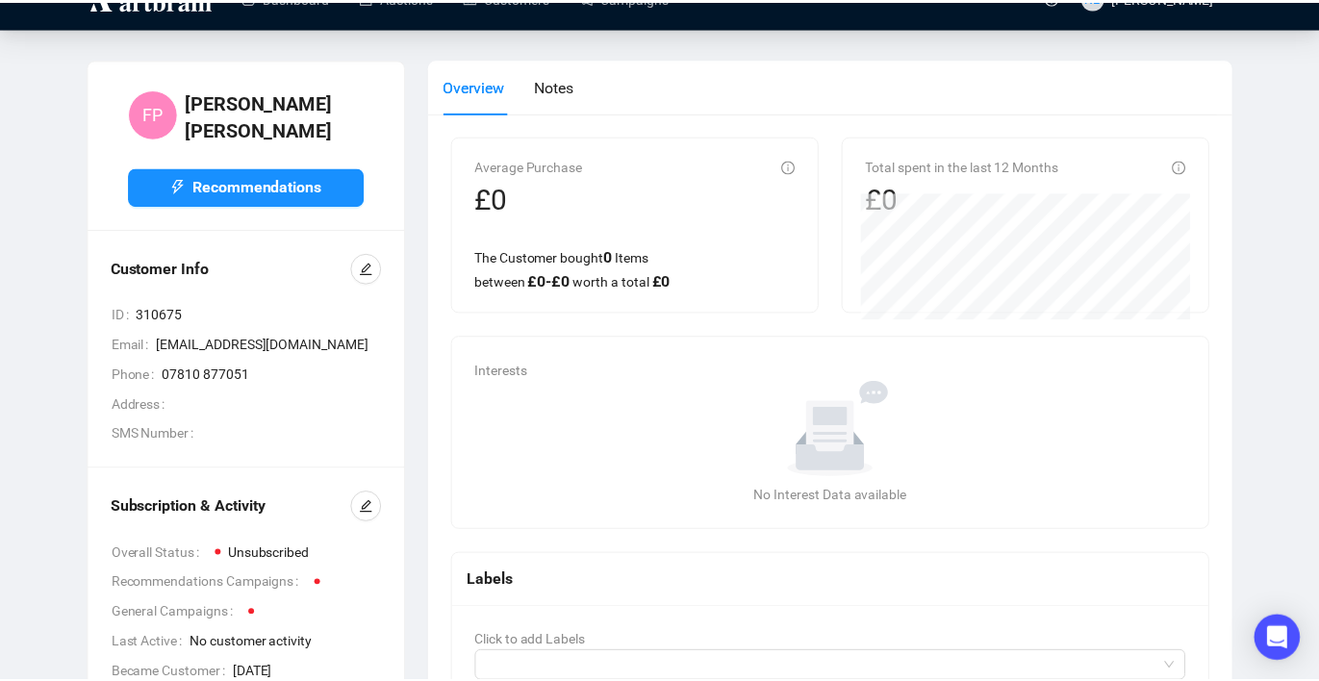
scroll to position [0, 0]
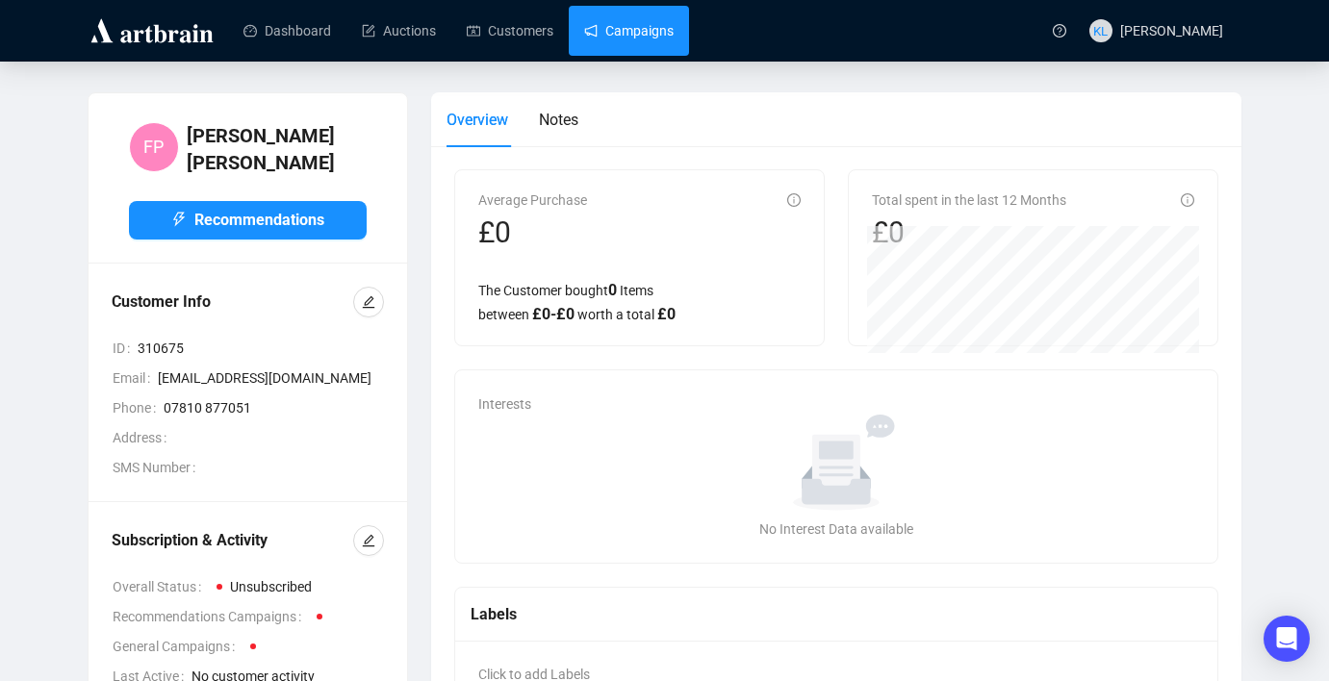
click at [618, 31] on link "Campaigns" at bounding box center [629, 31] width 90 height 50
